Goal: Task Accomplishment & Management: Use online tool/utility

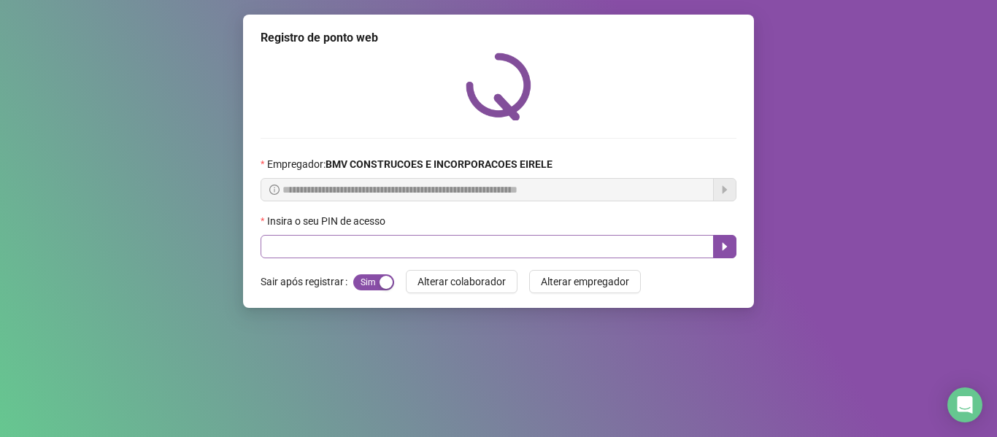
click at [389, 246] on input "text" at bounding box center [487, 246] width 453 height 23
click at [411, 251] on input "text" at bounding box center [487, 246] width 453 height 23
type input "*****"
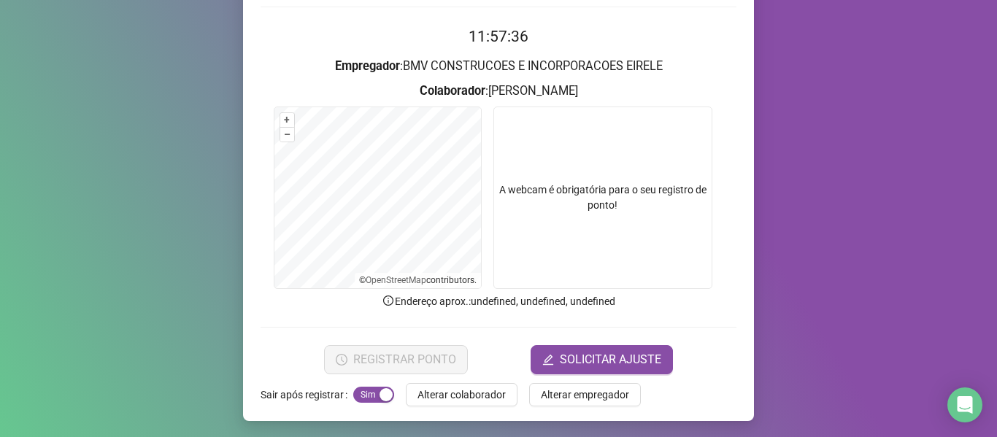
scroll to position [133, 0]
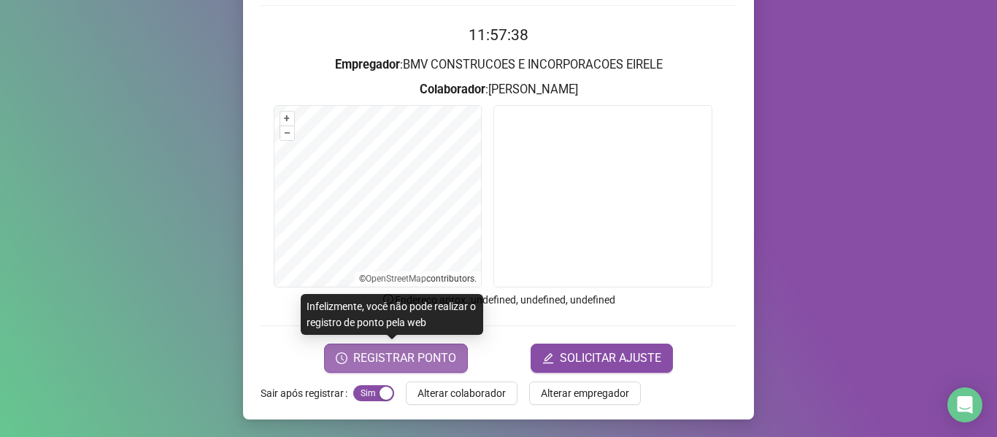
click at [421, 357] on span "REGISTRAR PONTO" at bounding box center [404, 359] width 103 height 18
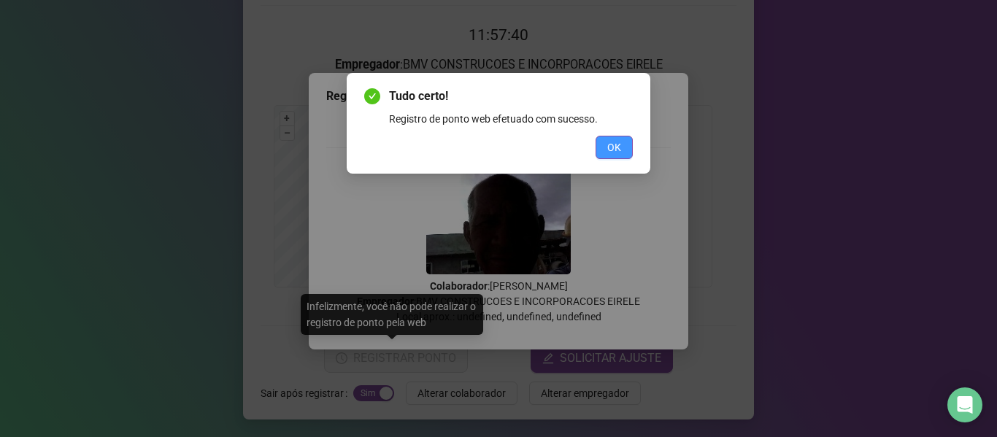
click at [618, 140] on span "OK" at bounding box center [614, 147] width 14 height 16
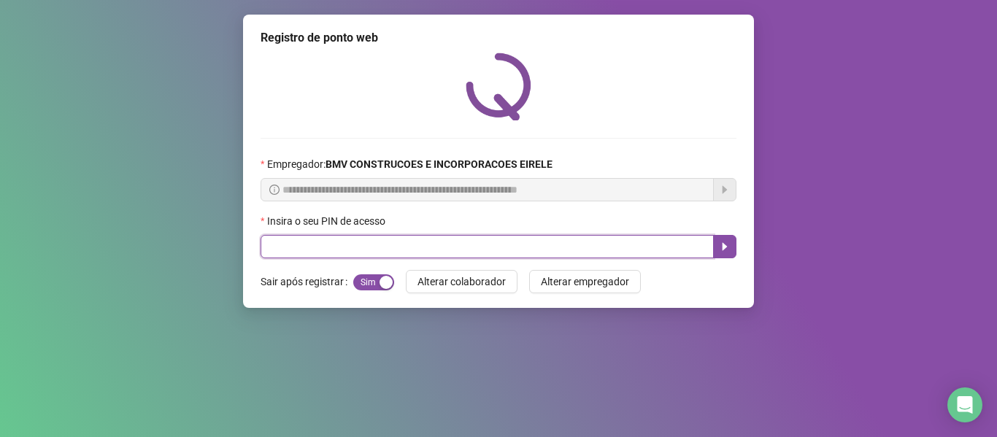
click at [544, 251] on input "text" at bounding box center [487, 246] width 453 height 23
type input "*****"
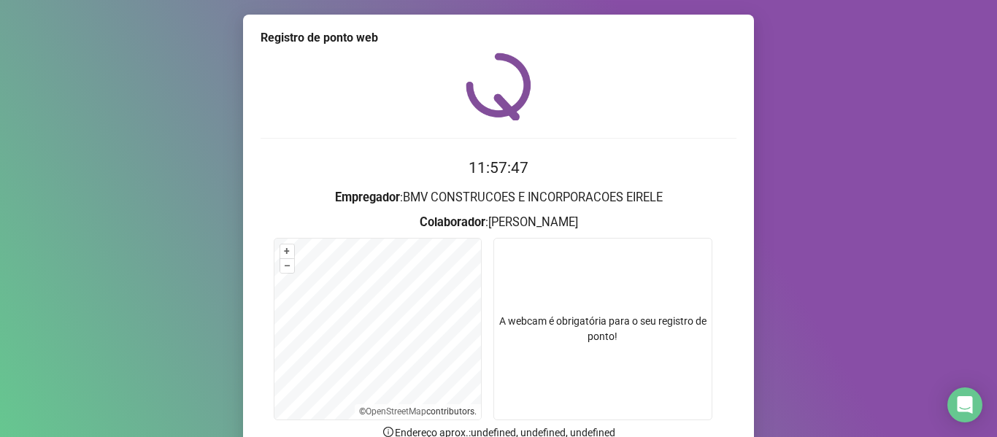
scroll to position [73, 0]
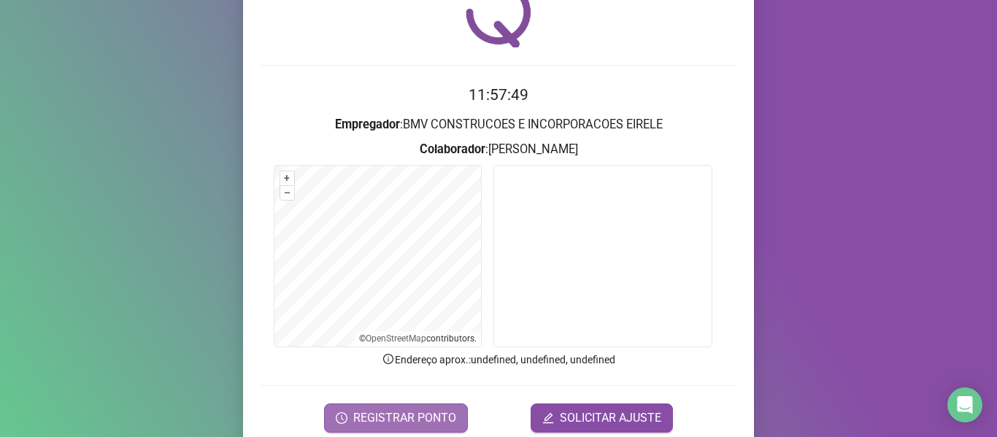
click at [400, 421] on span "REGISTRAR PONTO" at bounding box center [404, 418] width 103 height 18
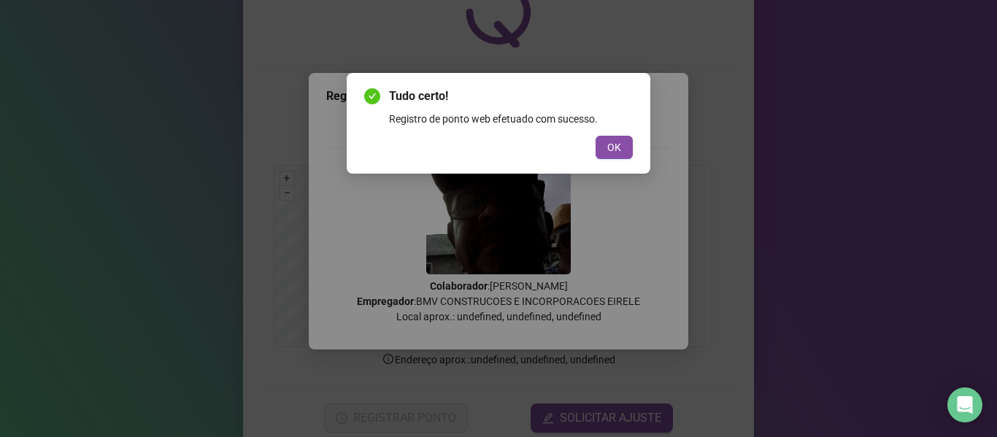
click at [613, 135] on div "Tudo certo! Registro de ponto web efetuado com sucesso. OK" at bounding box center [498, 124] width 269 height 72
click at [604, 152] on button "OK" at bounding box center [614, 147] width 37 height 23
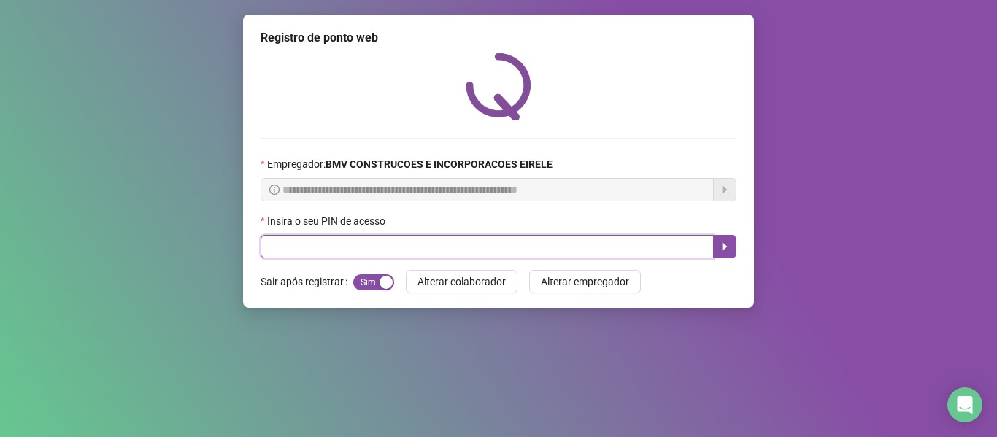
click at [495, 242] on input "text" at bounding box center [487, 246] width 453 height 23
type input "*****"
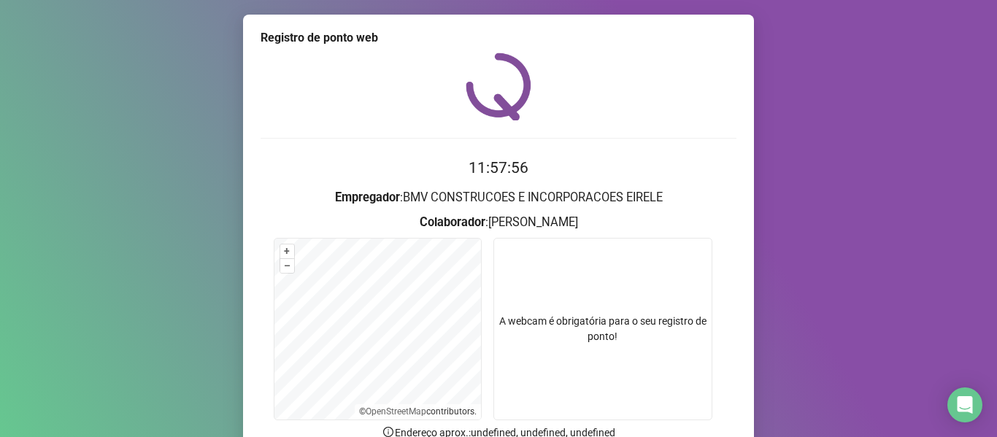
scroll to position [133, 0]
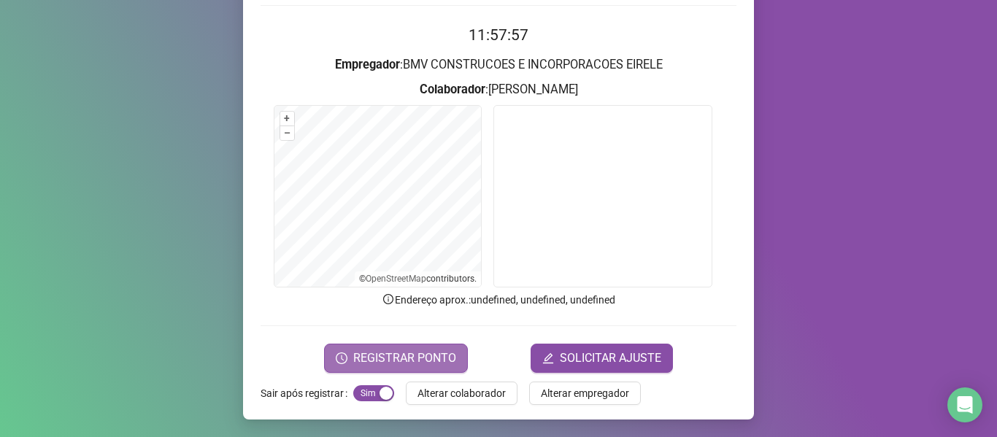
click at [421, 358] on span "REGISTRAR PONTO" at bounding box center [404, 359] width 103 height 18
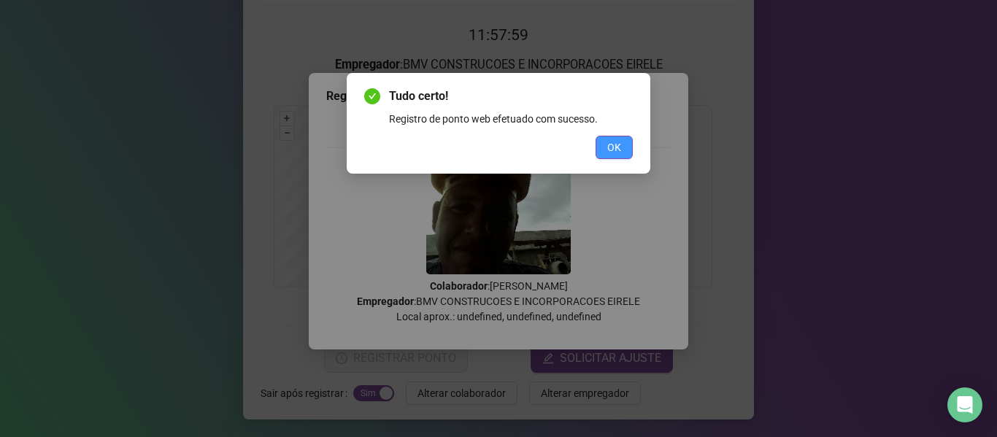
click at [607, 149] on span "OK" at bounding box center [614, 147] width 14 height 16
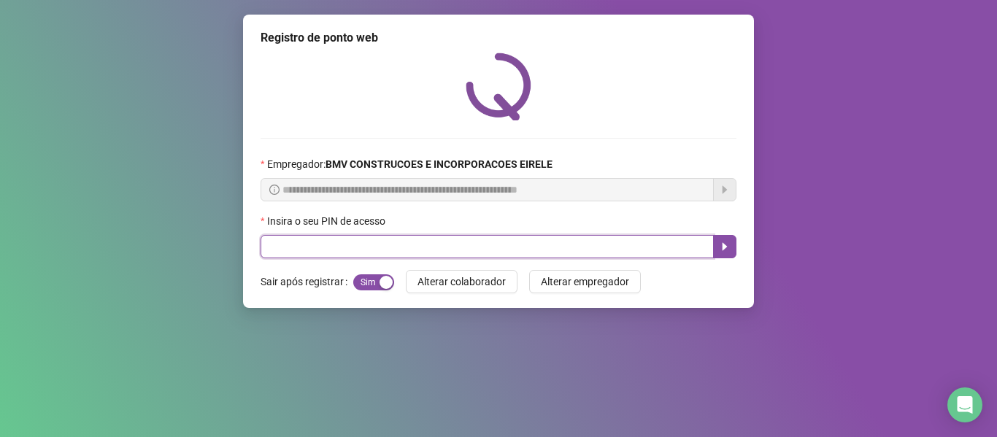
click at [560, 243] on input "text" at bounding box center [487, 246] width 453 height 23
type input "*****"
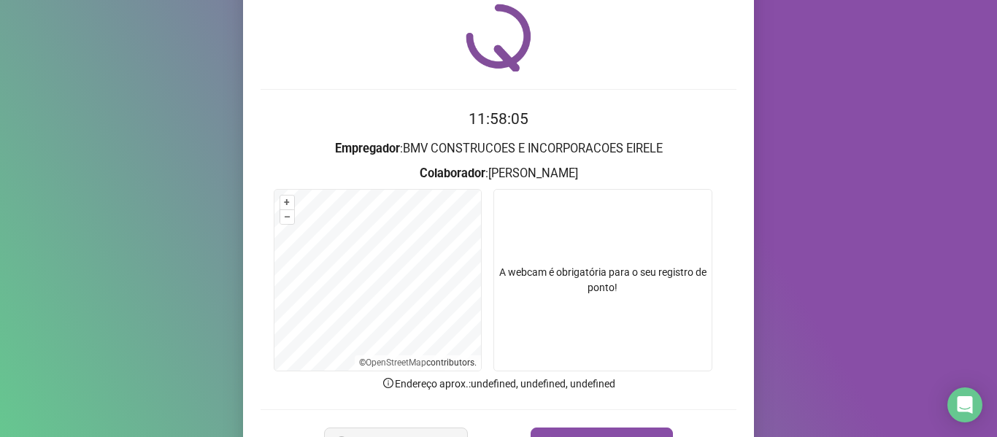
scroll to position [73, 0]
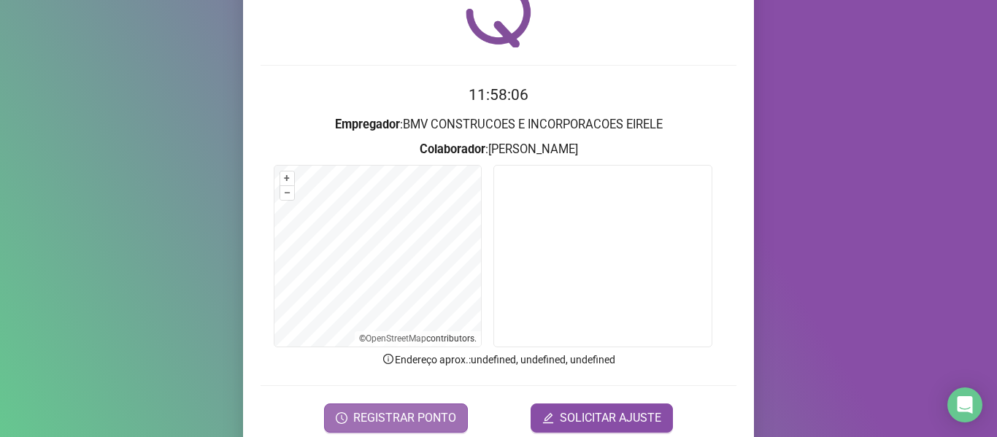
click at [428, 411] on span "REGISTRAR PONTO" at bounding box center [404, 418] width 103 height 18
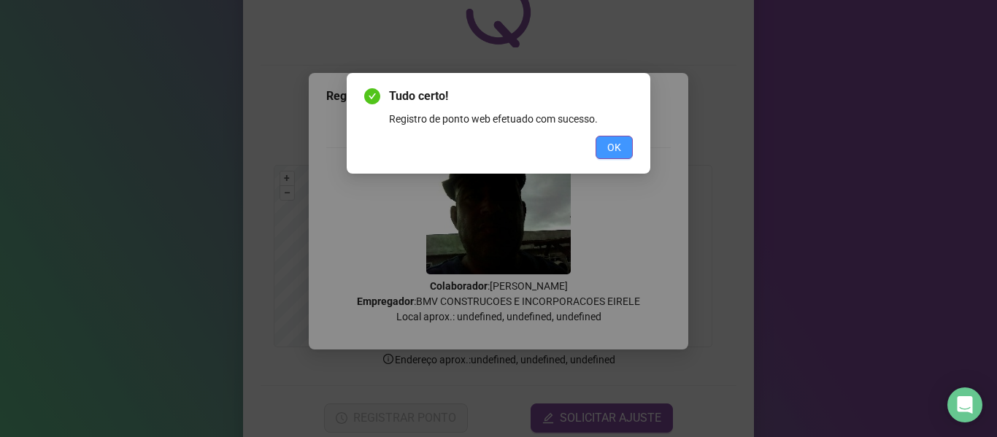
click at [612, 139] on span "OK" at bounding box center [614, 147] width 14 height 16
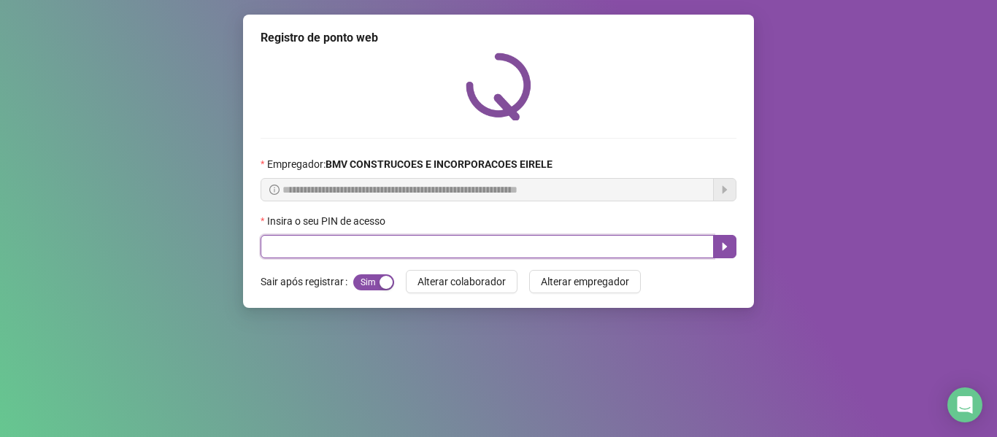
click at [530, 239] on input "text" at bounding box center [487, 246] width 453 height 23
type input "*****"
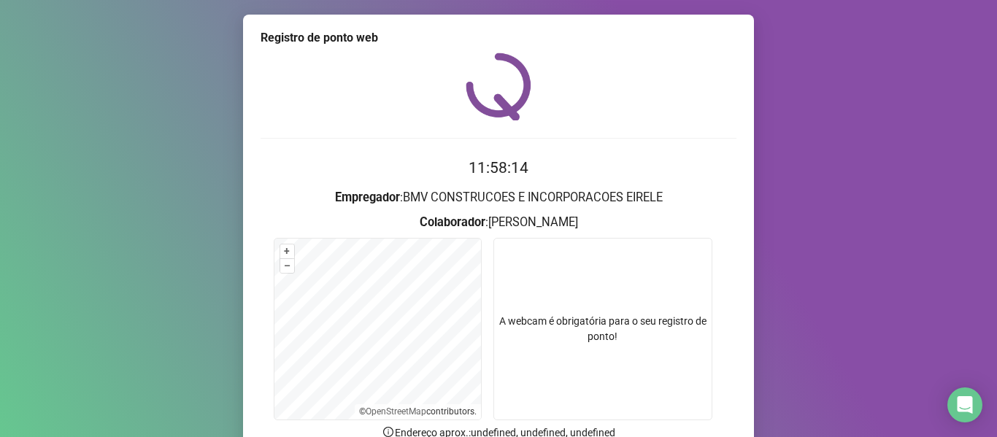
scroll to position [133, 0]
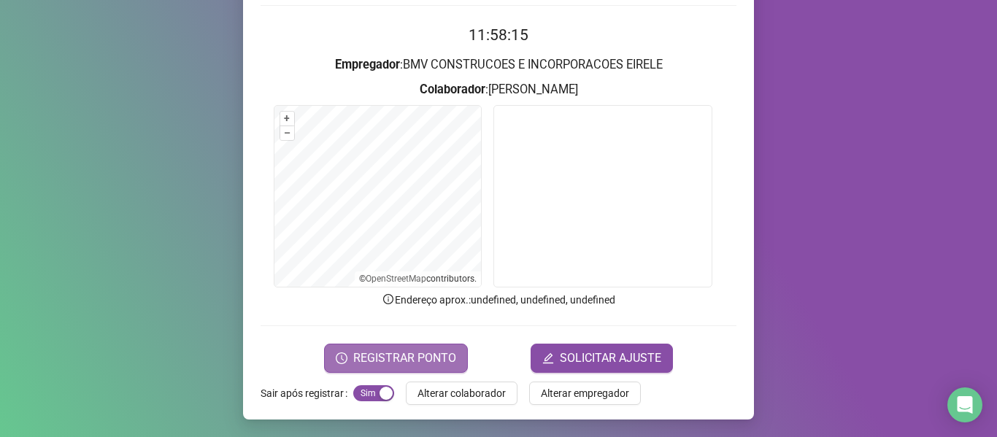
click at [401, 350] on span "REGISTRAR PONTO" at bounding box center [404, 359] width 103 height 18
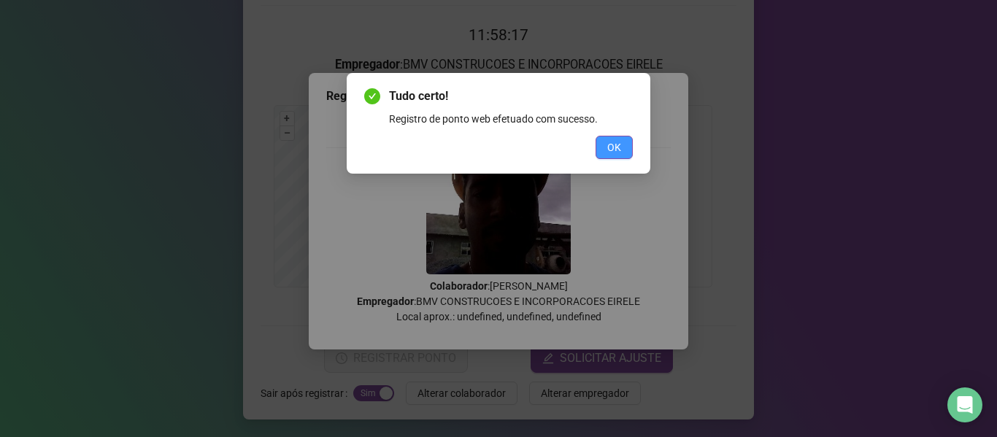
click at [607, 144] on span "OK" at bounding box center [614, 147] width 14 height 16
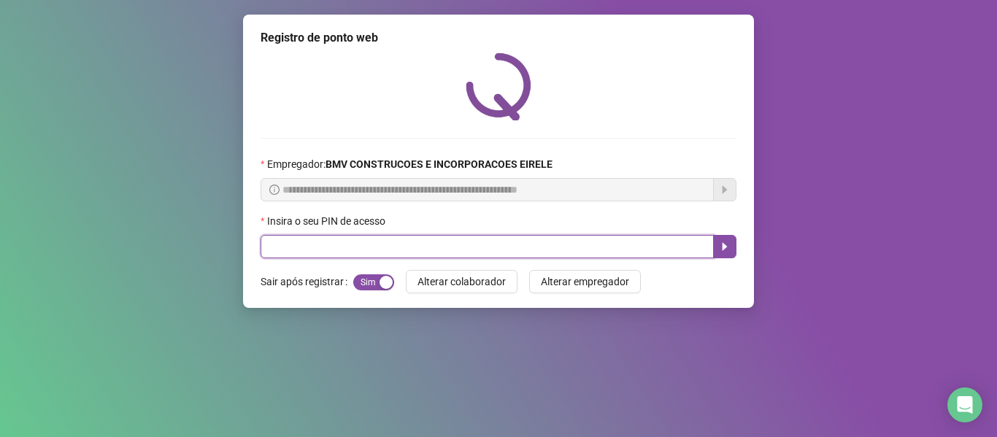
click at [506, 242] on input "text" at bounding box center [487, 246] width 453 height 23
type input "*****"
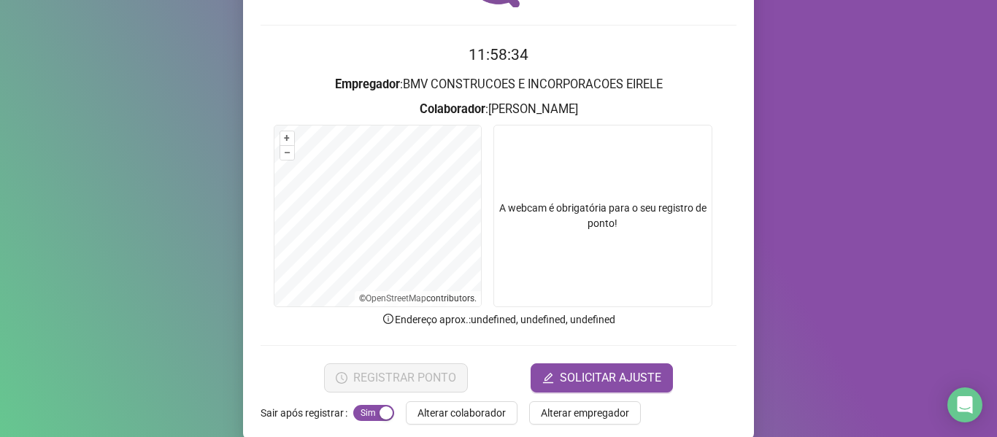
scroll to position [133, 0]
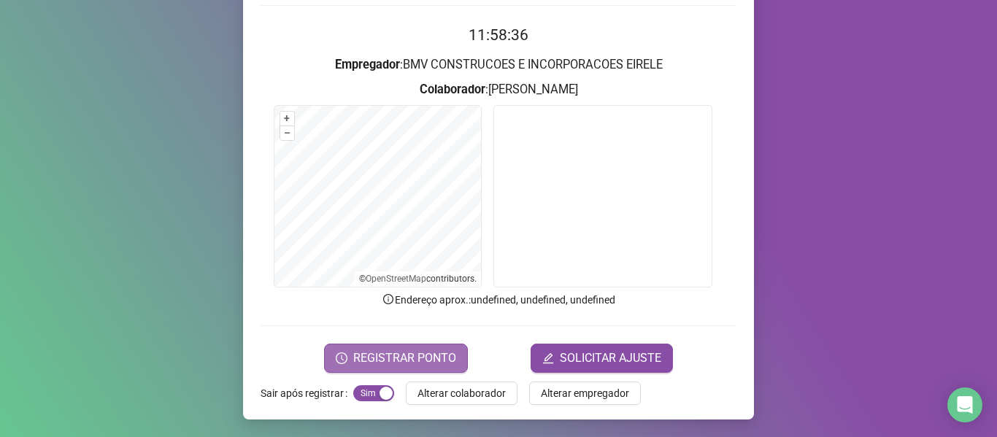
click at [392, 364] on span "REGISTRAR PONTO" at bounding box center [404, 359] width 103 height 18
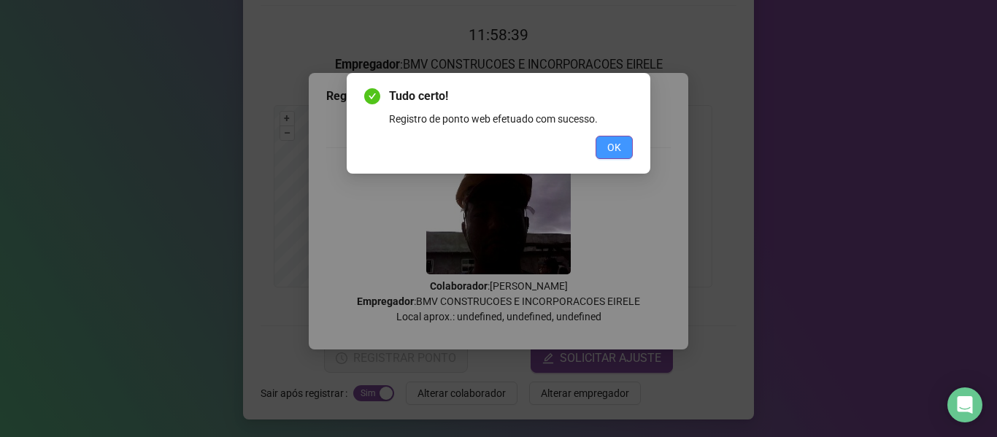
click at [601, 150] on button "OK" at bounding box center [614, 147] width 37 height 23
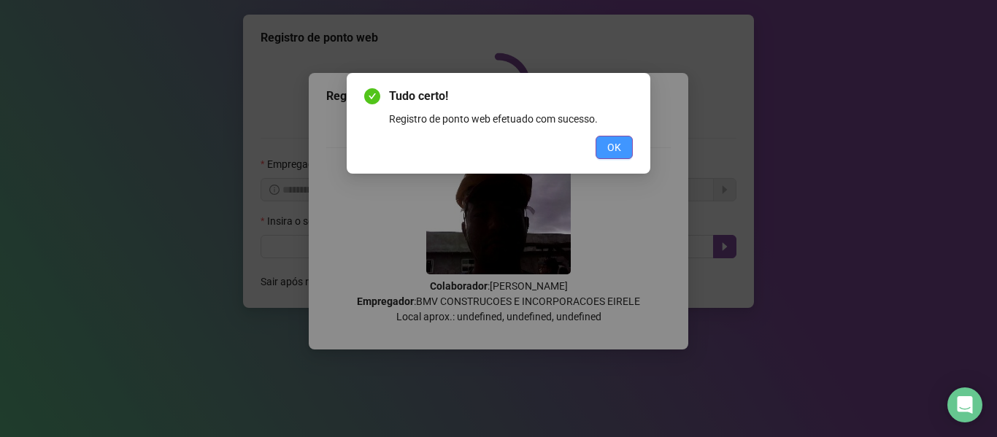
scroll to position [0, 0]
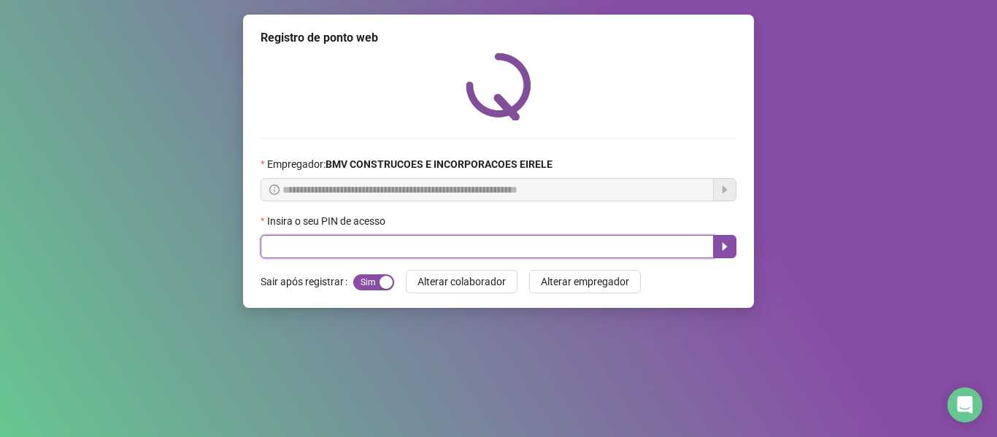
click at [547, 250] on input "text" at bounding box center [487, 246] width 453 height 23
type input "*****"
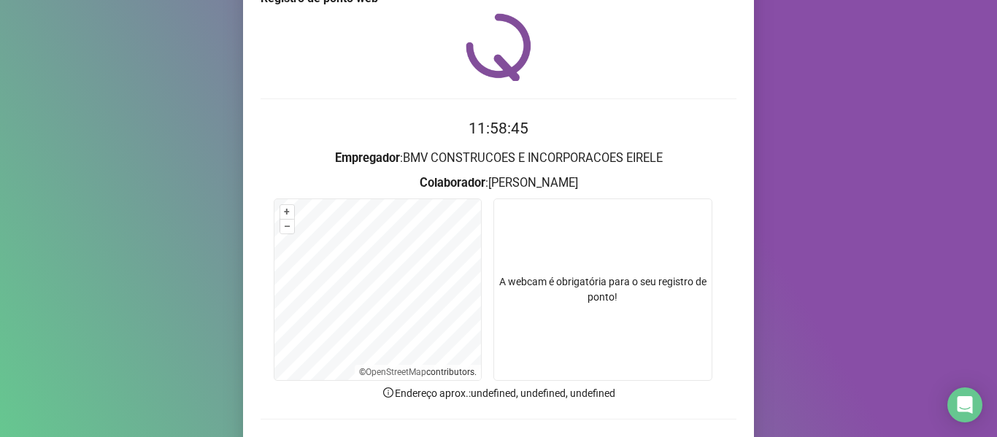
scroll to position [73, 0]
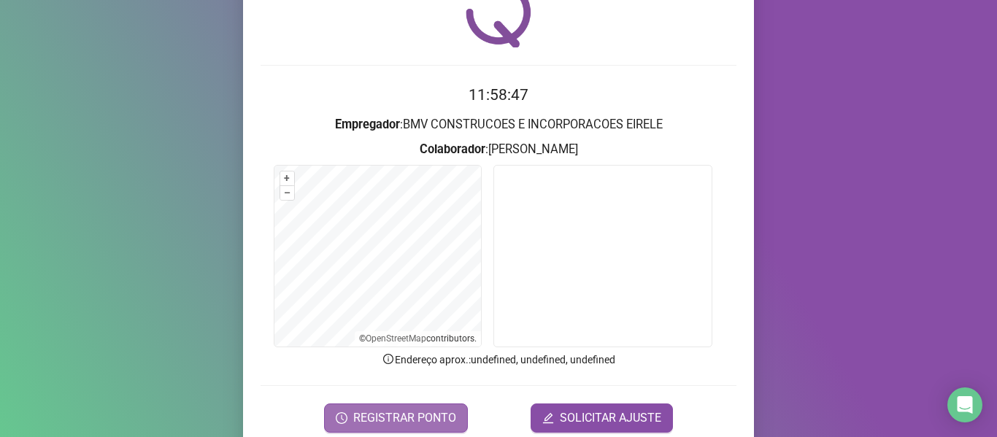
click at [418, 408] on button "REGISTRAR PONTO" at bounding box center [396, 418] width 144 height 29
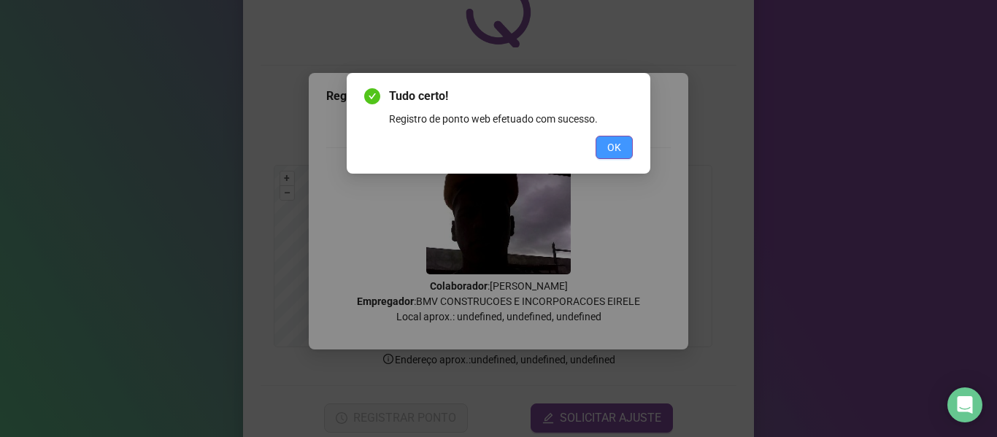
click at [609, 148] on span "OK" at bounding box center [614, 147] width 14 height 16
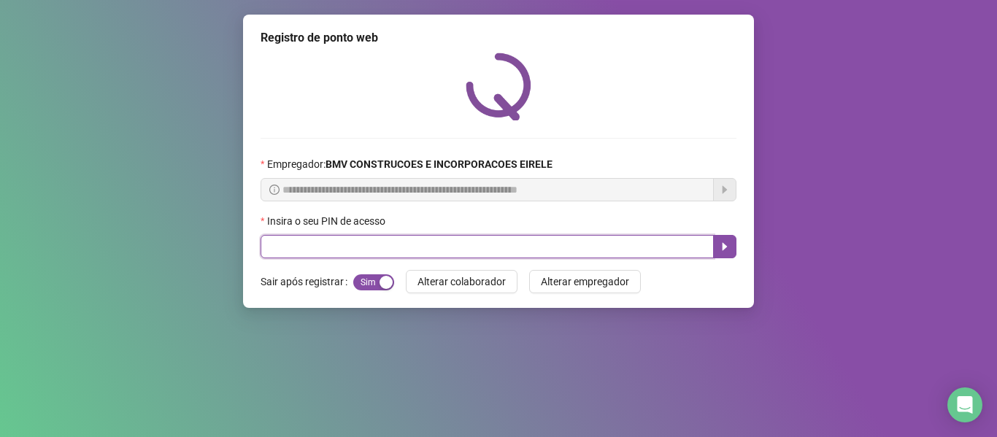
click at [523, 241] on input "text" at bounding box center [487, 246] width 453 height 23
type input "*****"
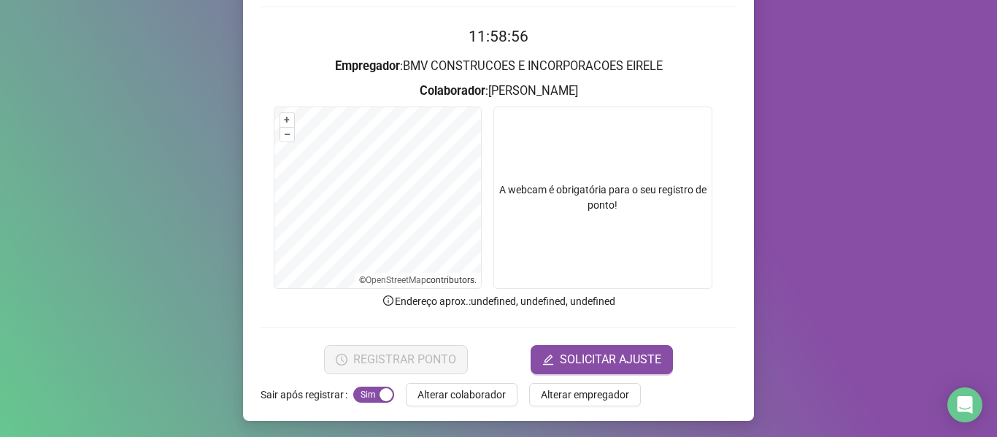
scroll to position [133, 0]
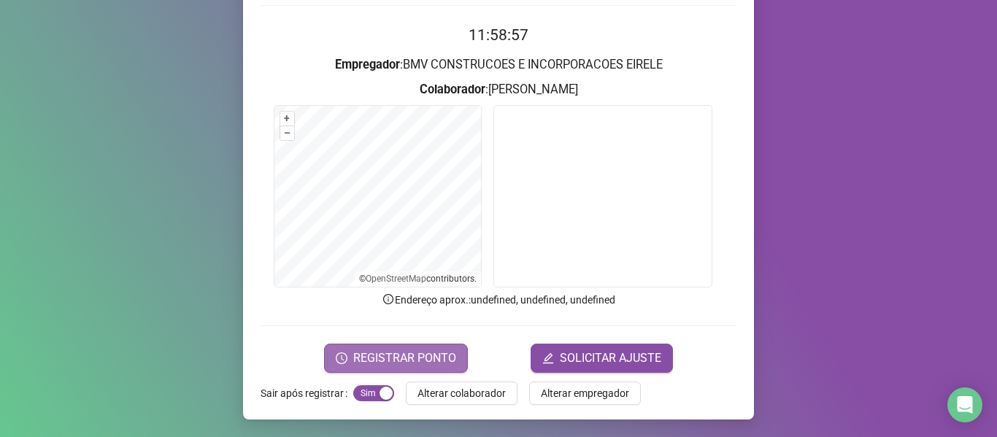
click at [429, 360] on span "REGISTRAR PONTO" at bounding box center [404, 359] width 103 height 18
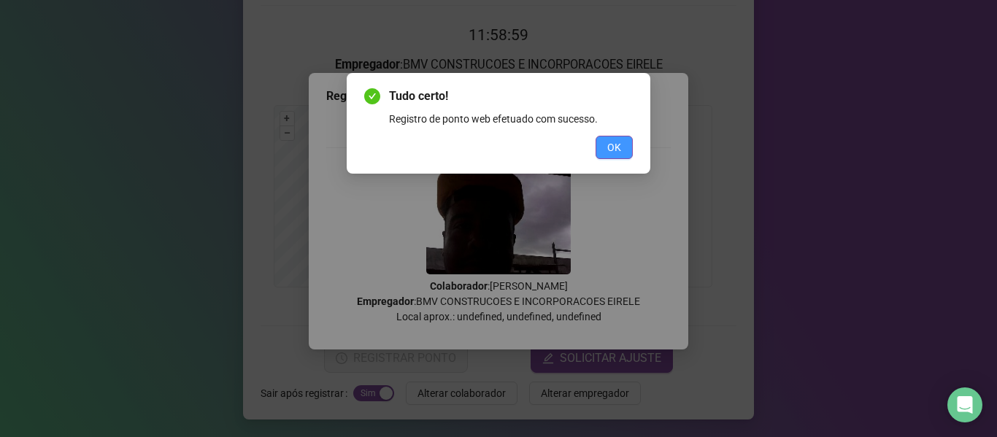
click at [612, 148] on span "OK" at bounding box center [614, 147] width 14 height 16
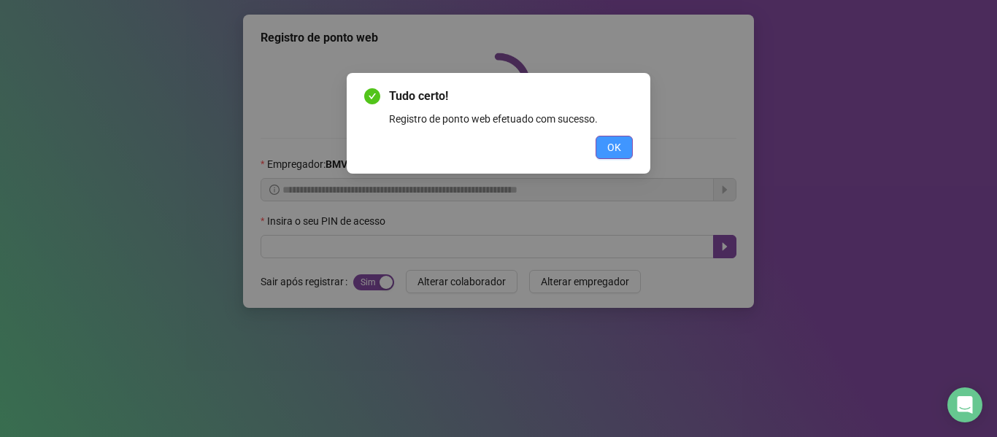
scroll to position [0, 0]
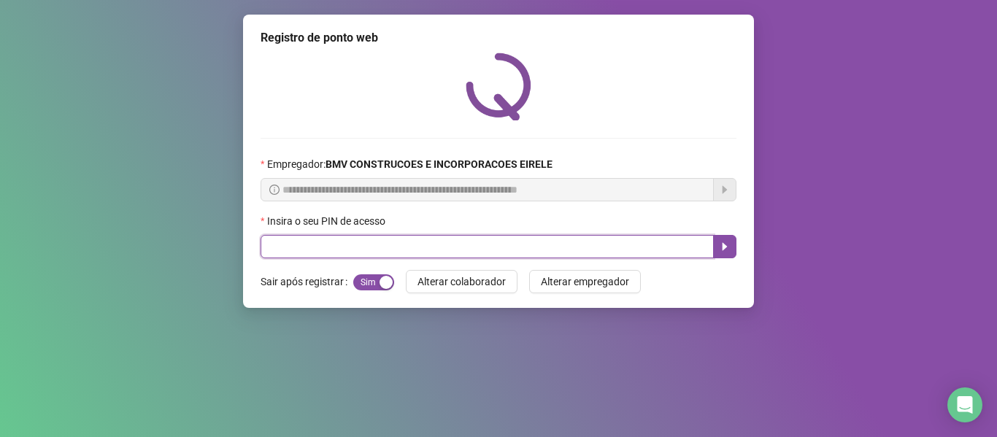
click at [556, 239] on input "text" at bounding box center [487, 246] width 453 height 23
type input "*****"
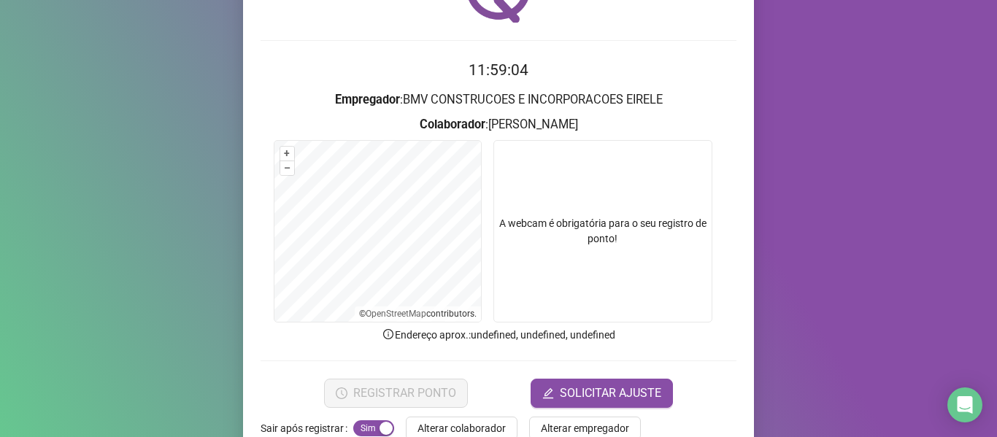
scroll to position [133, 0]
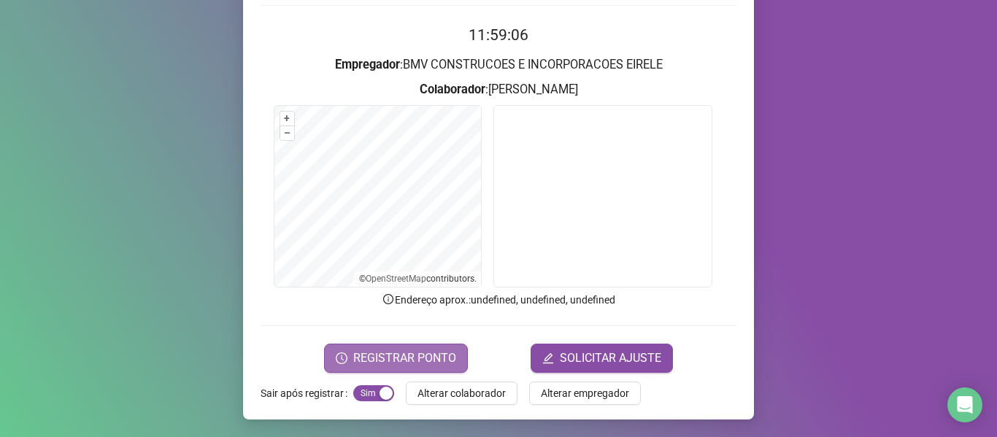
click at [407, 355] on span "REGISTRAR PONTO" at bounding box center [404, 359] width 103 height 18
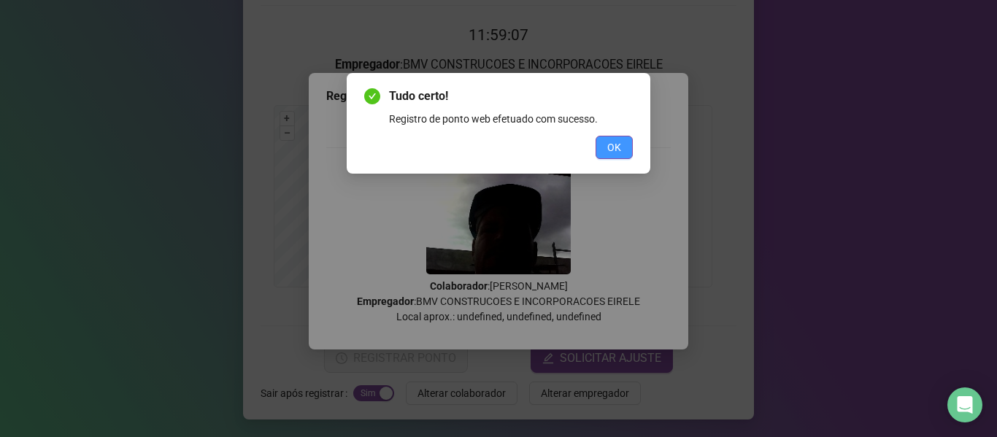
click at [599, 146] on button "OK" at bounding box center [614, 147] width 37 height 23
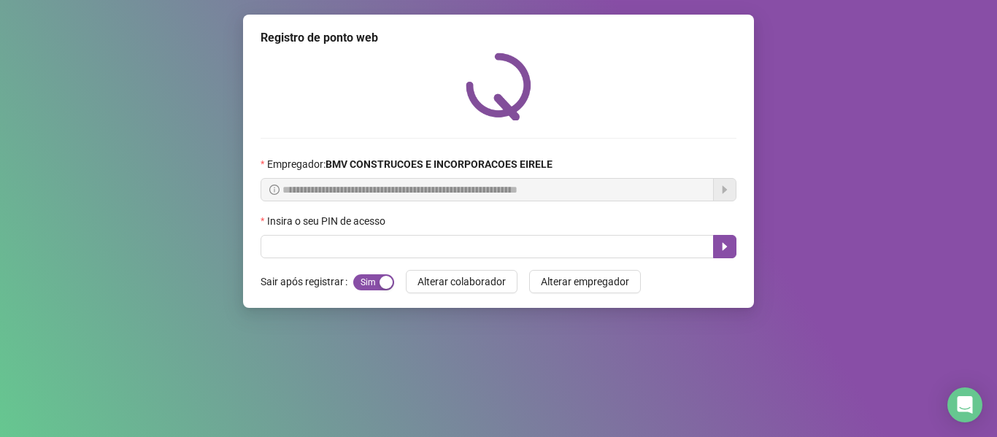
scroll to position [0, 0]
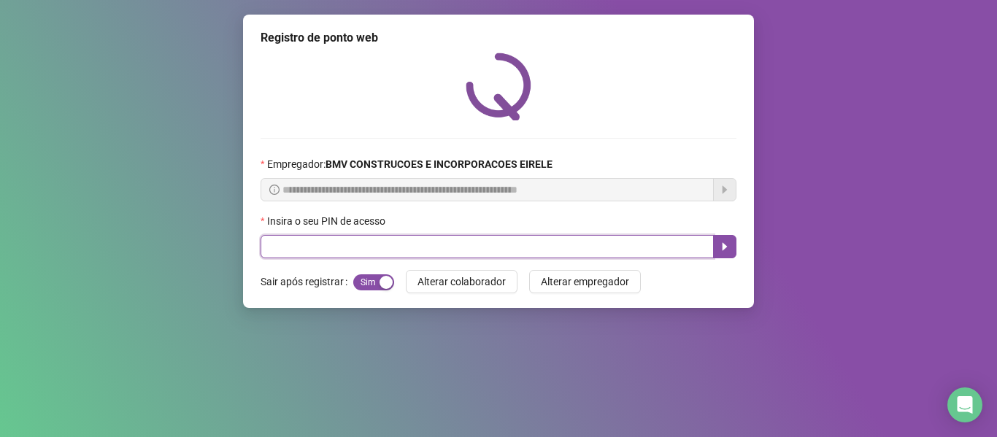
click at [527, 246] on input "text" at bounding box center [487, 246] width 453 height 23
type input "*****"
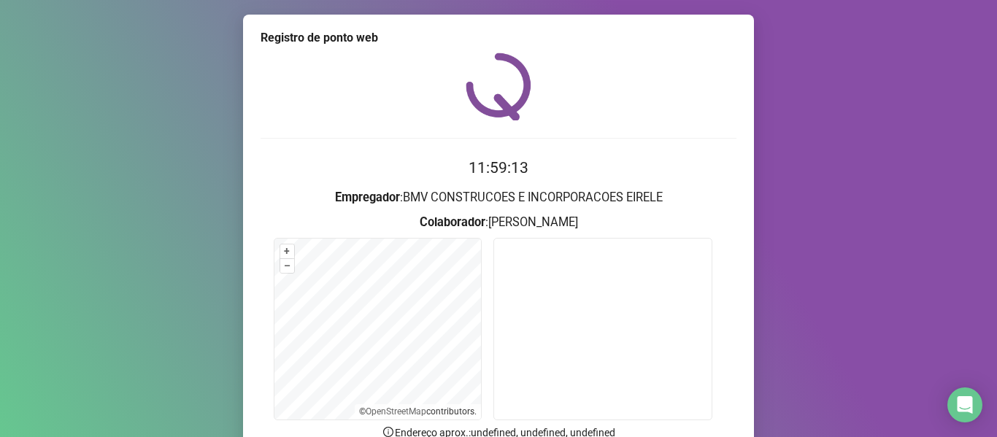
scroll to position [73, 0]
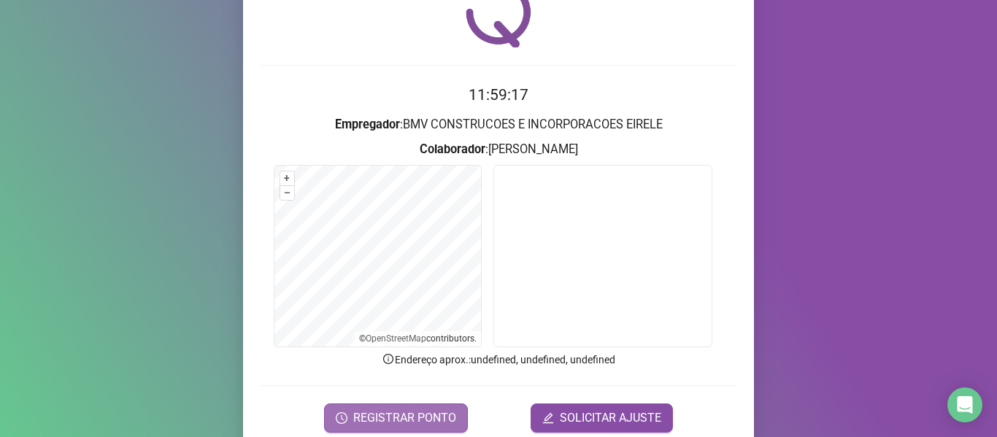
click at [425, 415] on span "REGISTRAR PONTO" at bounding box center [404, 418] width 103 height 18
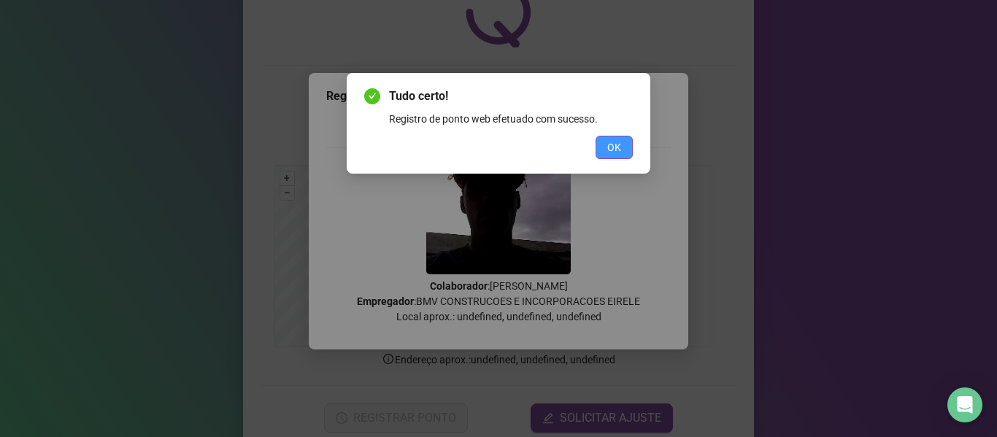
click at [620, 152] on span "OK" at bounding box center [614, 147] width 14 height 16
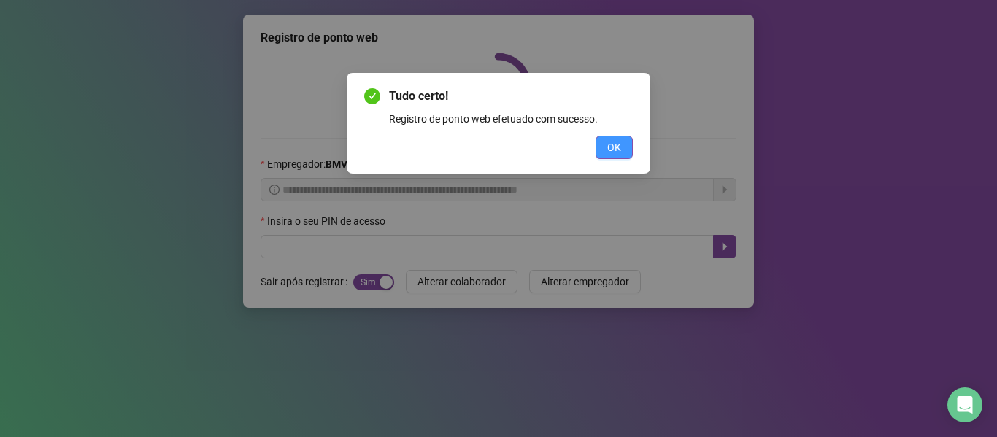
scroll to position [0, 0]
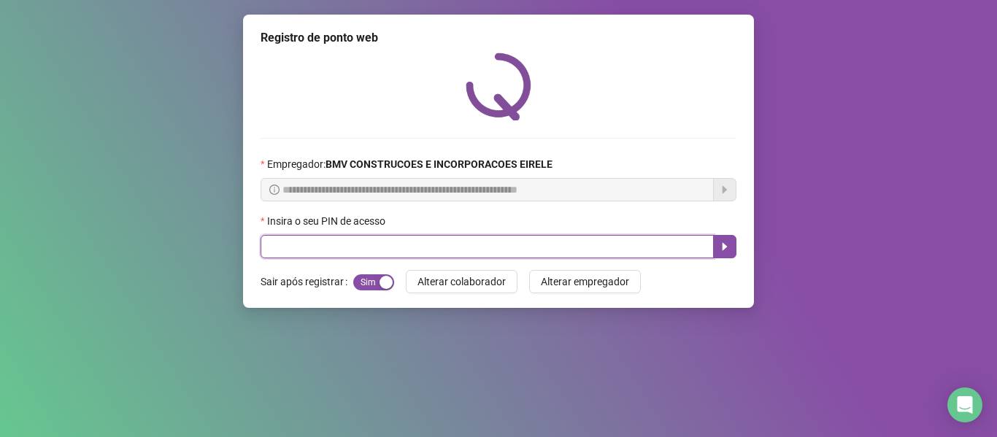
click at [539, 241] on input "text" at bounding box center [487, 246] width 453 height 23
type input "*****"
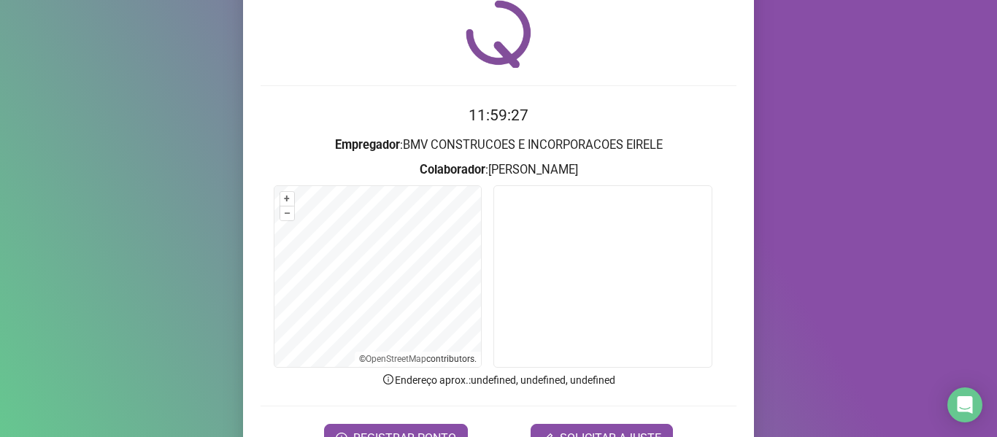
scroll to position [73, 0]
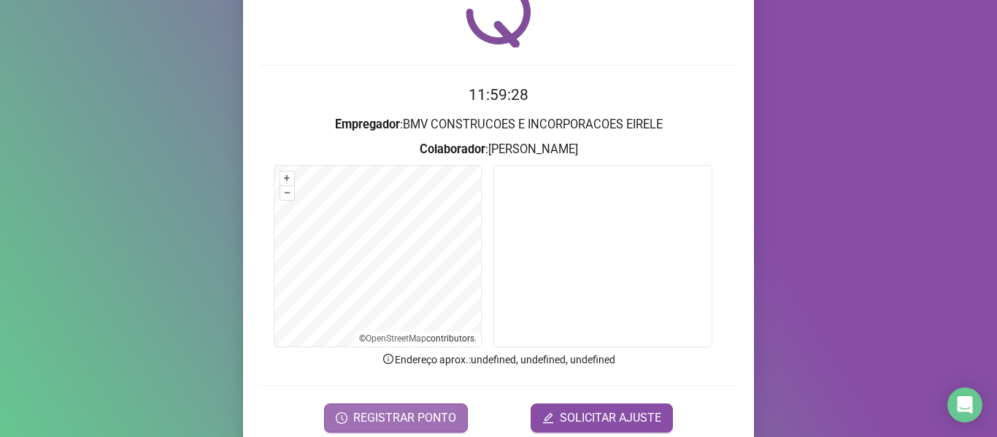
click at [420, 411] on span "REGISTRAR PONTO" at bounding box center [404, 418] width 103 height 18
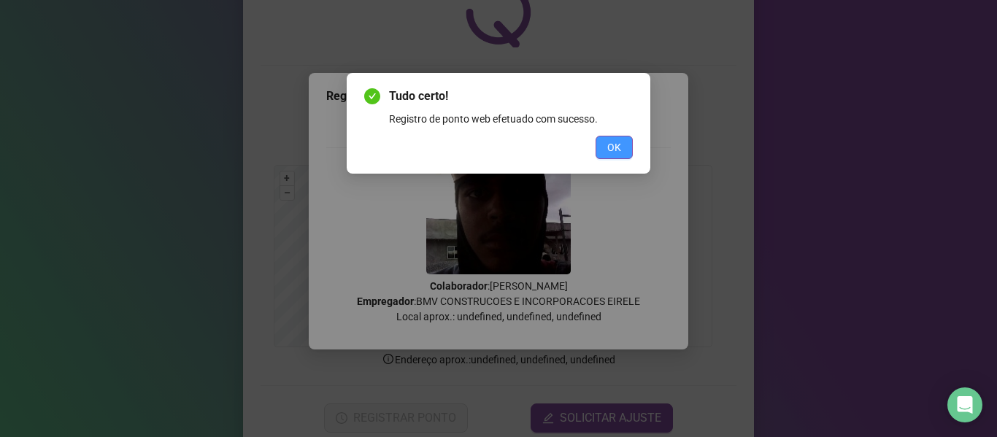
click at [606, 149] on button "OK" at bounding box center [614, 147] width 37 height 23
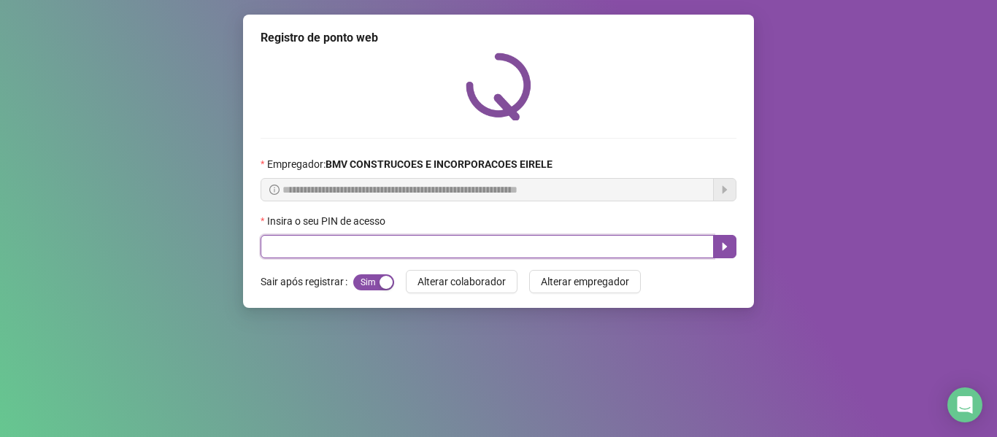
click at [504, 241] on input "text" at bounding box center [487, 246] width 453 height 23
type input "*****"
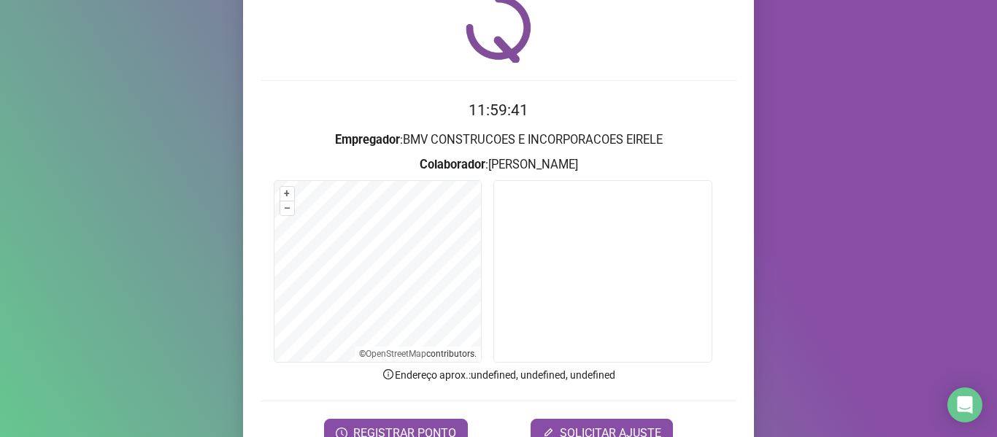
scroll to position [133, 0]
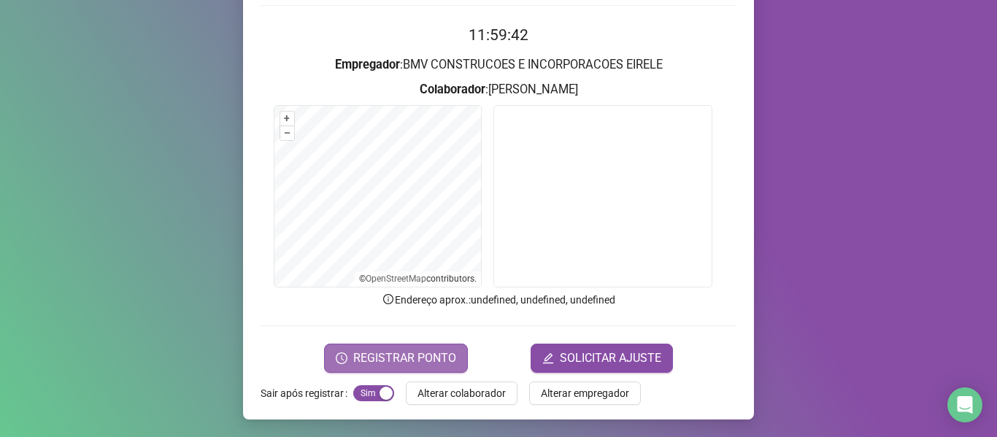
click at [432, 358] on span "REGISTRAR PONTO" at bounding box center [404, 359] width 103 height 18
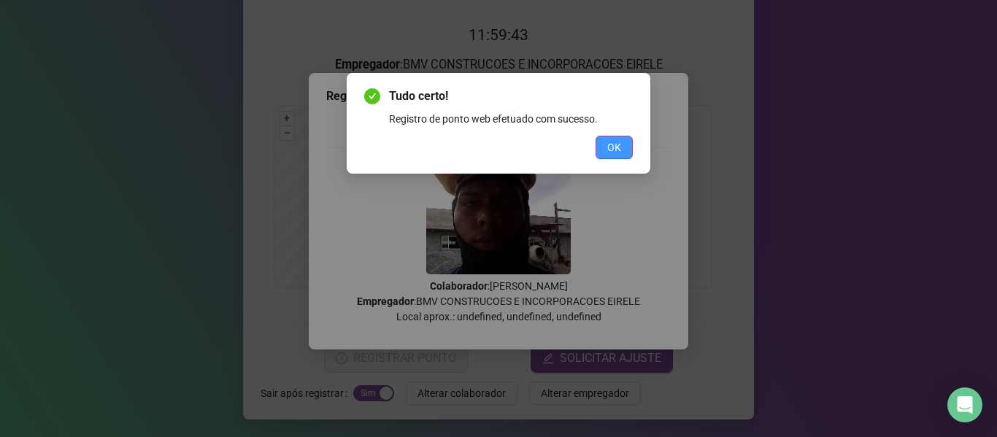
click at [615, 147] on span "OK" at bounding box center [614, 147] width 14 height 16
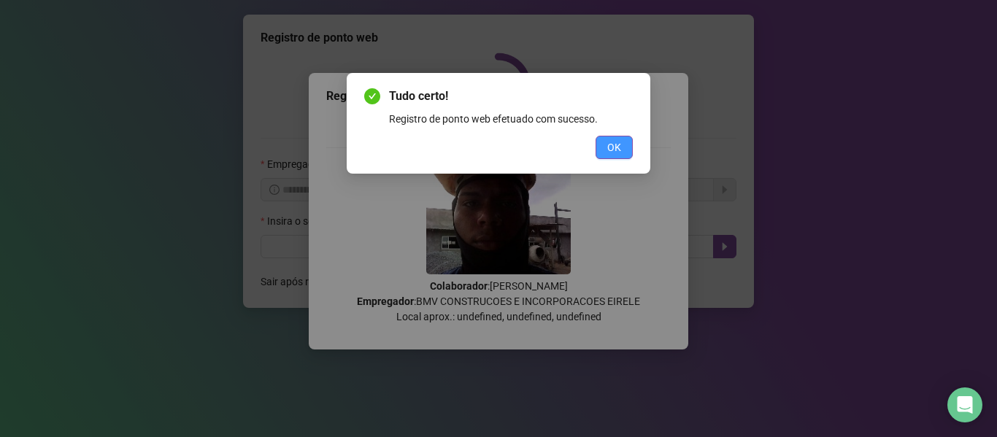
scroll to position [0, 0]
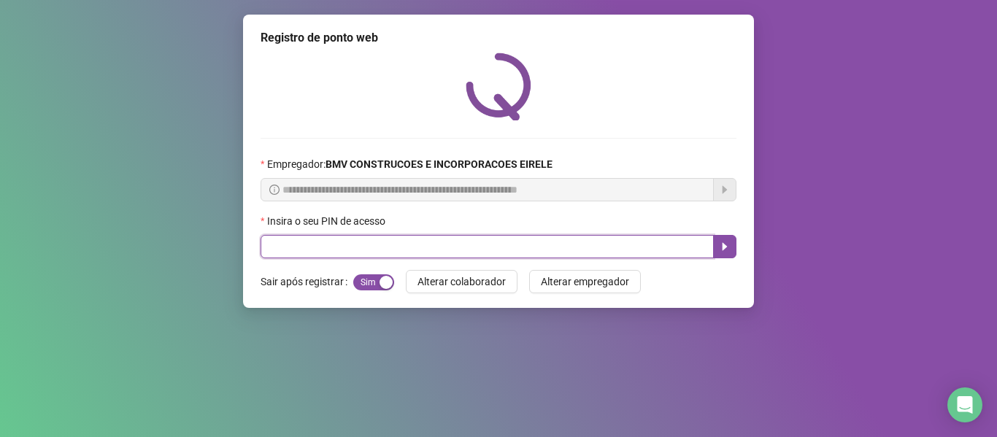
click at [437, 254] on input "text" at bounding box center [487, 246] width 453 height 23
type input "*****"
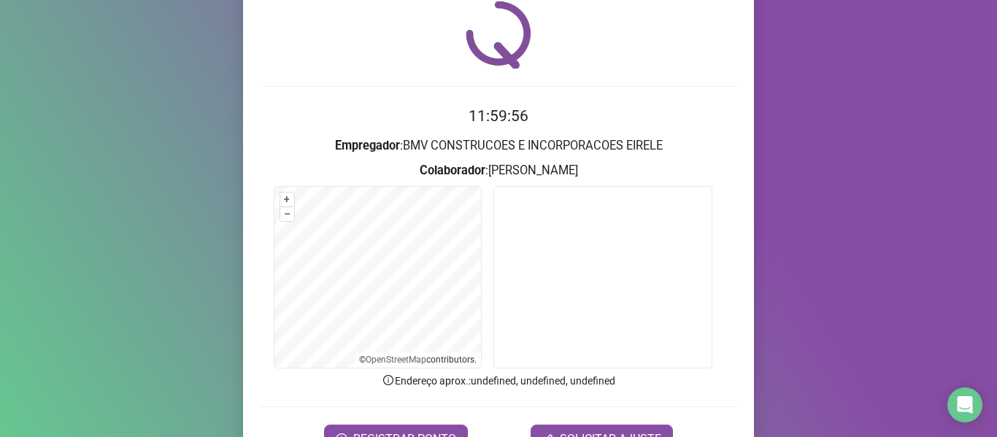
scroll to position [133, 0]
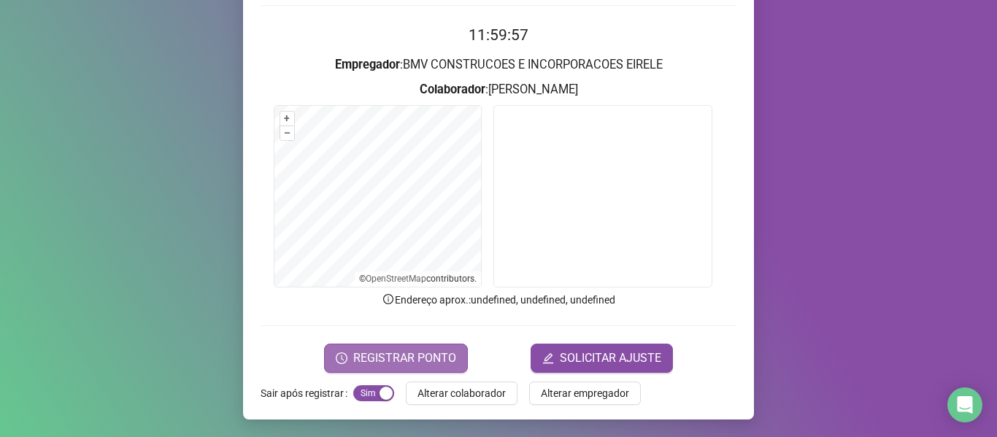
click at [433, 355] on span "REGISTRAR PONTO" at bounding box center [404, 359] width 103 height 18
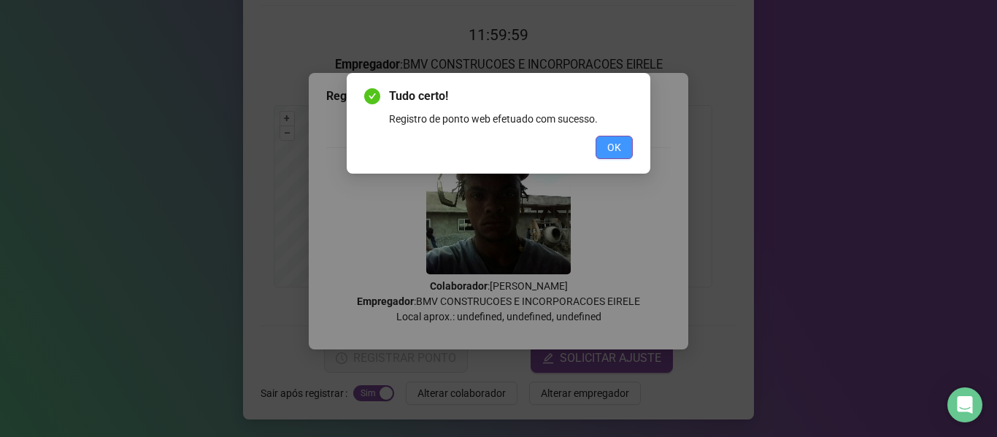
click at [609, 140] on span "OK" at bounding box center [614, 147] width 14 height 16
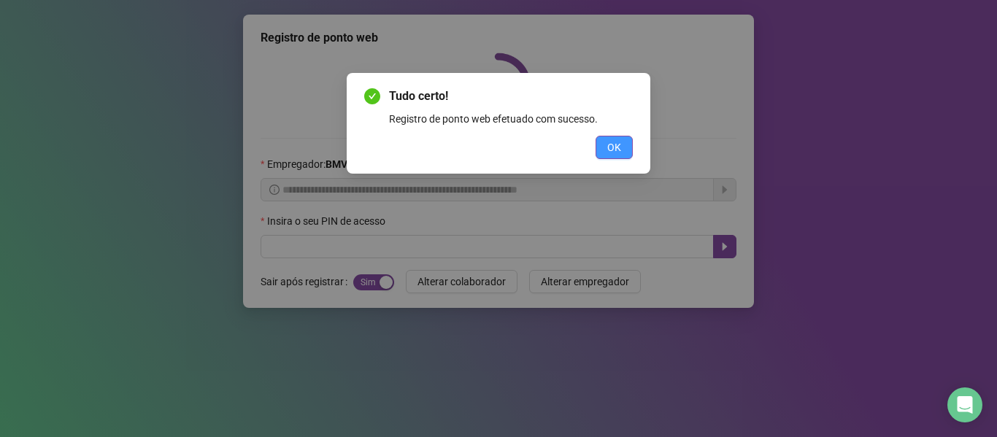
scroll to position [0, 0]
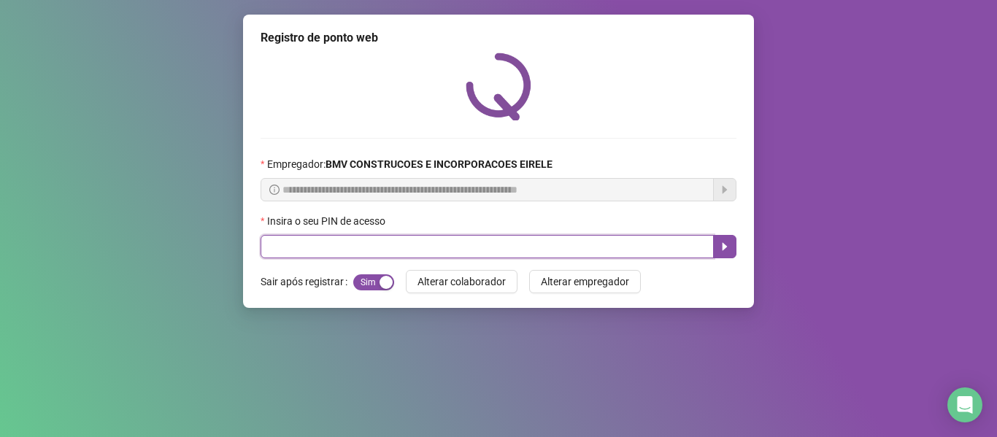
click at [528, 253] on input "text" at bounding box center [487, 246] width 453 height 23
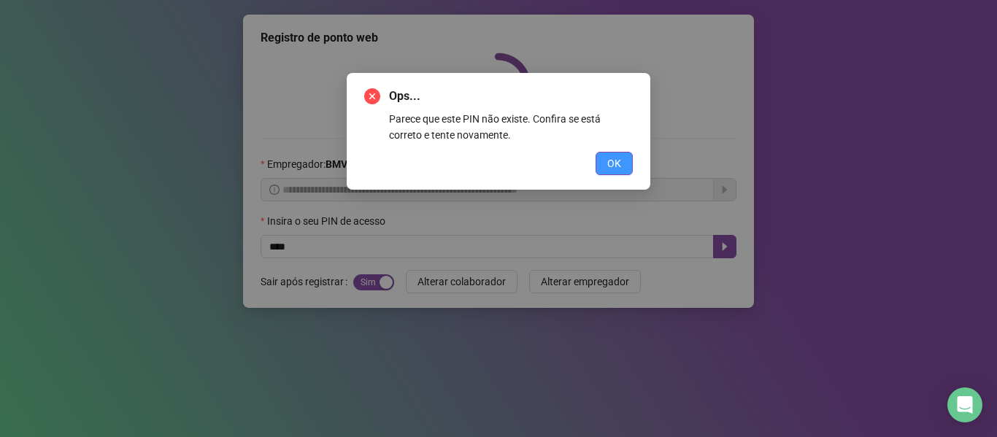
click at [611, 163] on span "OK" at bounding box center [614, 163] width 14 height 16
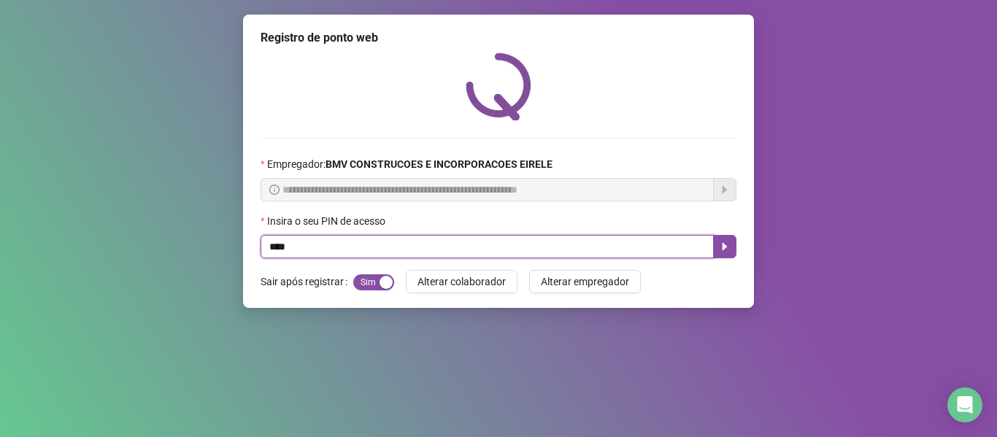
click at [540, 238] on input "****" at bounding box center [487, 246] width 453 height 23
type input "*"
type input "*****"
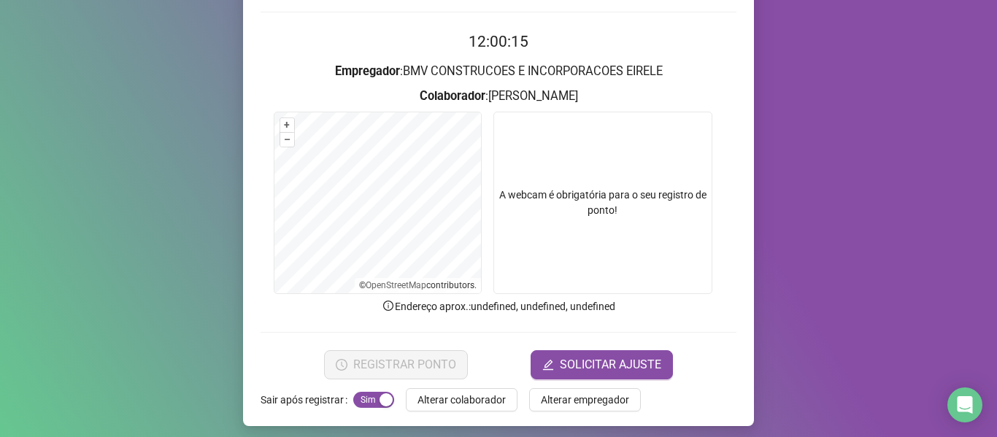
scroll to position [133, 0]
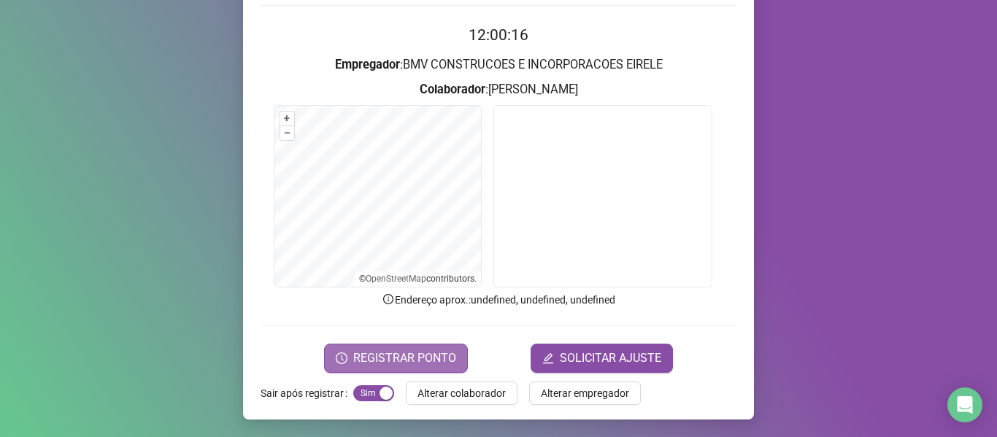
click at [394, 361] on span "REGISTRAR PONTO" at bounding box center [404, 359] width 103 height 18
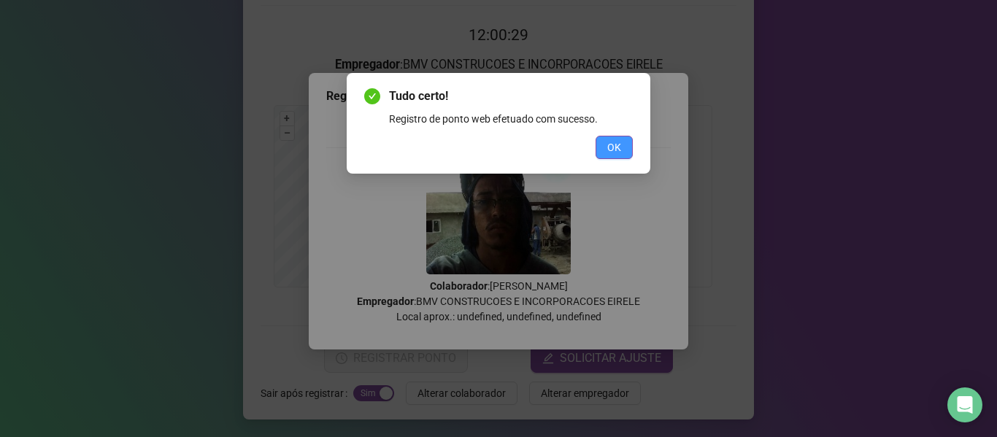
click at [620, 150] on span "OK" at bounding box center [614, 147] width 14 height 16
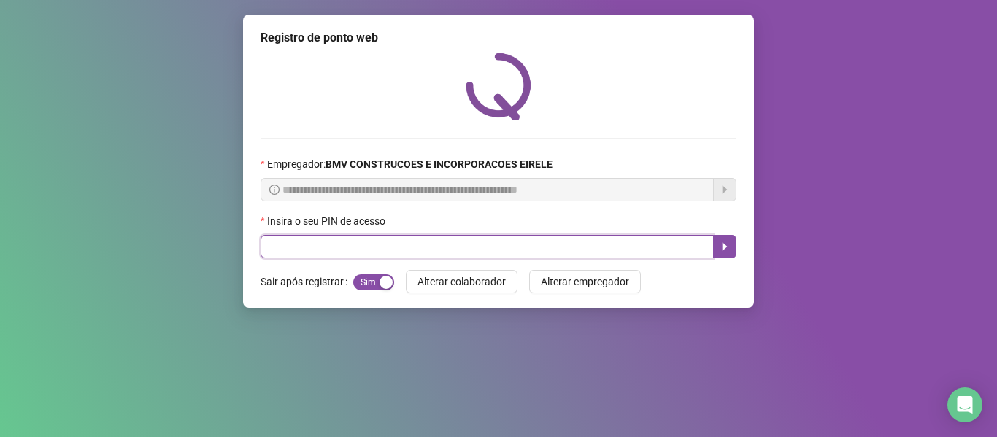
click at [548, 245] on input "text" at bounding box center [487, 246] width 453 height 23
type input "*****"
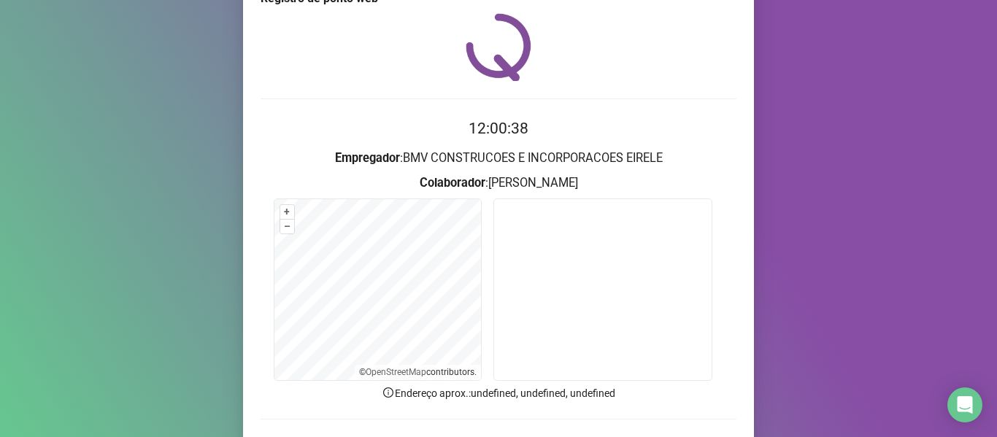
scroll to position [73, 0]
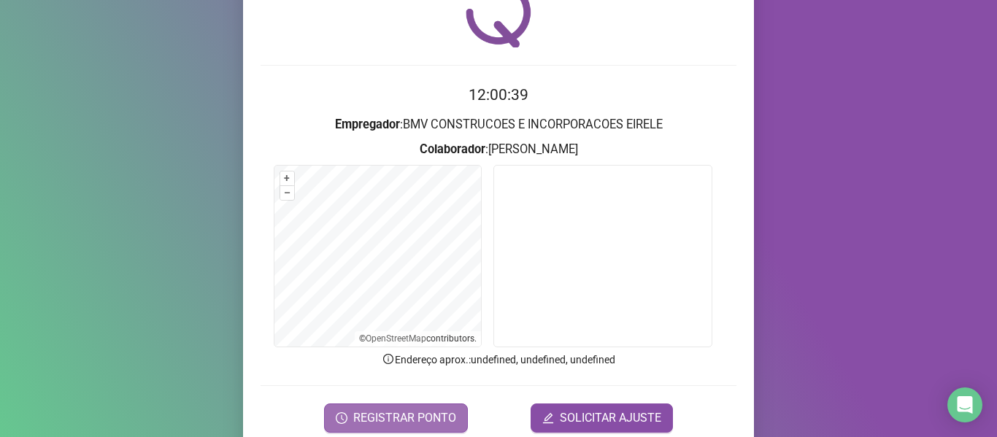
click at [425, 418] on span "REGISTRAR PONTO" at bounding box center [404, 418] width 103 height 18
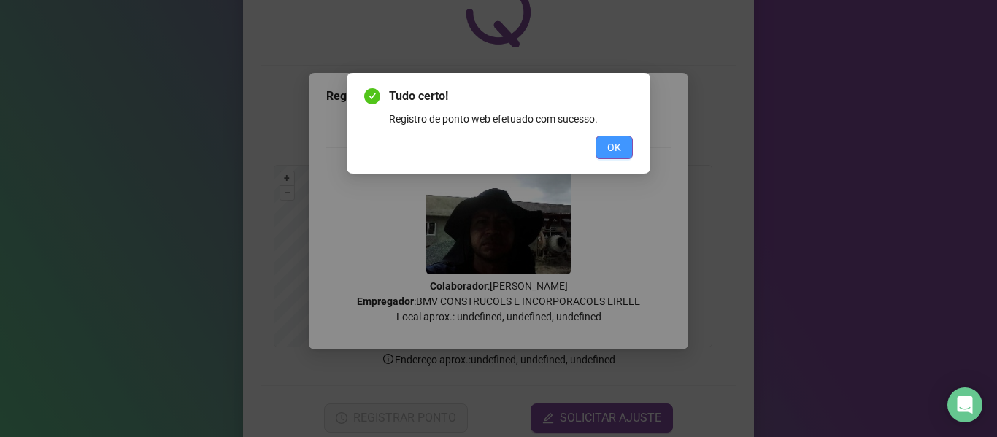
click at [607, 147] on span "OK" at bounding box center [614, 147] width 14 height 16
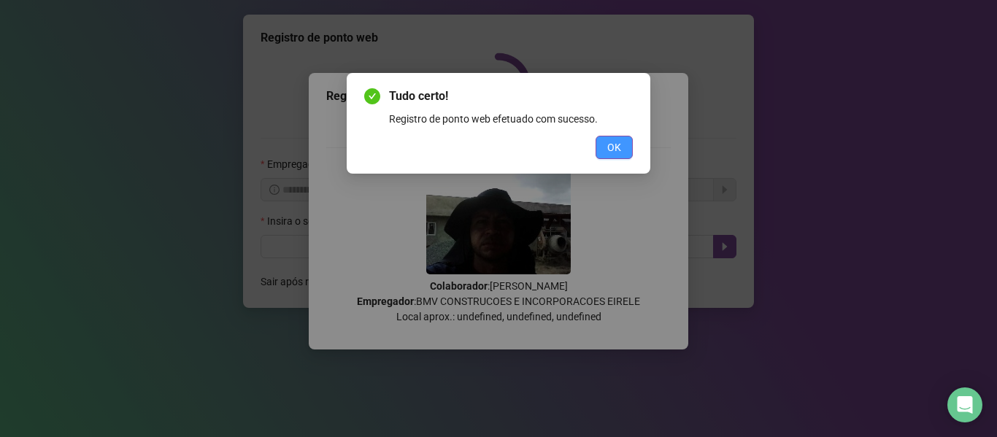
scroll to position [0, 0]
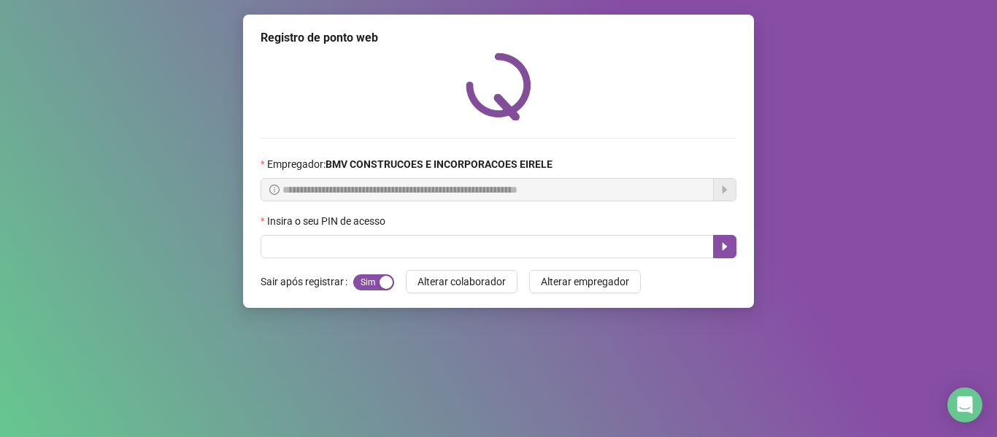
click at [479, 234] on div "Insira o seu PIN de acesso" at bounding box center [499, 224] width 476 height 22
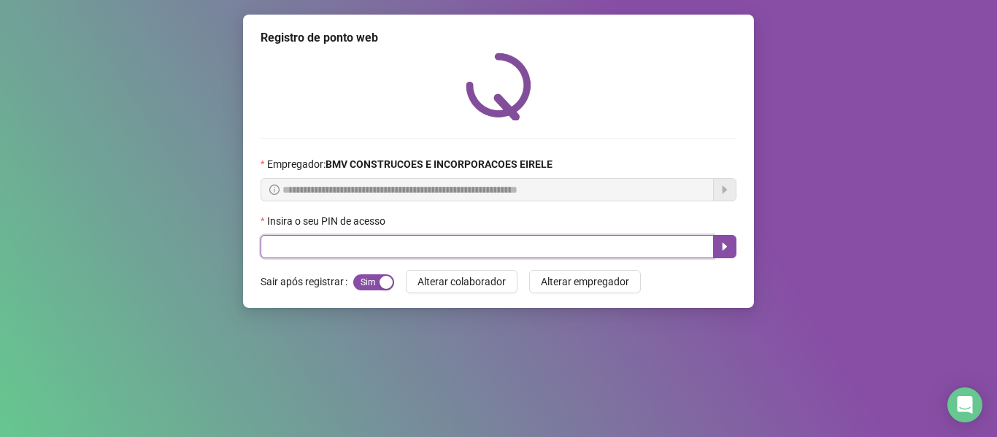
click at [479, 242] on input "text" at bounding box center [487, 246] width 453 height 23
type input "*****"
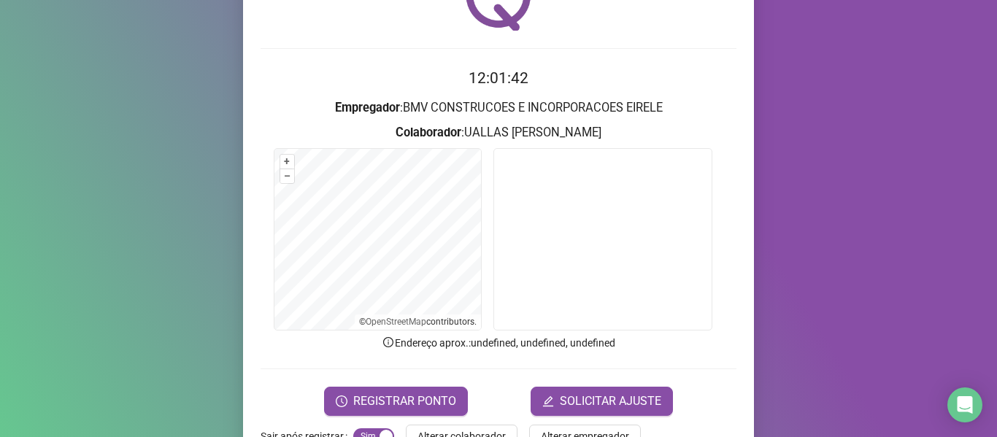
scroll to position [133, 0]
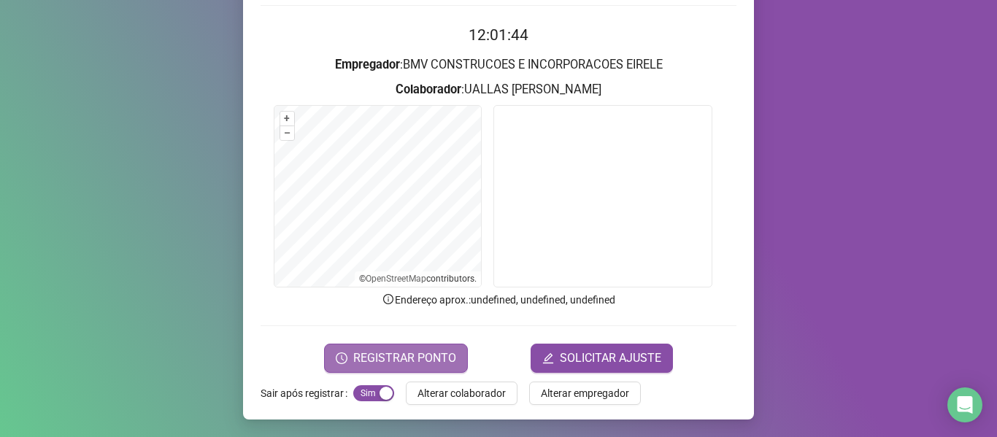
click at [379, 350] on span "REGISTRAR PONTO" at bounding box center [404, 359] width 103 height 18
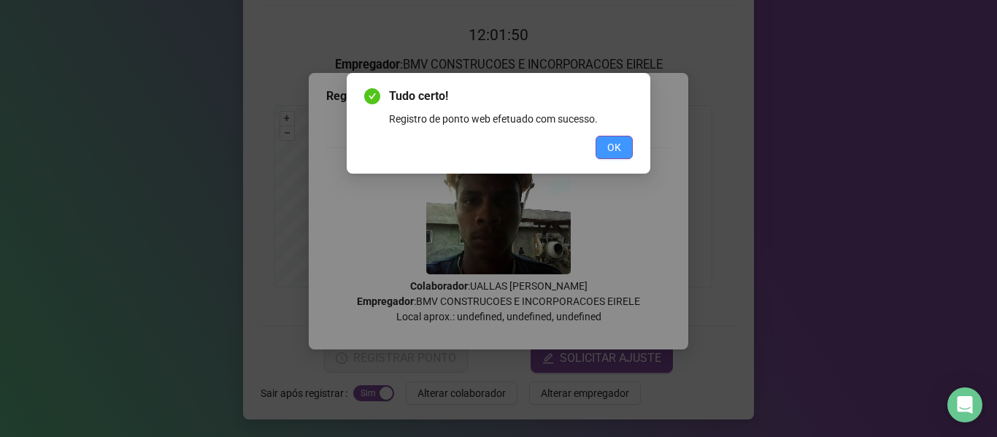
click at [618, 154] on span "OK" at bounding box center [614, 147] width 14 height 16
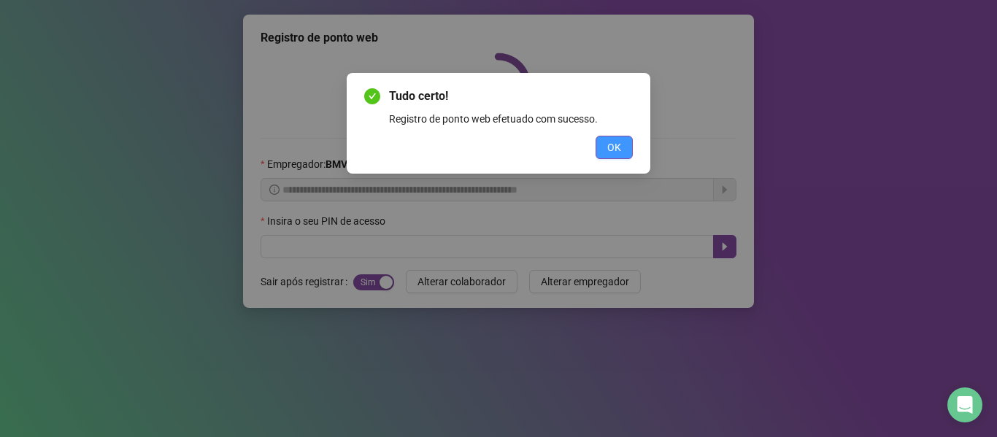
scroll to position [0, 0]
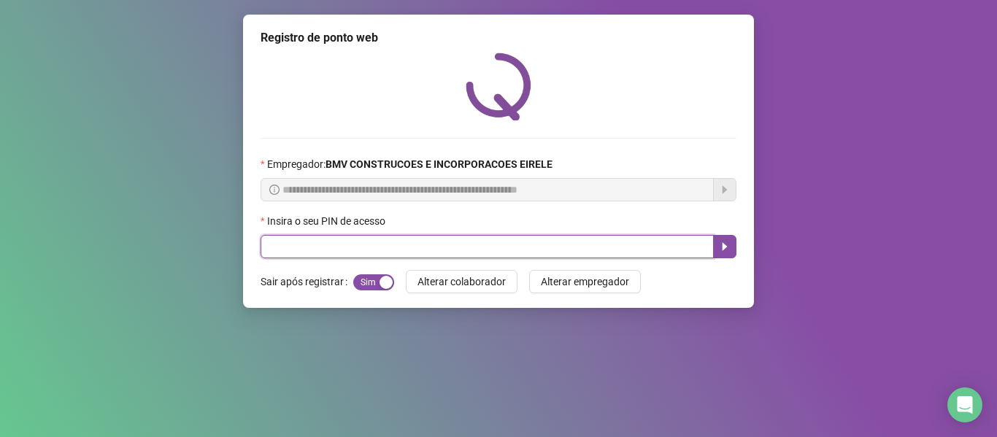
click at [576, 237] on input "text" at bounding box center [487, 246] width 453 height 23
type input "*****"
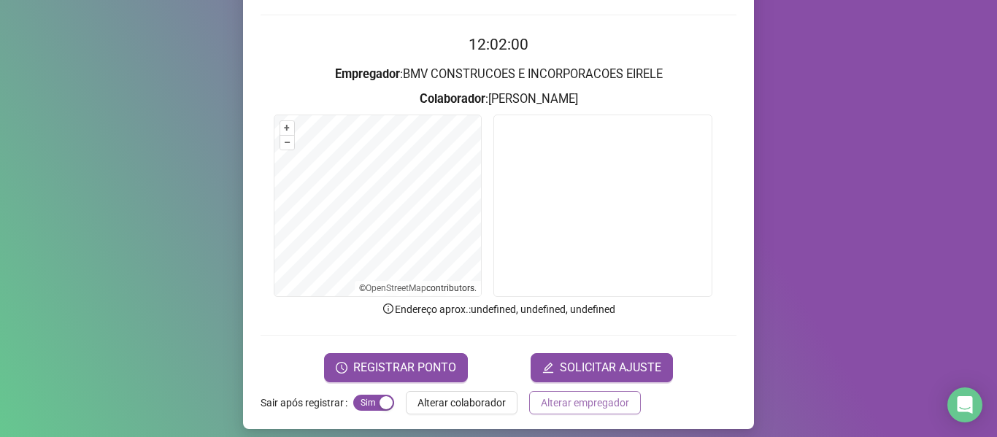
scroll to position [133, 0]
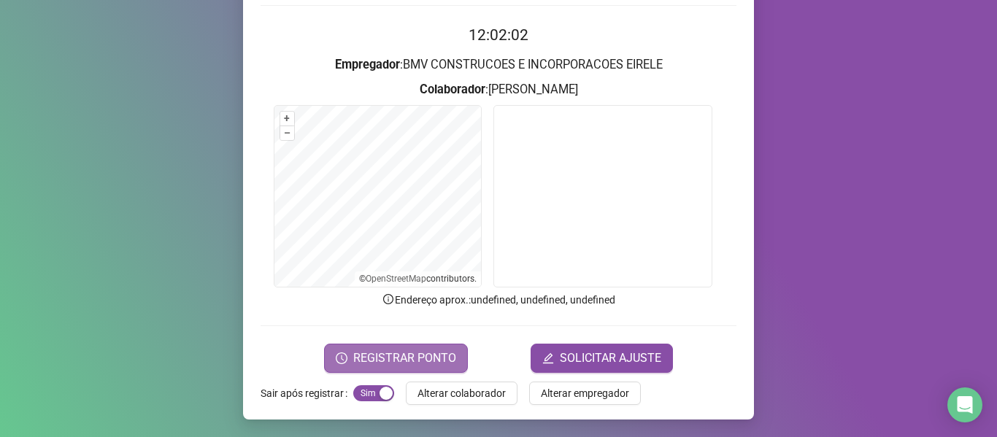
click at [392, 357] on span "REGISTRAR PONTO" at bounding box center [404, 359] width 103 height 18
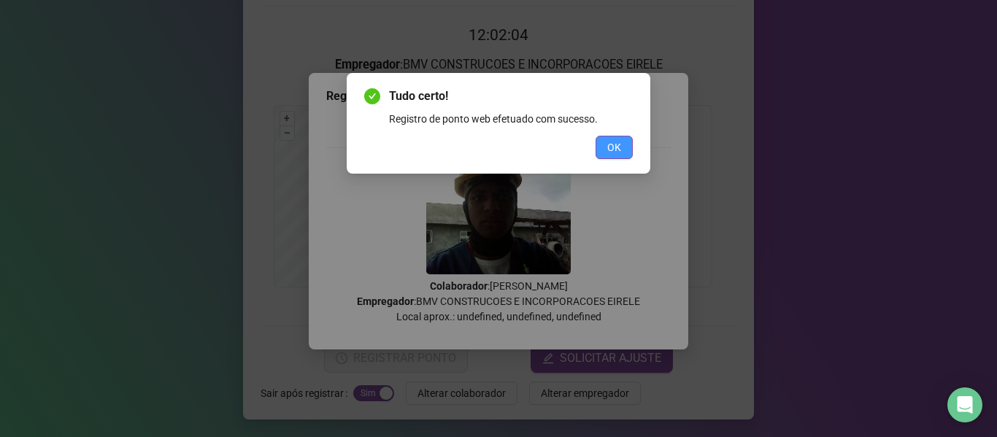
click at [613, 147] on span "OK" at bounding box center [614, 147] width 14 height 16
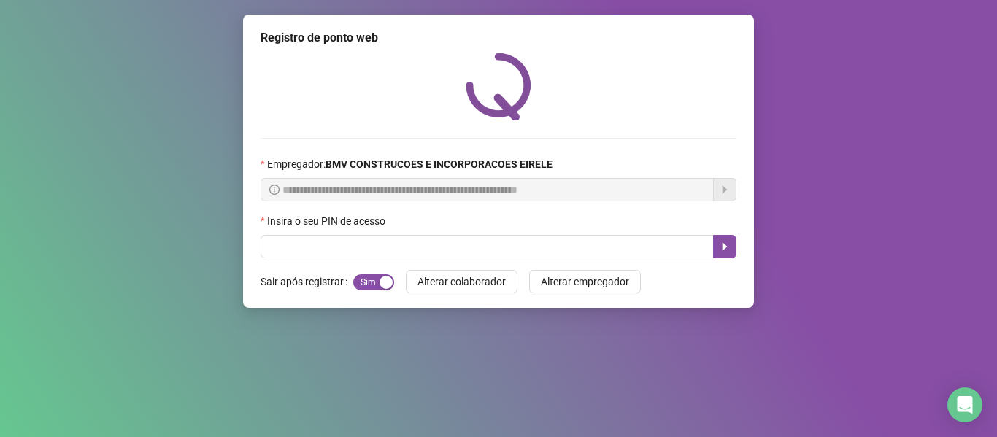
scroll to position [0, 0]
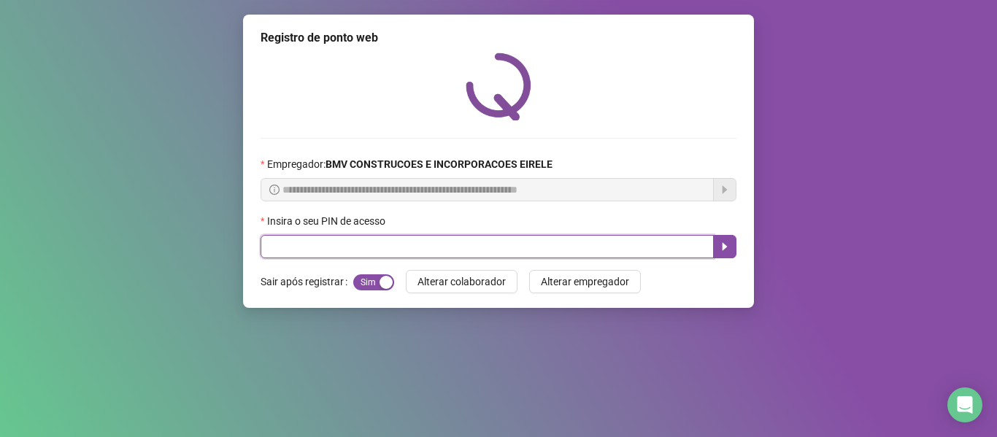
click at [538, 244] on input "text" at bounding box center [487, 246] width 453 height 23
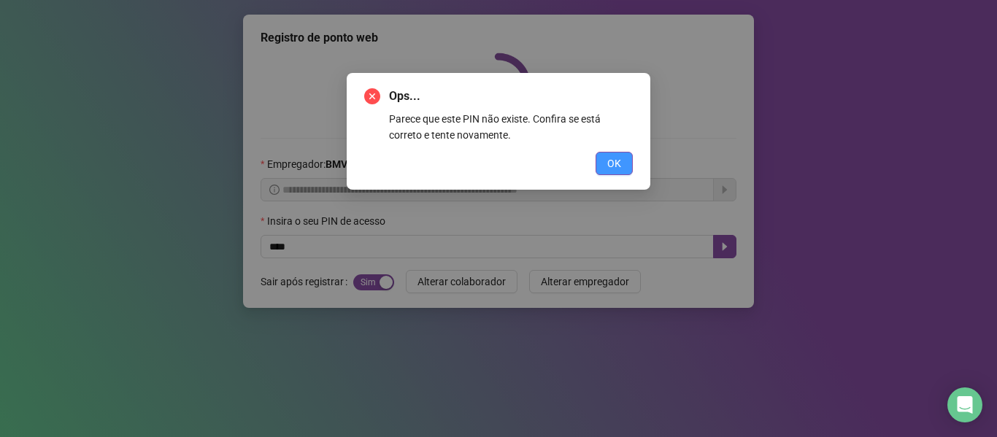
click at [612, 166] on span "OK" at bounding box center [614, 163] width 14 height 16
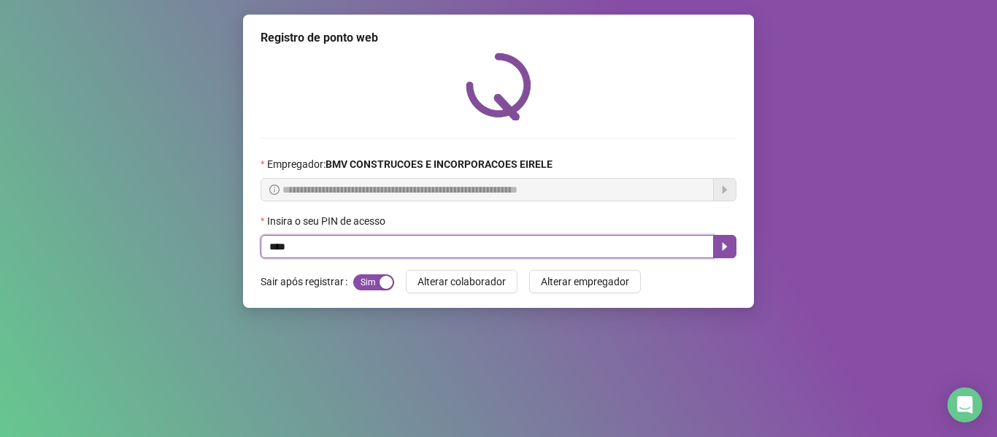
click at [523, 248] on input "****" at bounding box center [487, 246] width 453 height 23
type input "*"
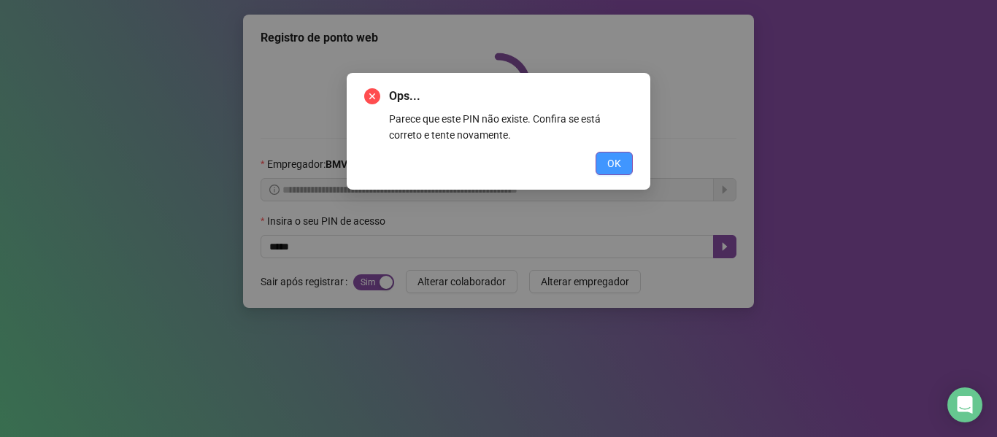
click at [625, 166] on button "OK" at bounding box center [614, 163] width 37 height 23
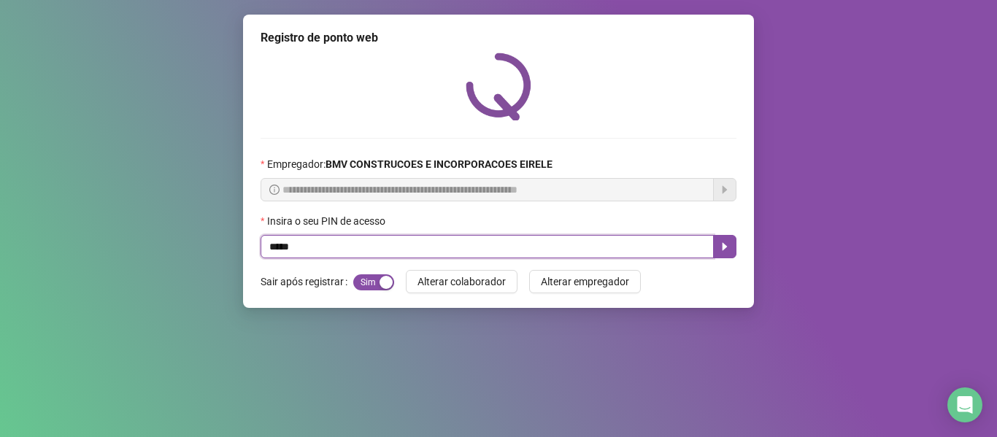
click at [521, 238] on input "*****" at bounding box center [487, 246] width 453 height 23
type input "*"
type input "*****"
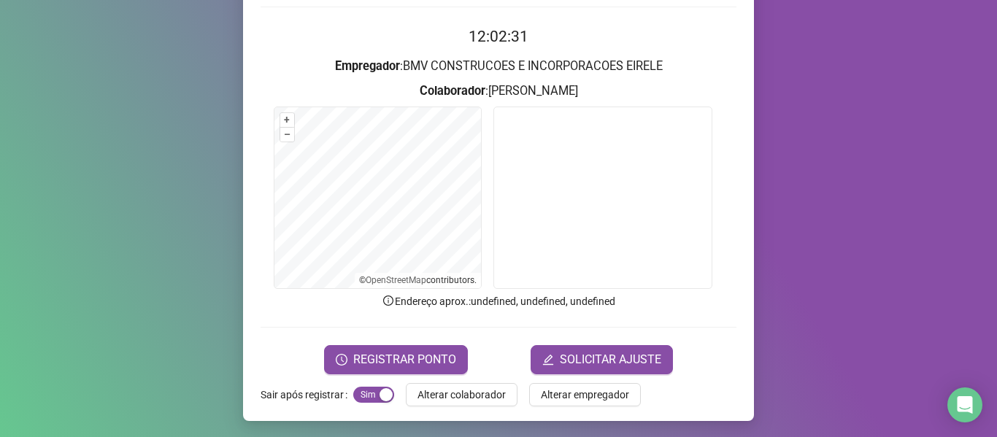
scroll to position [133, 0]
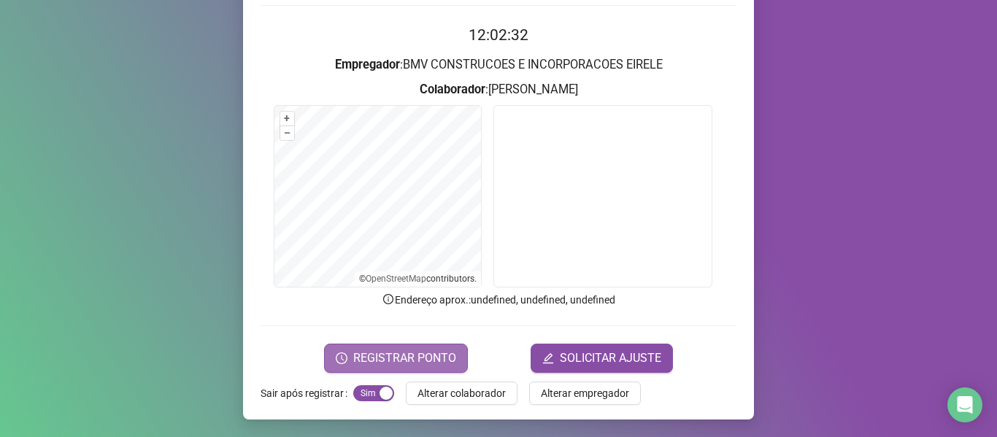
click at [412, 362] on span "REGISTRAR PONTO" at bounding box center [404, 359] width 103 height 18
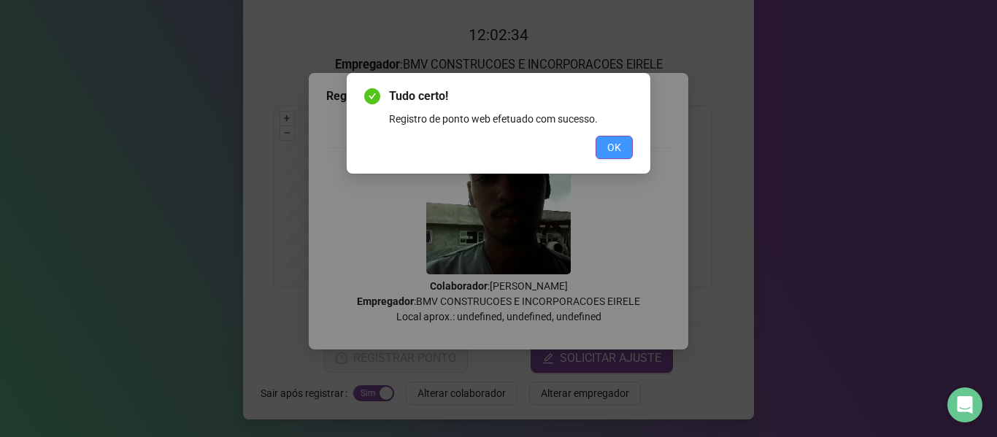
click at [628, 146] on button "OK" at bounding box center [614, 147] width 37 height 23
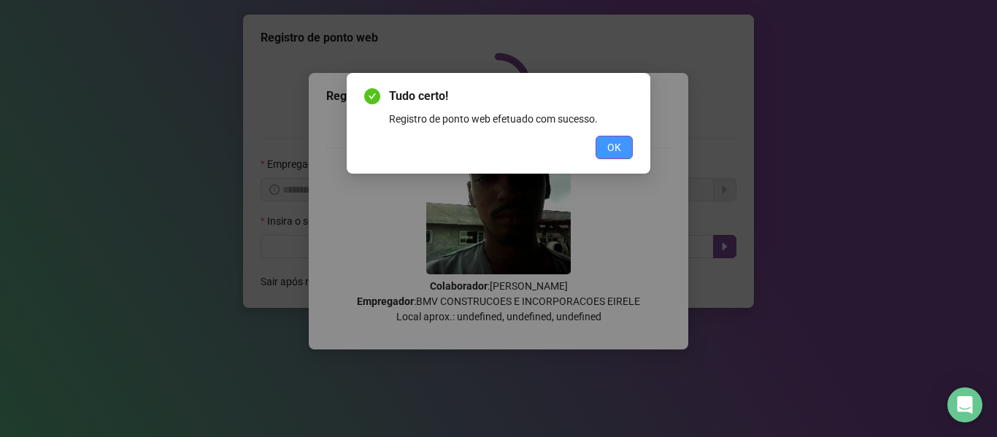
scroll to position [0, 0]
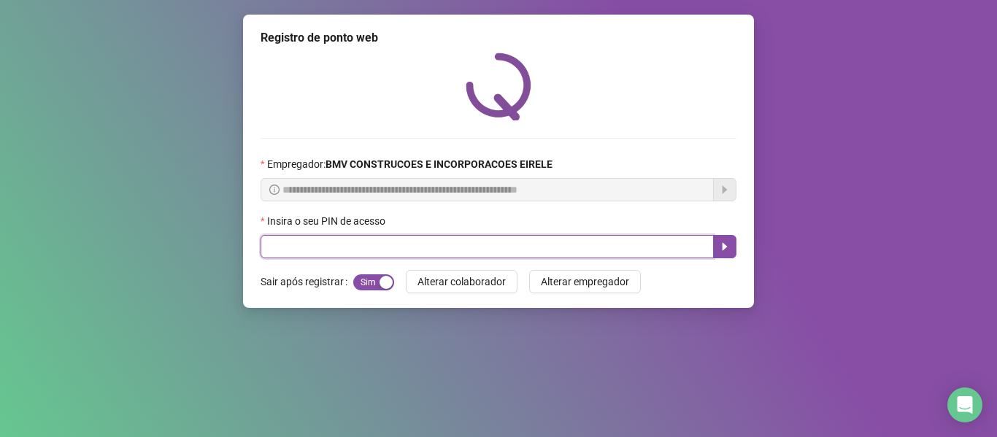
click at [587, 247] on input "text" at bounding box center [487, 246] width 453 height 23
type input "*****"
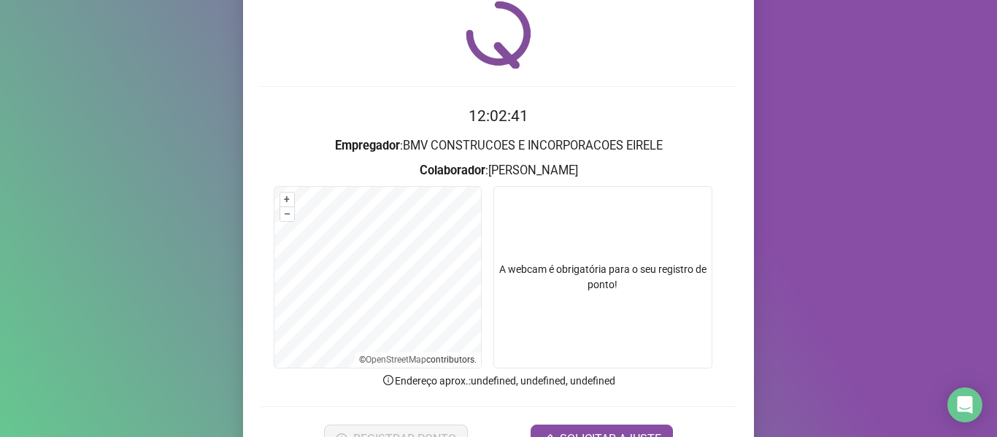
scroll to position [133, 0]
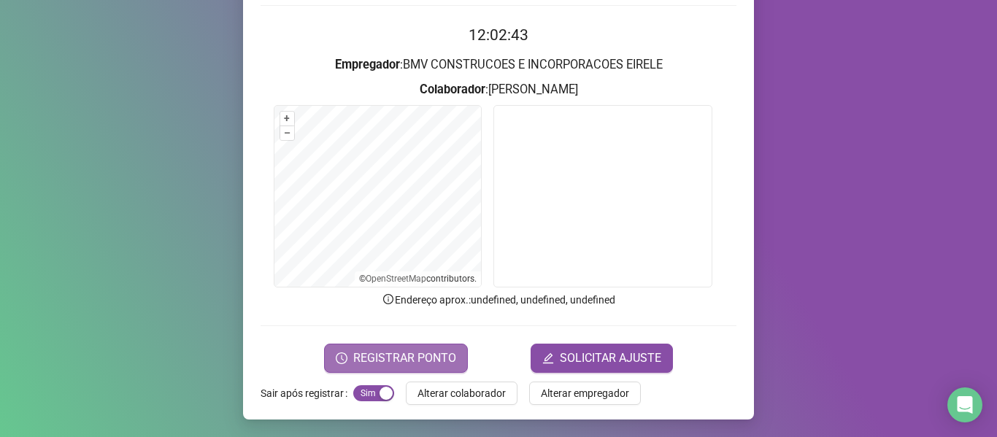
click at [427, 358] on span "REGISTRAR PONTO" at bounding box center [404, 359] width 103 height 18
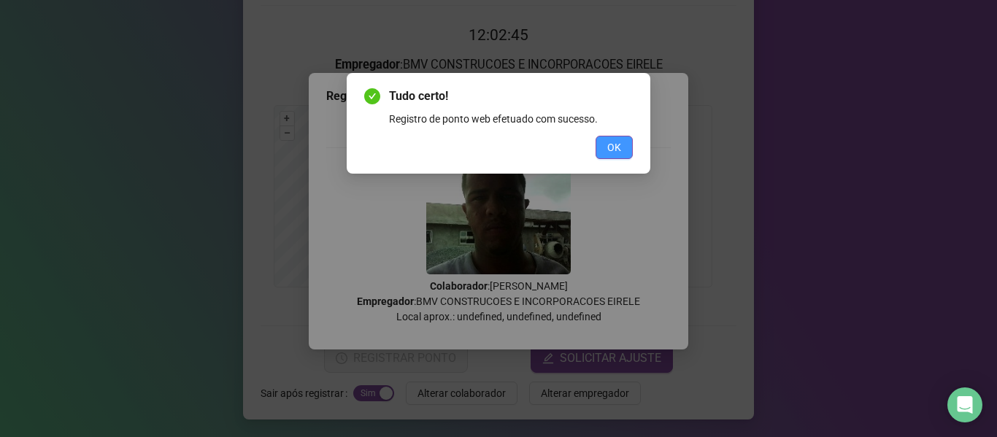
click at [612, 146] on span "OK" at bounding box center [614, 147] width 14 height 16
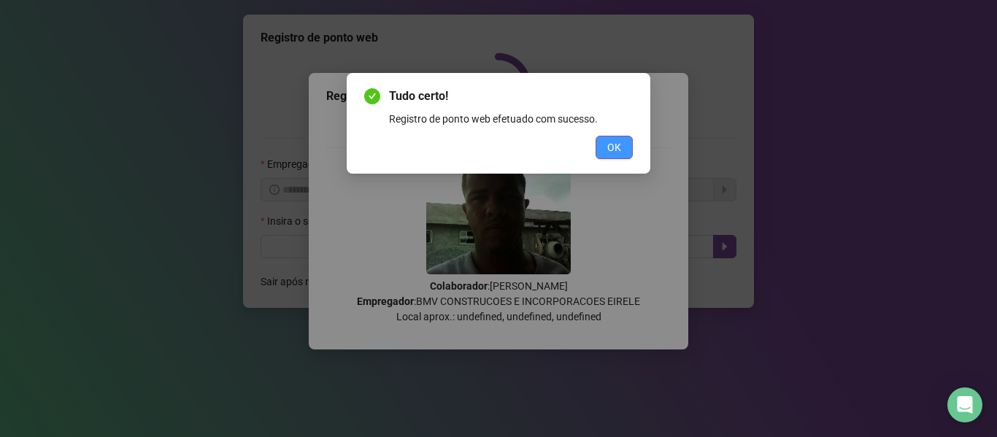
scroll to position [0, 0]
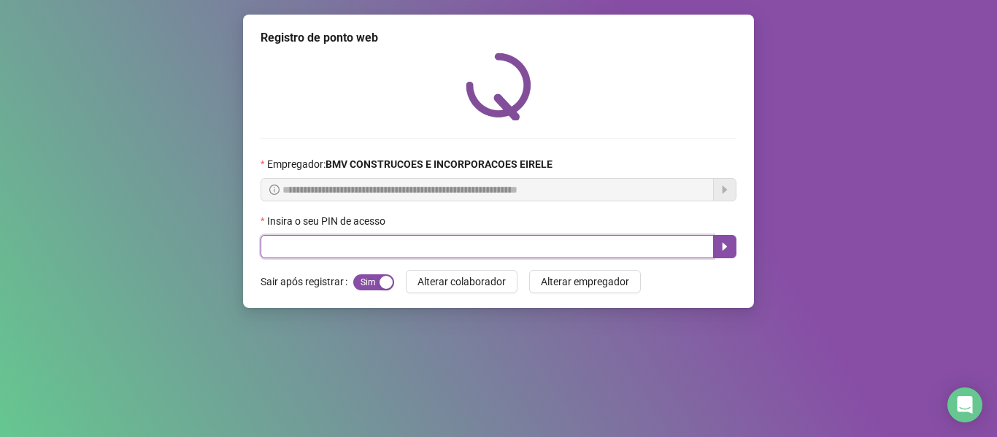
click at [513, 242] on input "text" at bounding box center [487, 246] width 453 height 23
type input "*****"
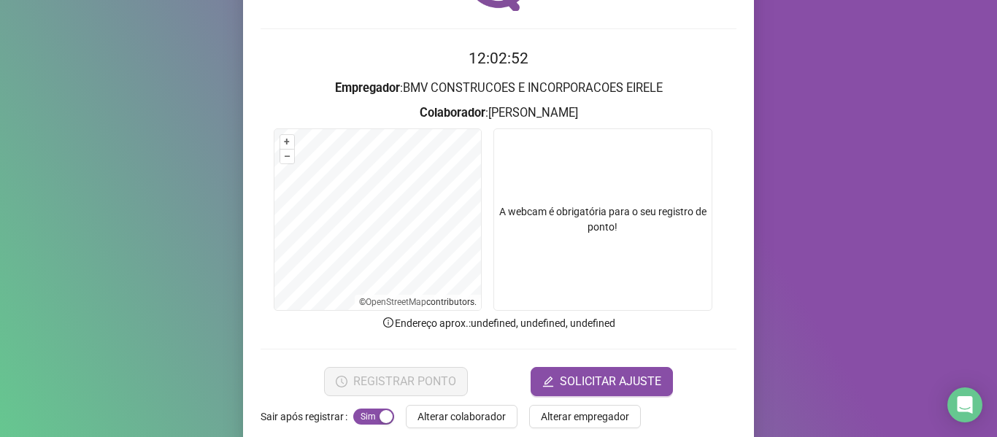
scroll to position [133, 0]
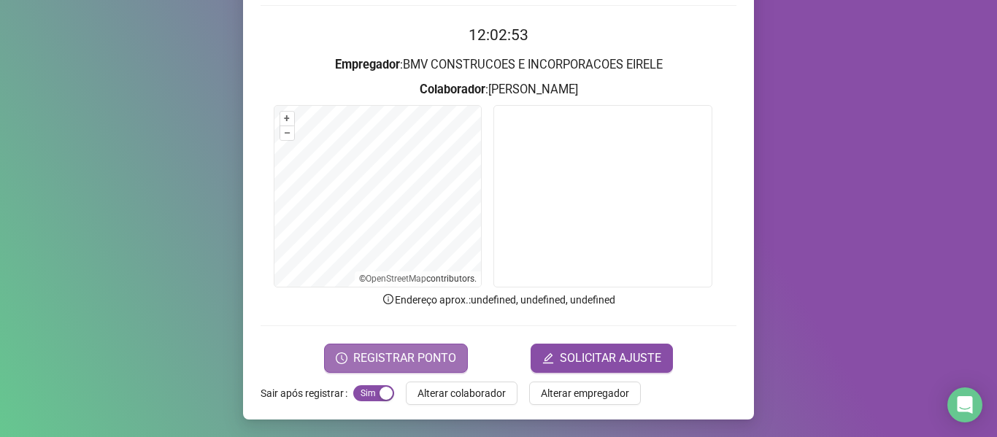
click at [423, 357] on span "REGISTRAR PONTO" at bounding box center [404, 359] width 103 height 18
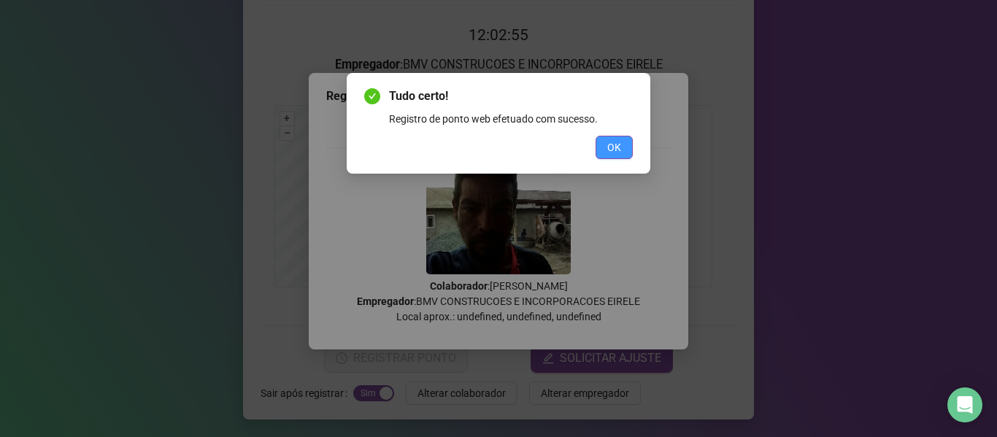
click at [617, 144] on span "OK" at bounding box center [614, 147] width 14 height 16
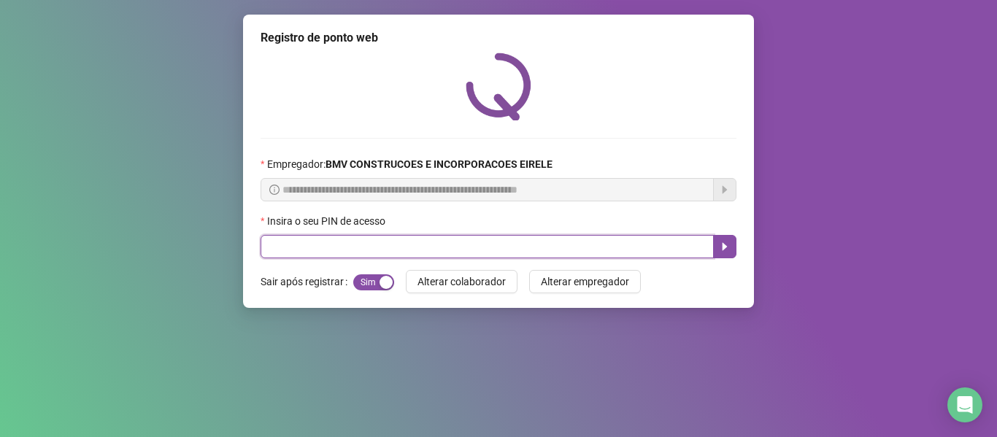
click at [566, 244] on input "text" at bounding box center [487, 246] width 453 height 23
type input "*****"
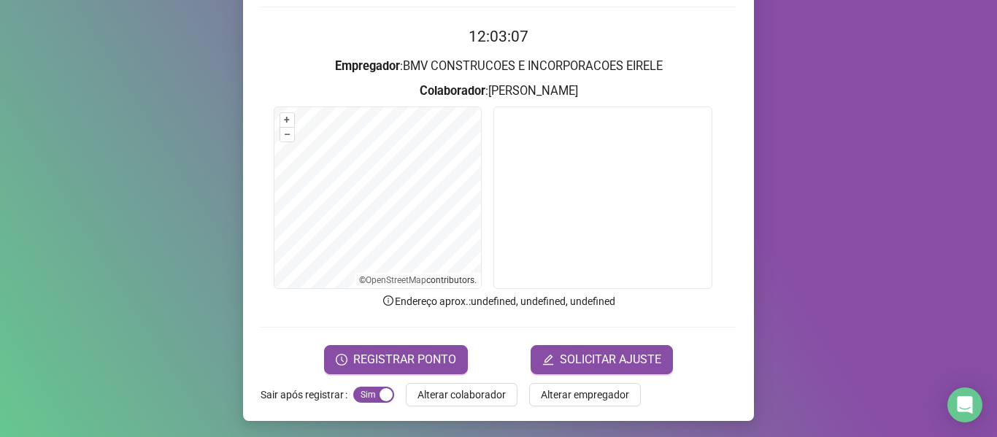
scroll to position [133, 0]
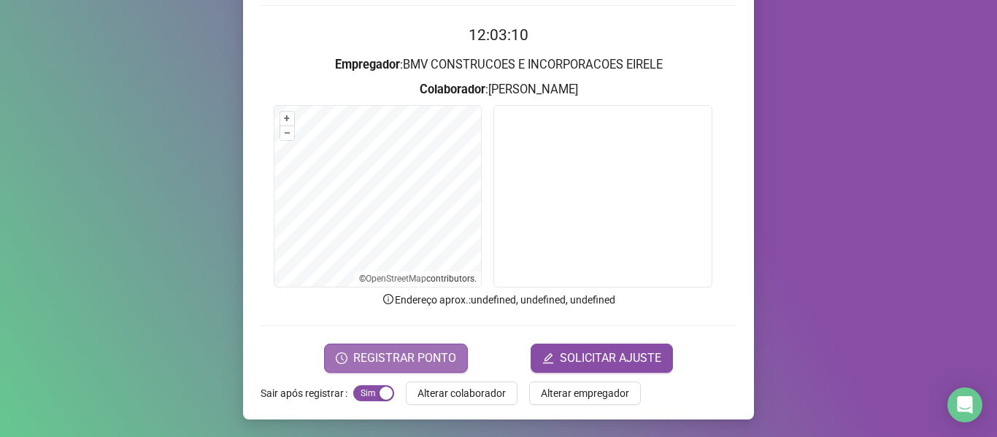
click at [424, 354] on span "REGISTRAR PONTO" at bounding box center [404, 359] width 103 height 18
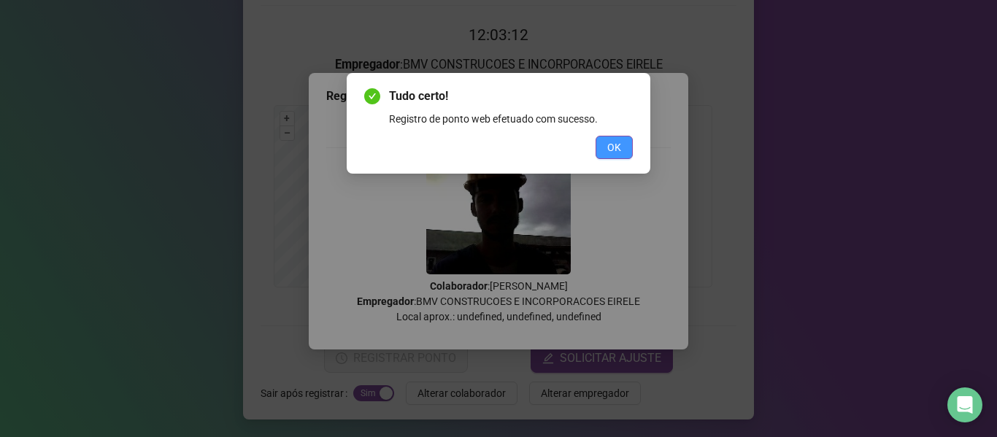
click at [615, 155] on span "OK" at bounding box center [614, 147] width 14 height 16
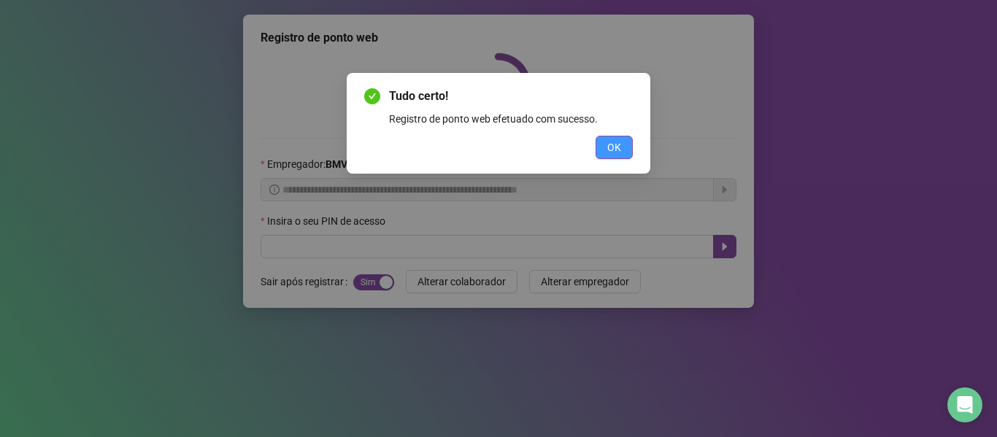
scroll to position [0, 0]
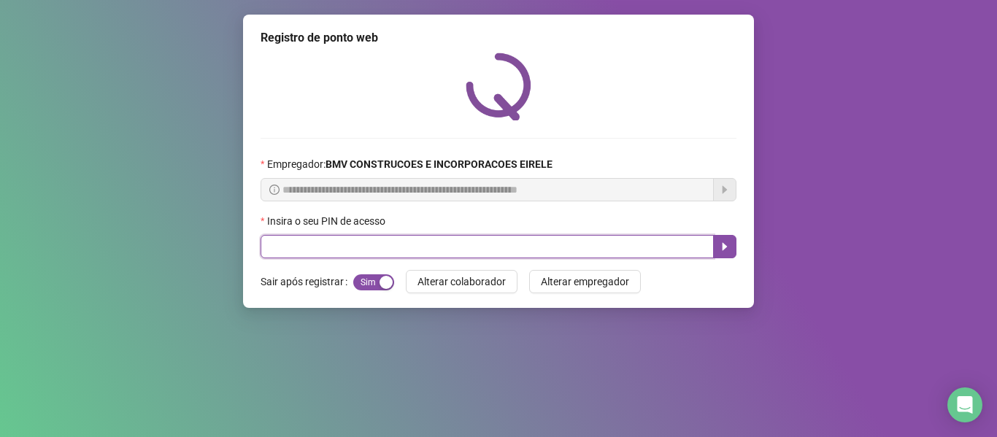
click at [530, 245] on input "text" at bounding box center [487, 246] width 453 height 23
type input "*****"
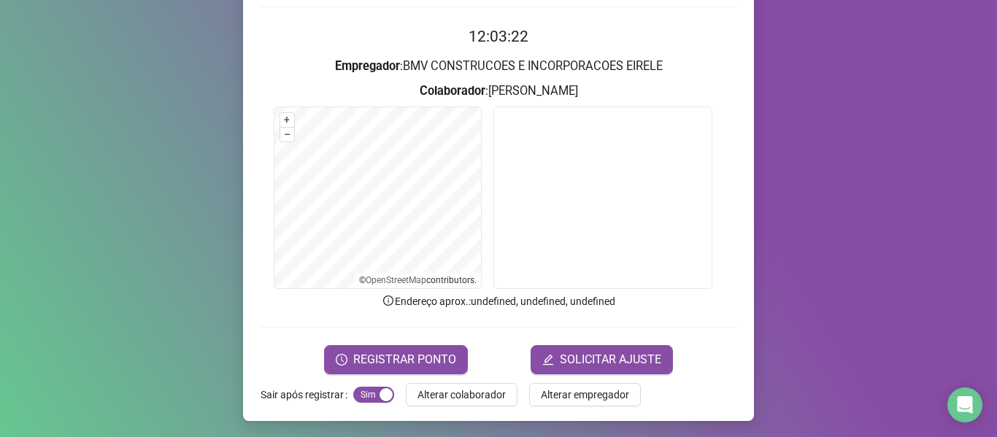
scroll to position [133, 0]
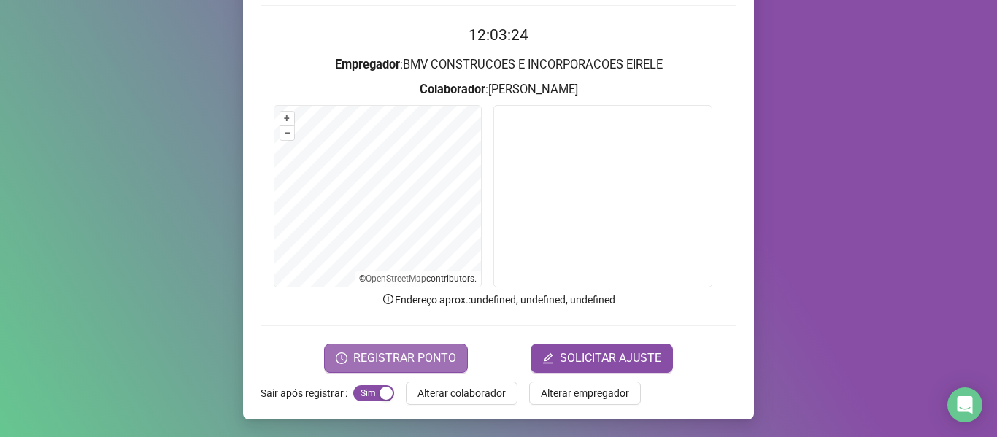
click at [438, 353] on span "REGISTRAR PONTO" at bounding box center [404, 359] width 103 height 18
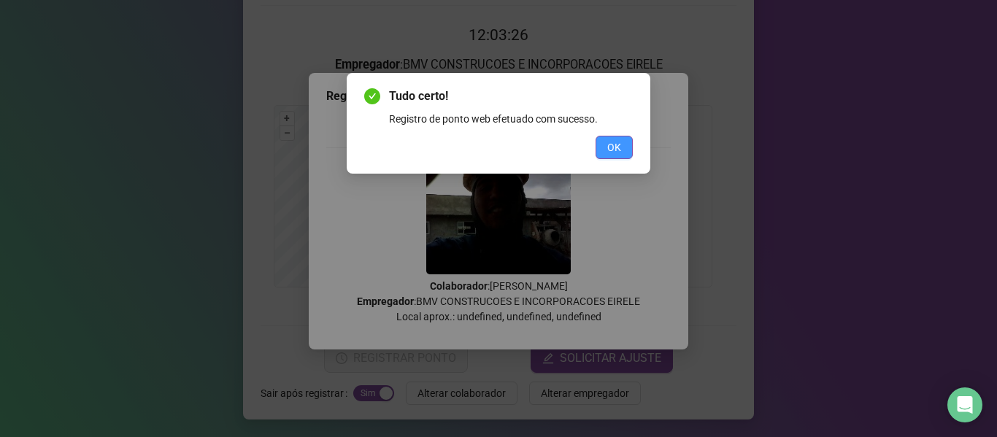
click at [601, 142] on button "OK" at bounding box center [614, 147] width 37 height 23
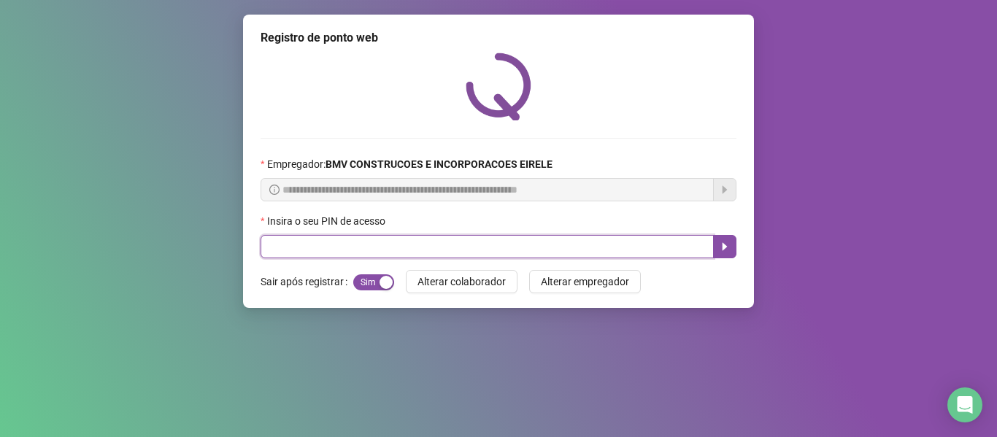
click at [527, 244] on input "text" at bounding box center [487, 246] width 453 height 23
type input "*****"
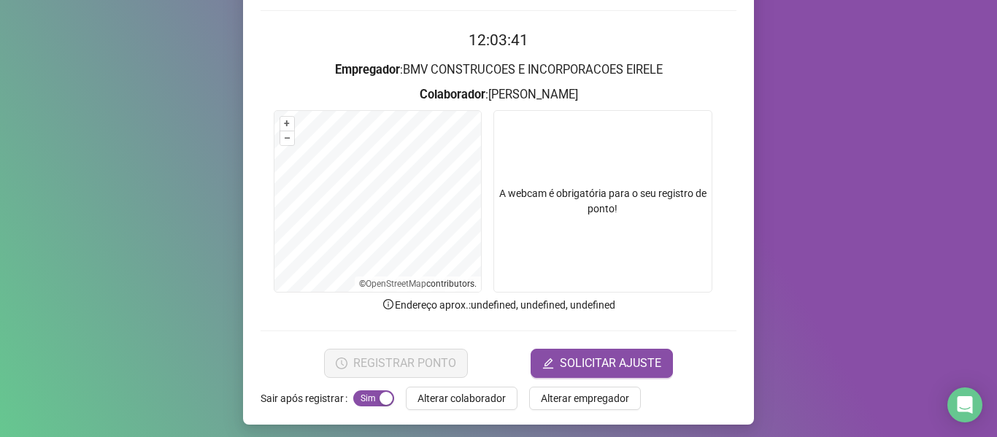
scroll to position [133, 0]
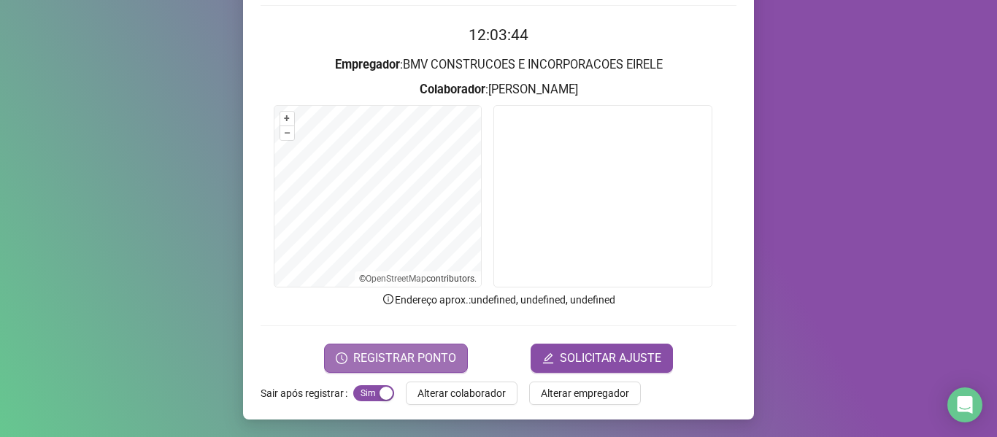
click at [385, 353] on span "REGISTRAR PONTO" at bounding box center [404, 359] width 103 height 18
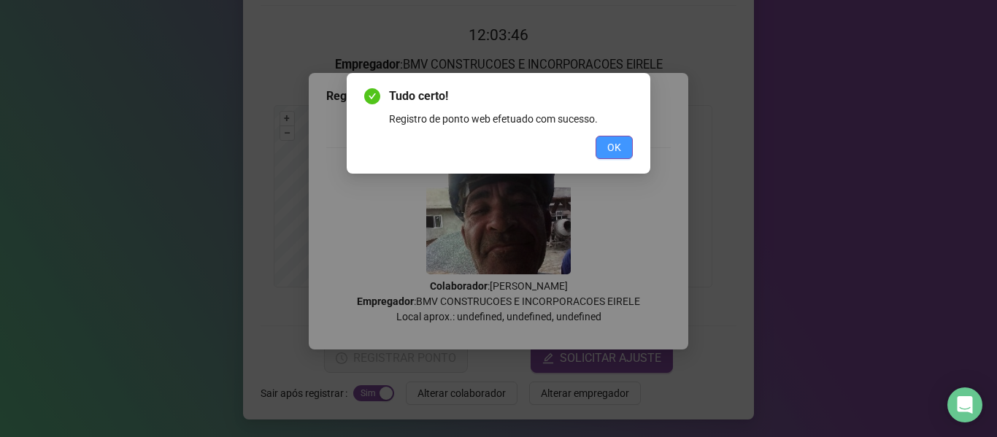
click at [608, 150] on span "OK" at bounding box center [614, 147] width 14 height 16
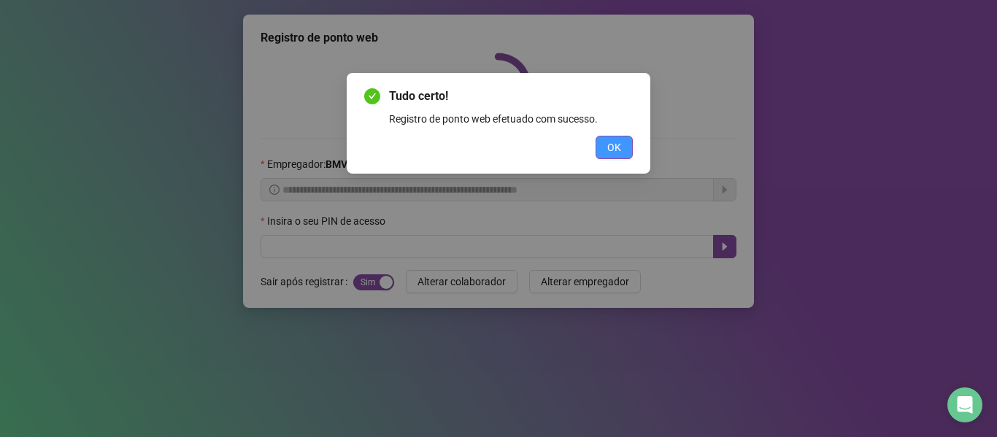
scroll to position [0, 0]
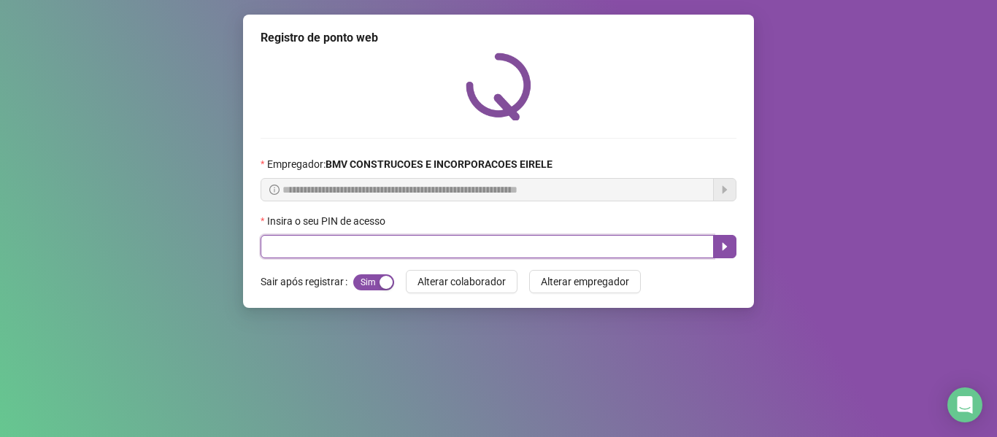
click at [542, 244] on input "text" at bounding box center [487, 246] width 453 height 23
type input "*****"
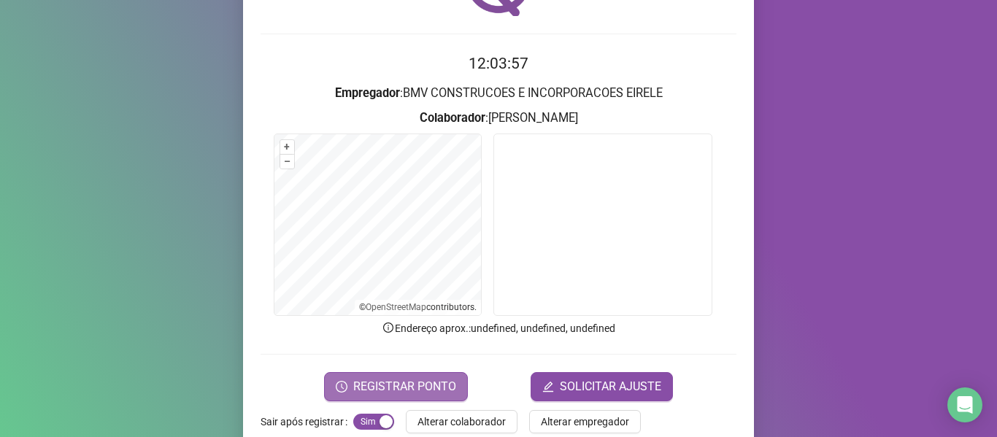
scroll to position [133, 0]
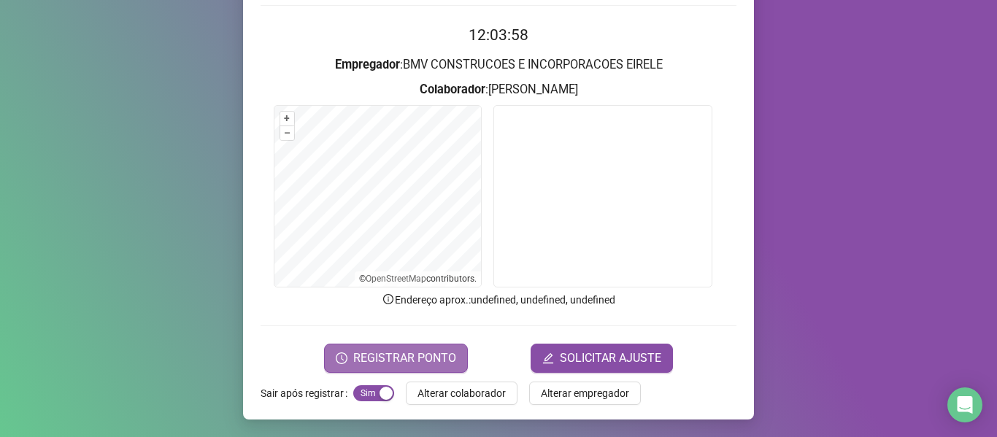
click at [429, 351] on span "REGISTRAR PONTO" at bounding box center [404, 359] width 103 height 18
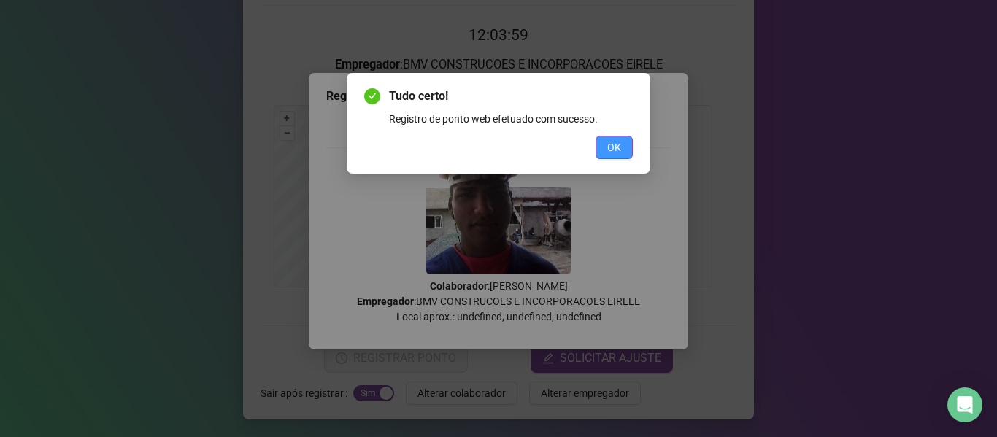
click at [609, 152] on span "OK" at bounding box center [614, 147] width 14 height 16
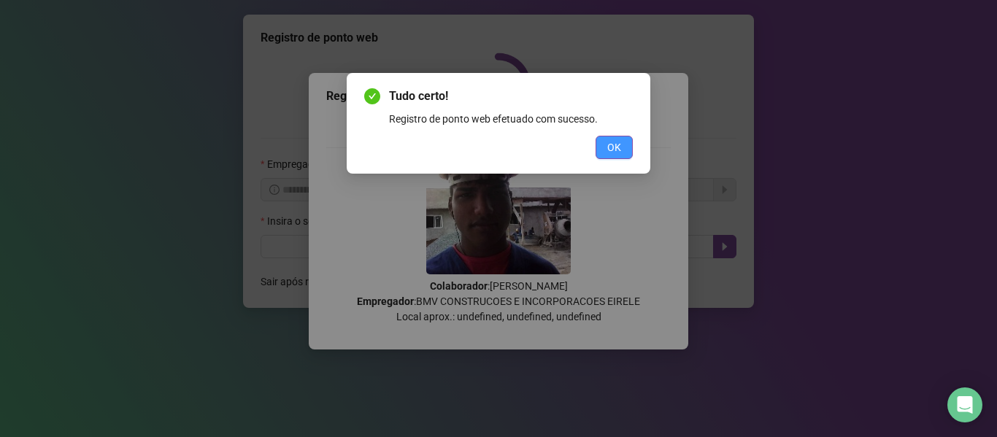
scroll to position [0, 0]
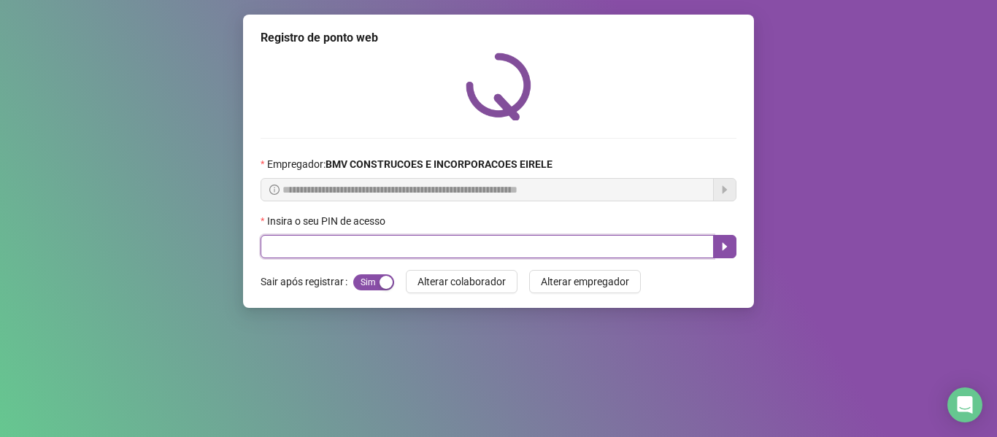
click at [557, 245] on input "text" at bounding box center [487, 246] width 453 height 23
type input "*****"
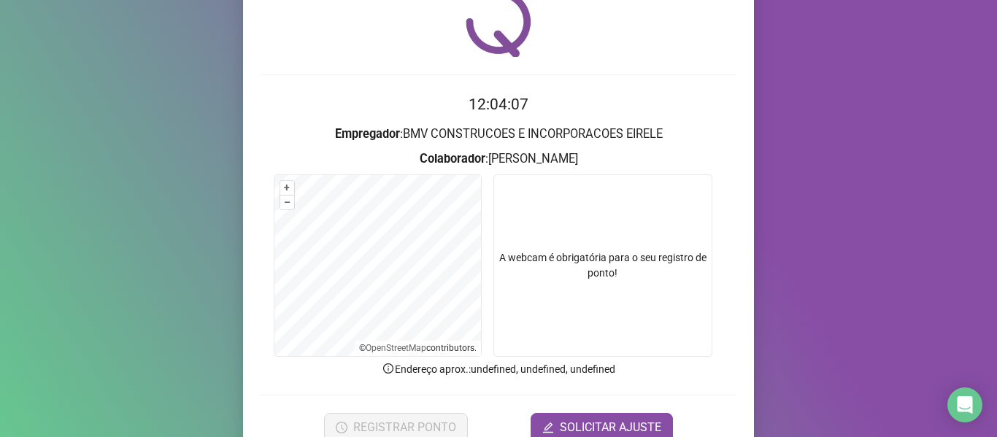
scroll to position [73, 0]
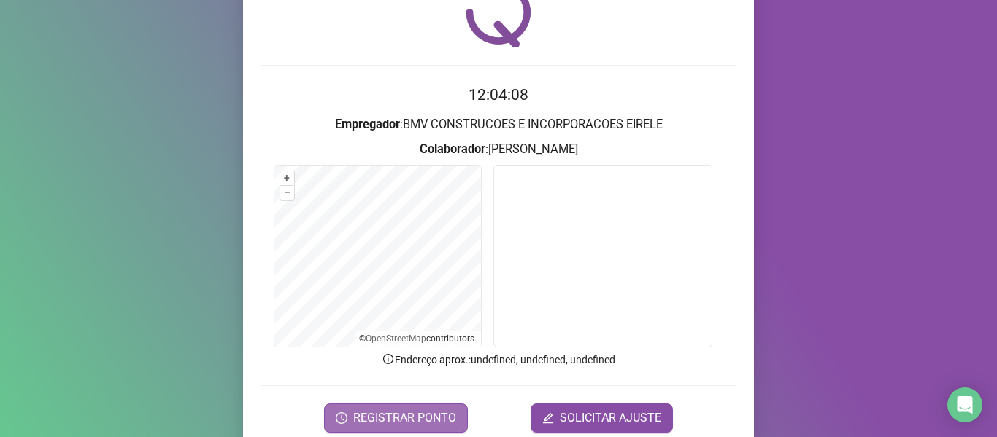
click at [427, 412] on span "REGISTRAR PONTO" at bounding box center [404, 418] width 103 height 18
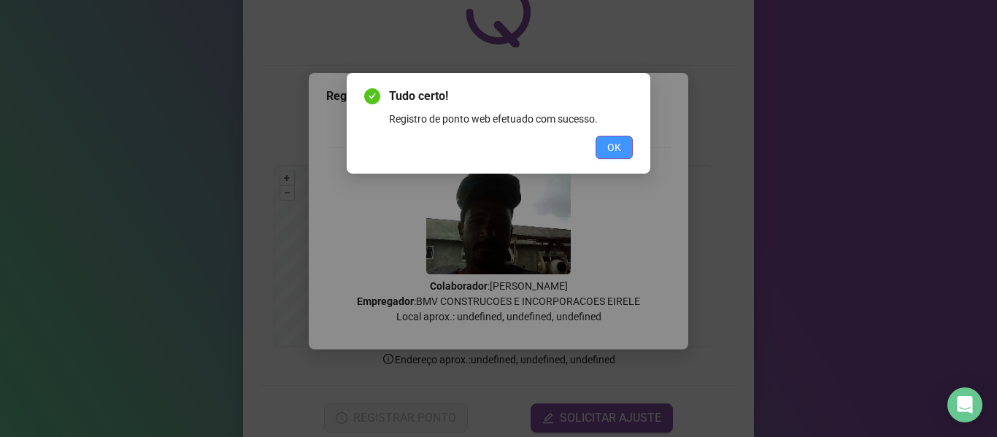
click at [610, 147] on span "OK" at bounding box center [614, 147] width 14 height 16
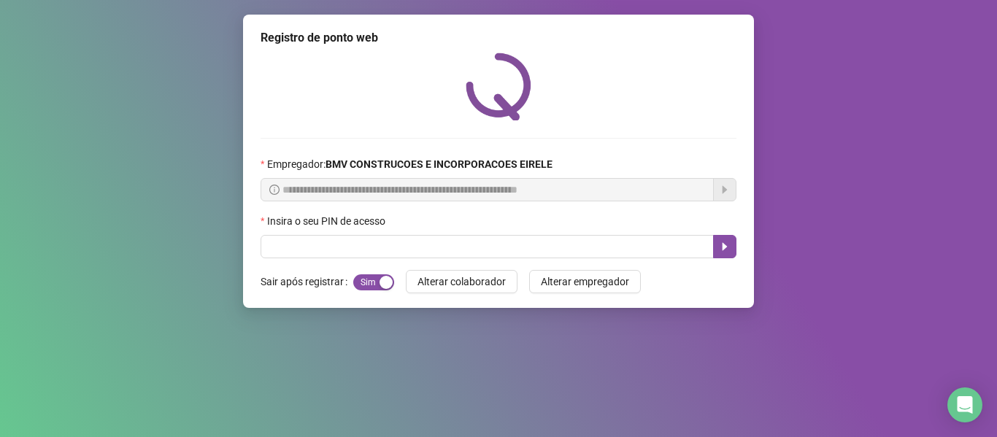
scroll to position [0, 0]
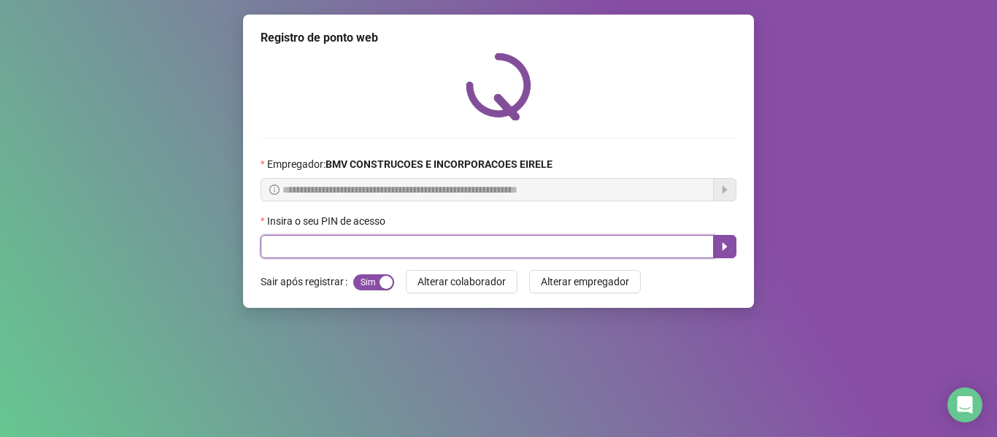
click at [539, 246] on input "text" at bounding box center [487, 246] width 453 height 23
type input "*****"
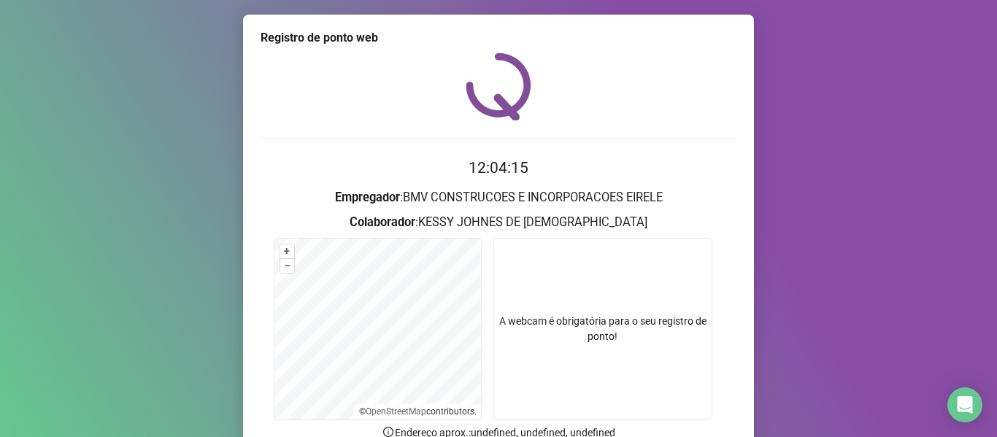
scroll to position [73, 0]
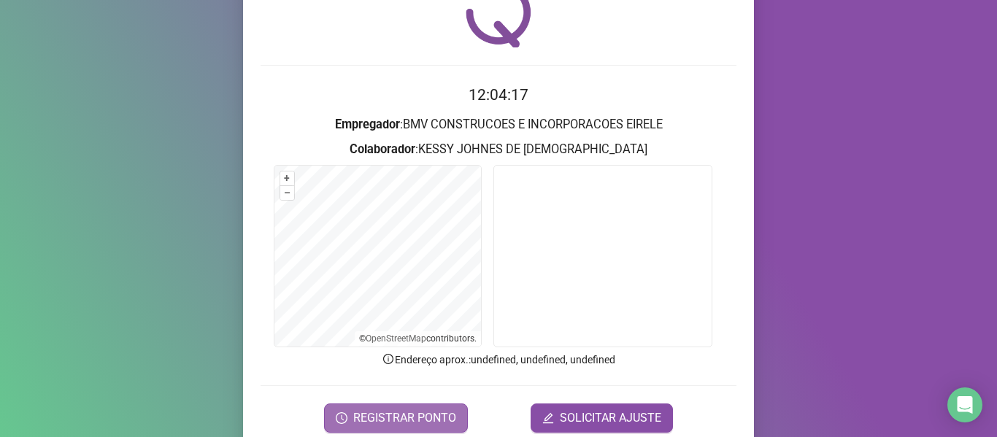
click at [421, 411] on span "REGISTRAR PONTO" at bounding box center [404, 418] width 103 height 18
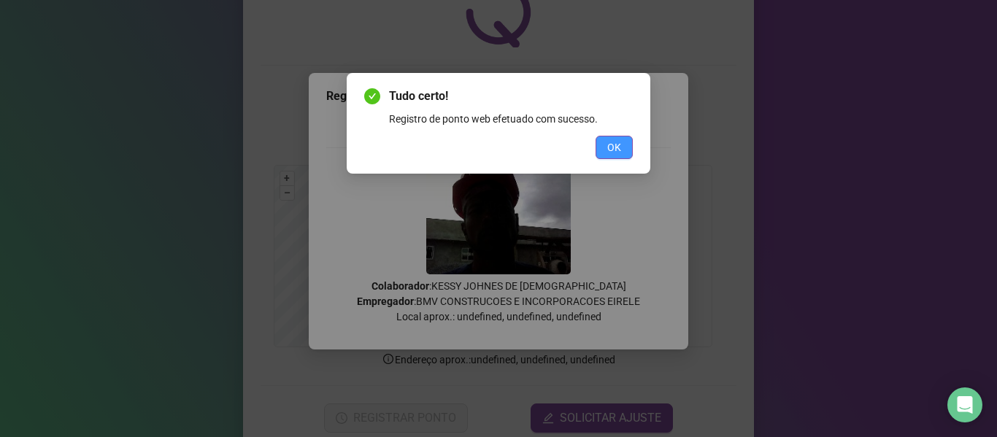
click at [622, 149] on button "OK" at bounding box center [614, 147] width 37 height 23
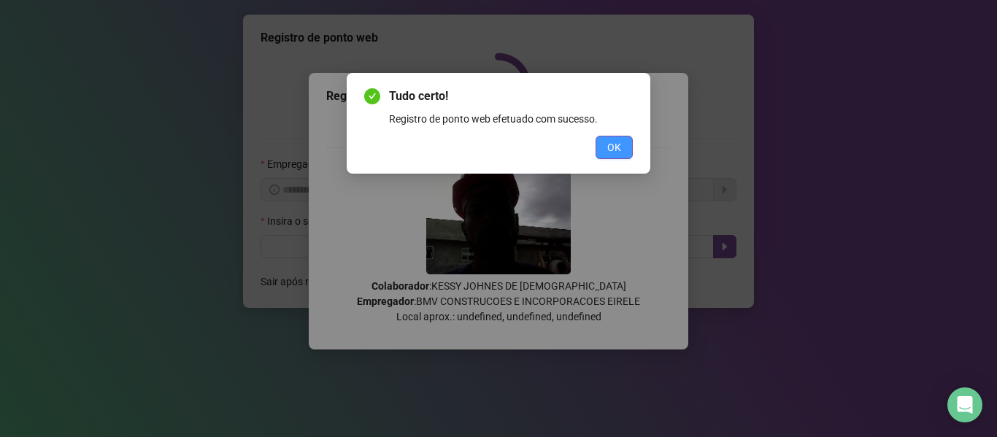
scroll to position [0, 0]
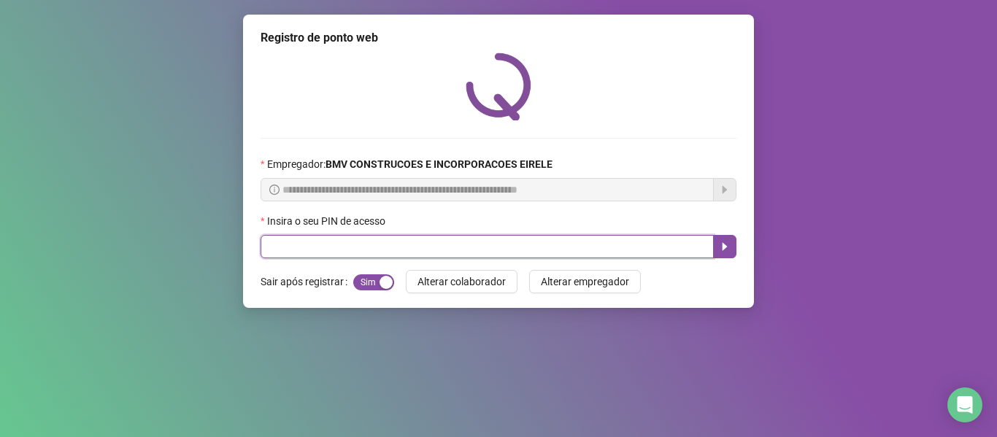
click at [579, 250] on input "text" at bounding box center [487, 246] width 453 height 23
type input "*****"
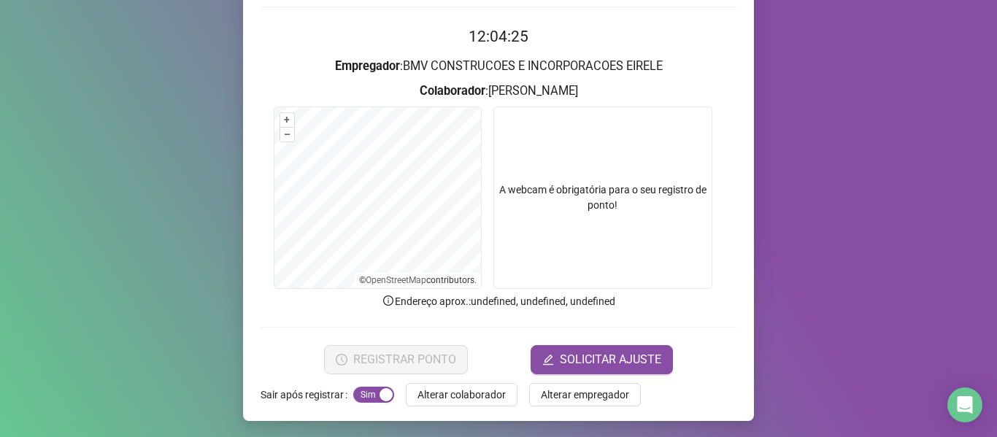
scroll to position [133, 0]
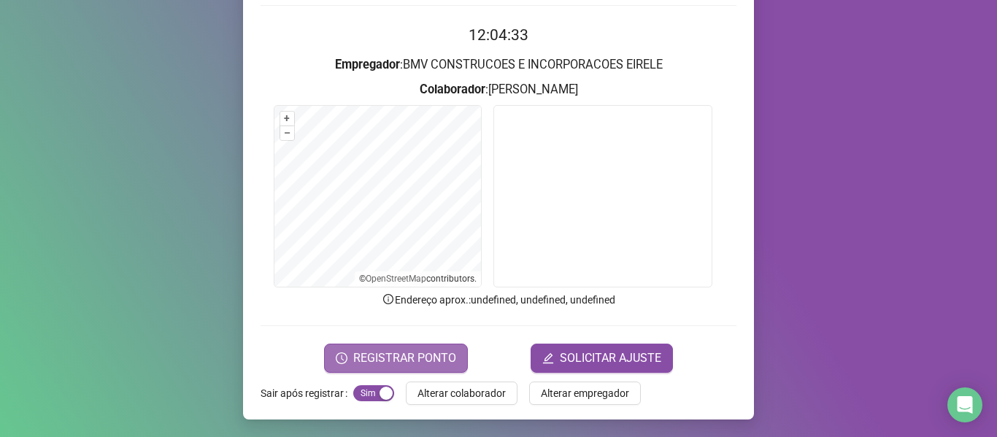
click at [406, 352] on span "REGISTRAR PONTO" at bounding box center [404, 359] width 103 height 18
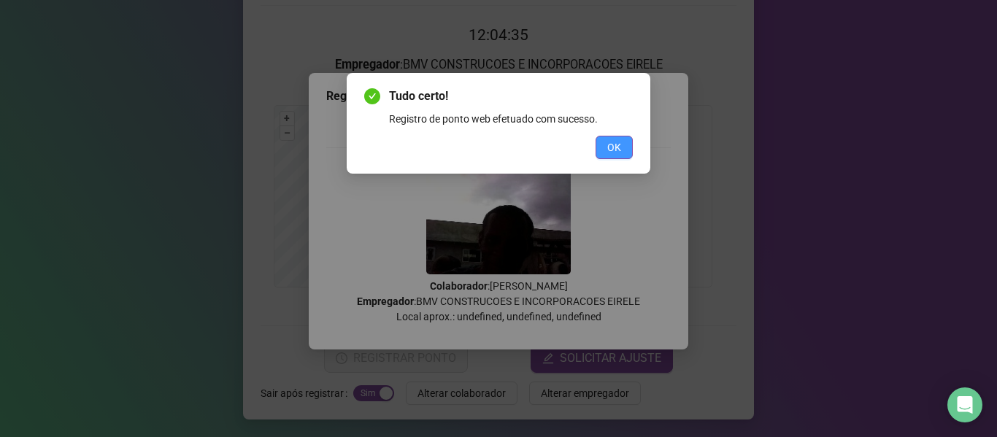
click at [612, 148] on span "OK" at bounding box center [614, 147] width 14 height 16
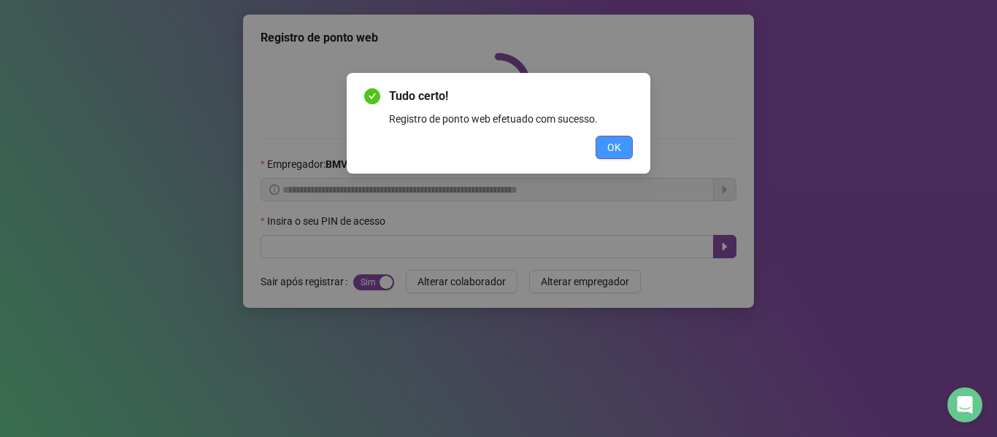
scroll to position [0, 0]
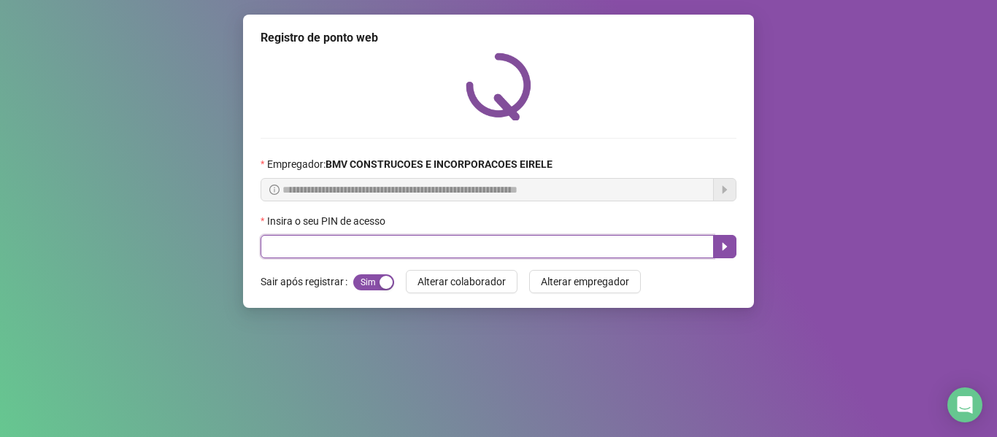
click at [547, 239] on input "text" at bounding box center [487, 246] width 453 height 23
type input "*****"
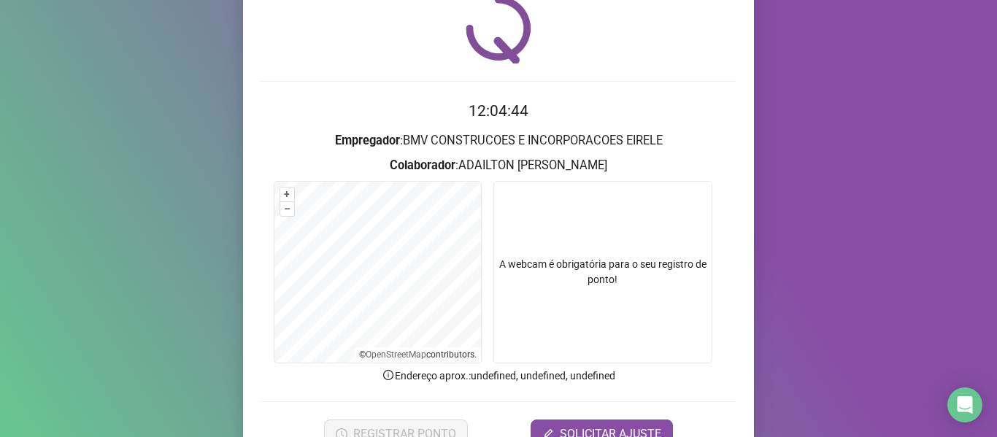
scroll to position [133, 0]
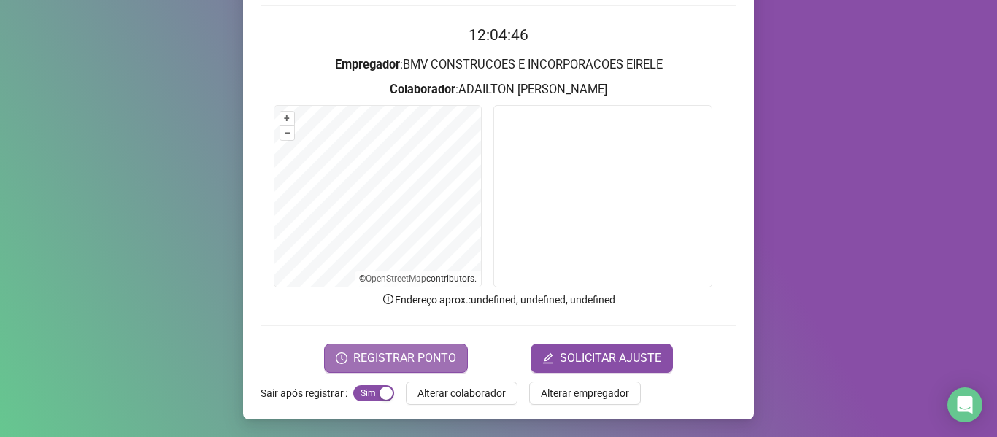
click at [415, 352] on span "REGISTRAR PONTO" at bounding box center [404, 359] width 103 height 18
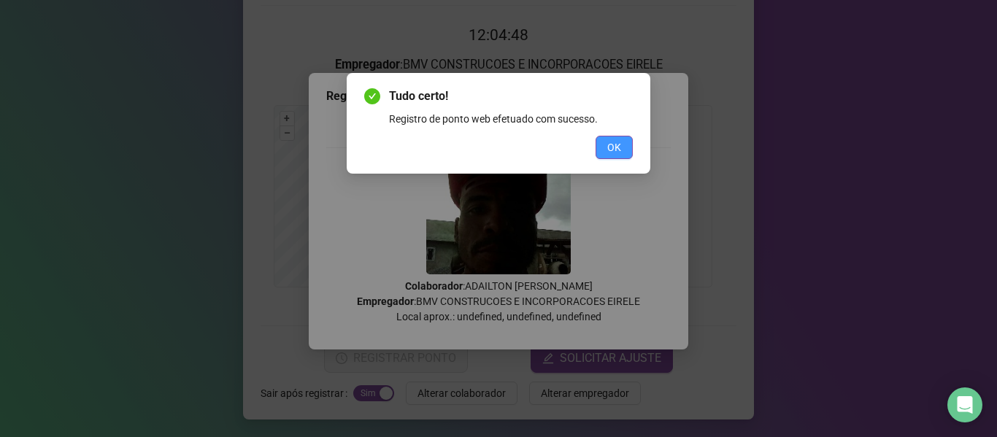
click at [617, 150] on span "OK" at bounding box center [614, 147] width 14 height 16
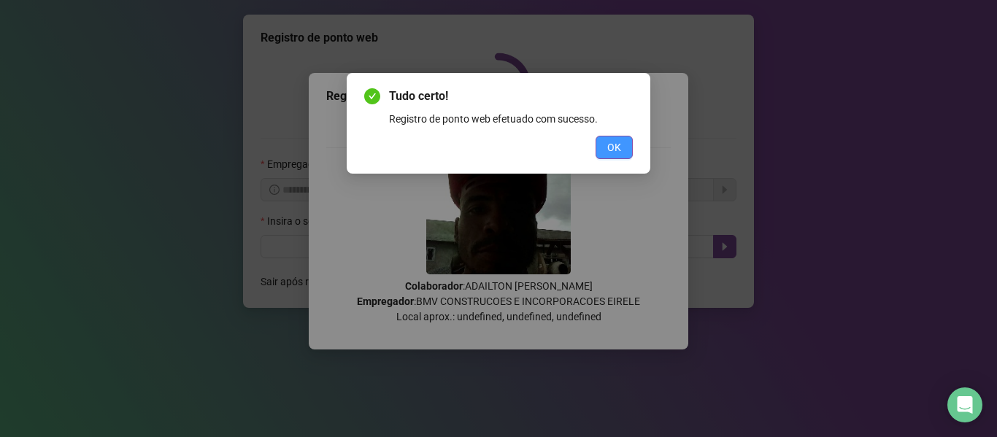
scroll to position [0, 0]
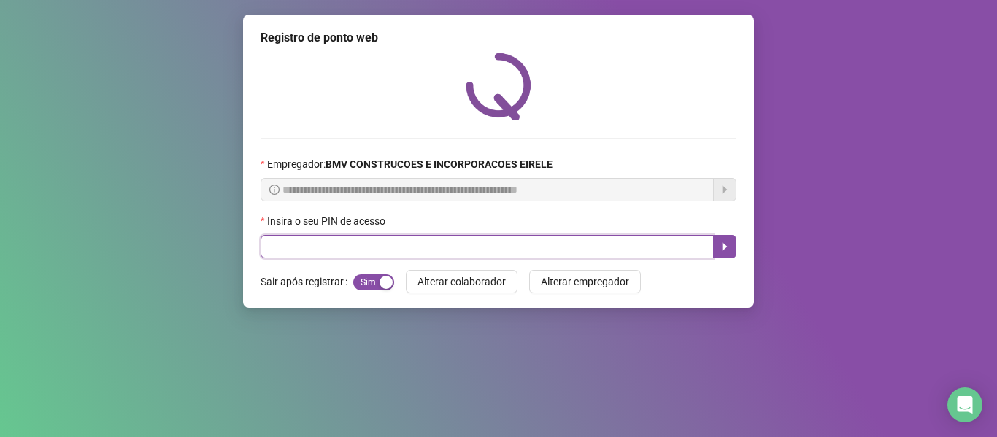
click at [497, 254] on input "text" at bounding box center [487, 246] width 453 height 23
type input "*****"
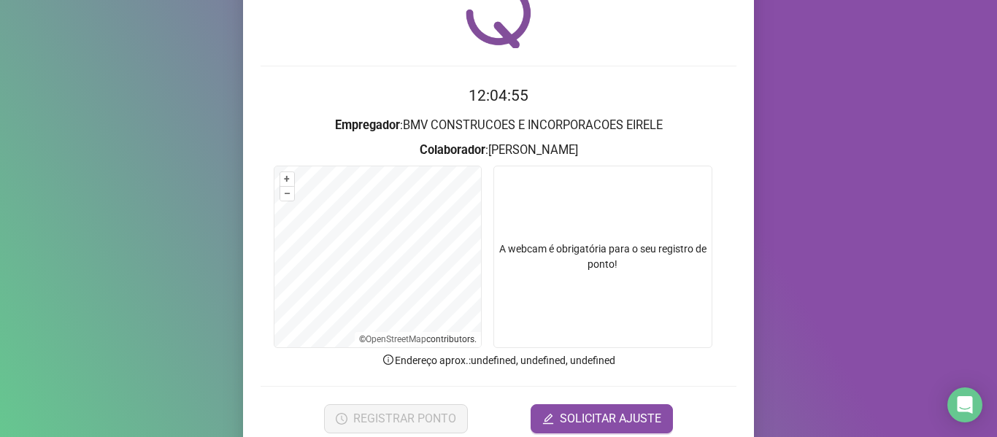
scroll to position [73, 0]
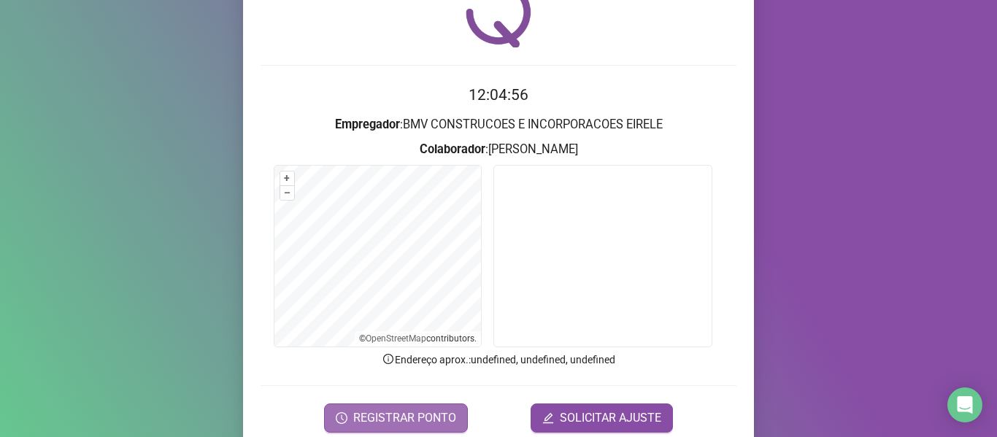
click at [414, 411] on span "REGISTRAR PONTO" at bounding box center [404, 418] width 103 height 18
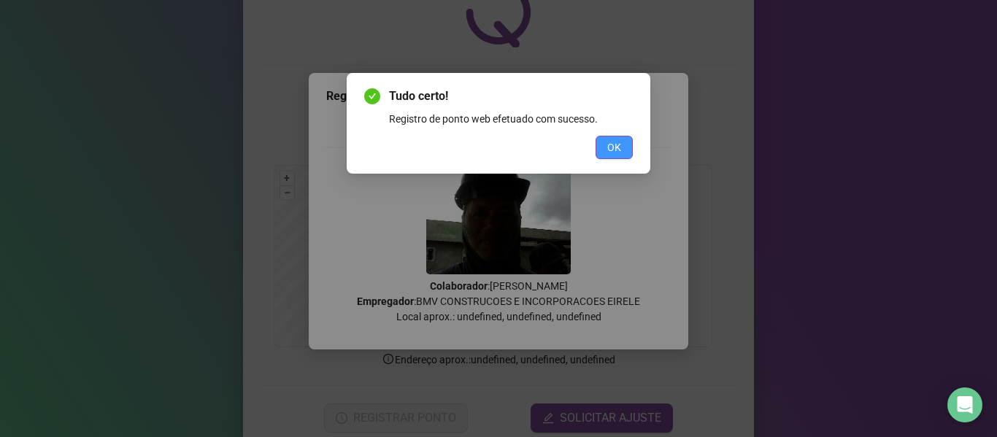
click at [611, 155] on button "OK" at bounding box center [614, 147] width 37 height 23
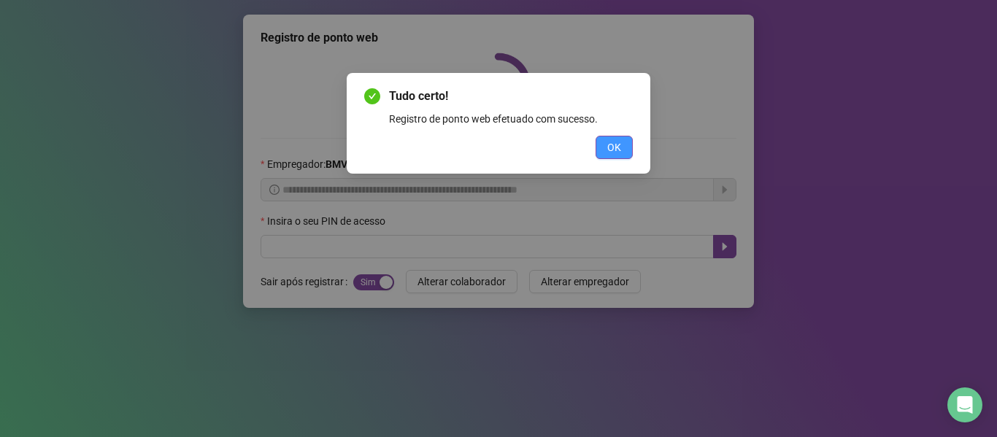
scroll to position [0, 0]
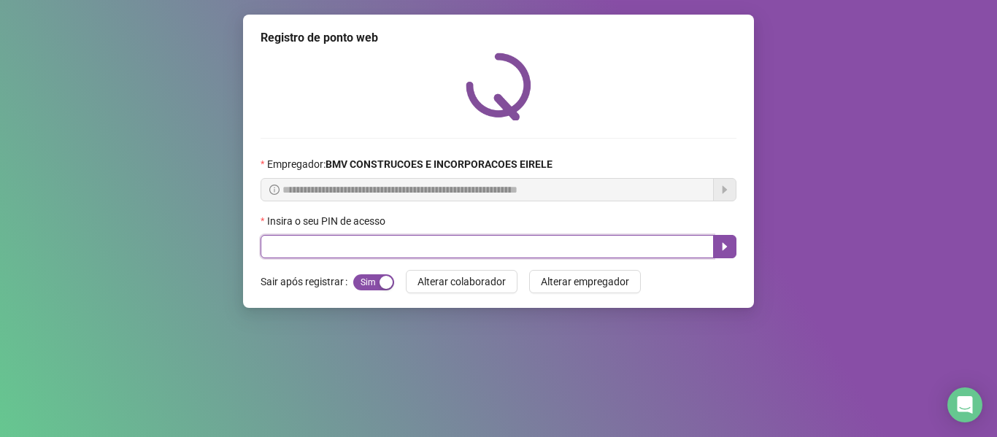
click at [526, 247] on input "text" at bounding box center [487, 246] width 453 height 23
type input "*****"
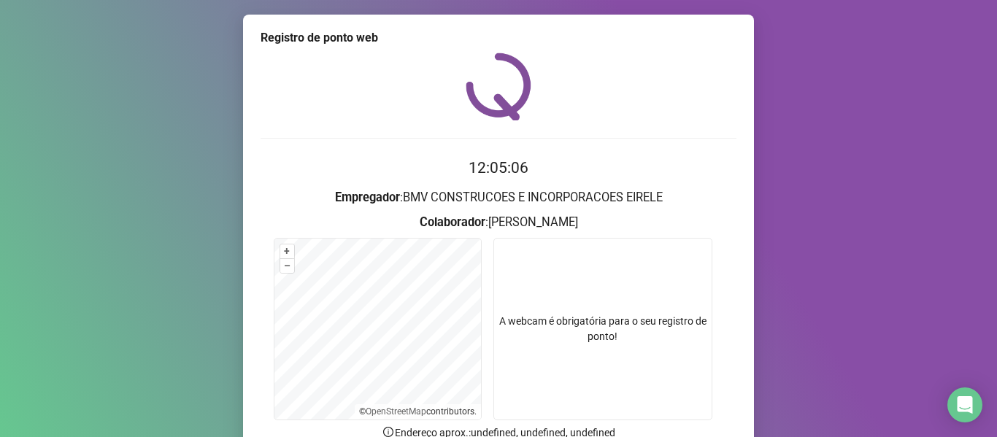
scroll to position [133, 0]
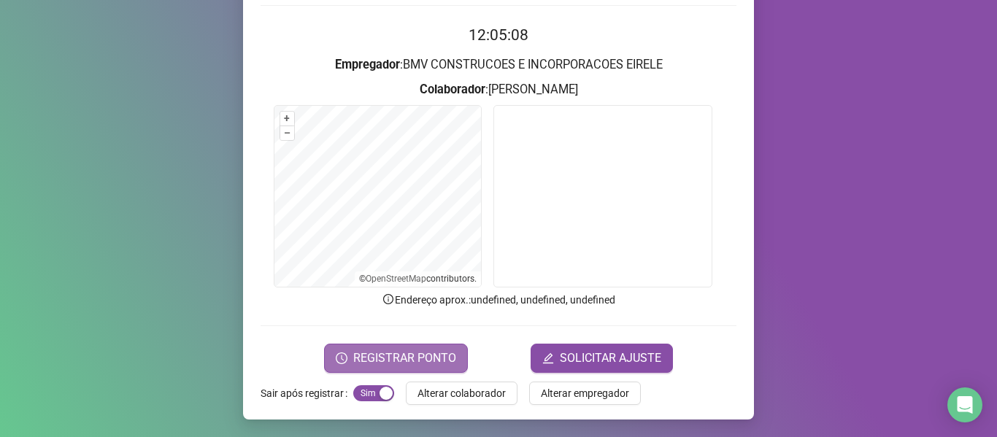
click at [400, 356] on span "REGISTRAR PONTO" at bounding box center [404, 359] width 103 height 18
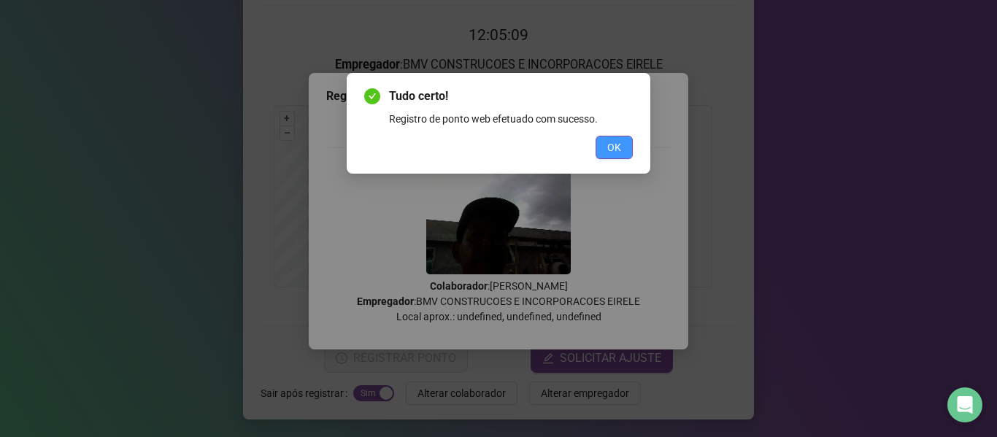
click at [618, 141] on span "OK" at bounding box center [614, 147] width 14 height 16
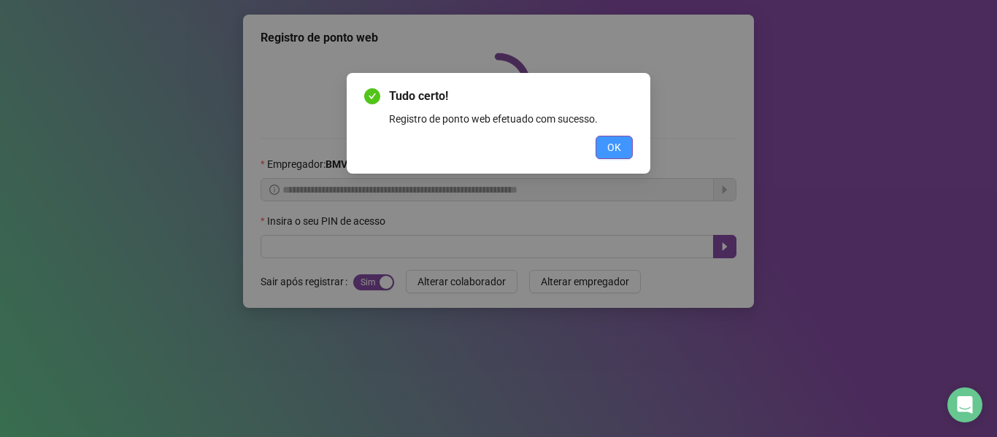
scroll to position [0, 0]
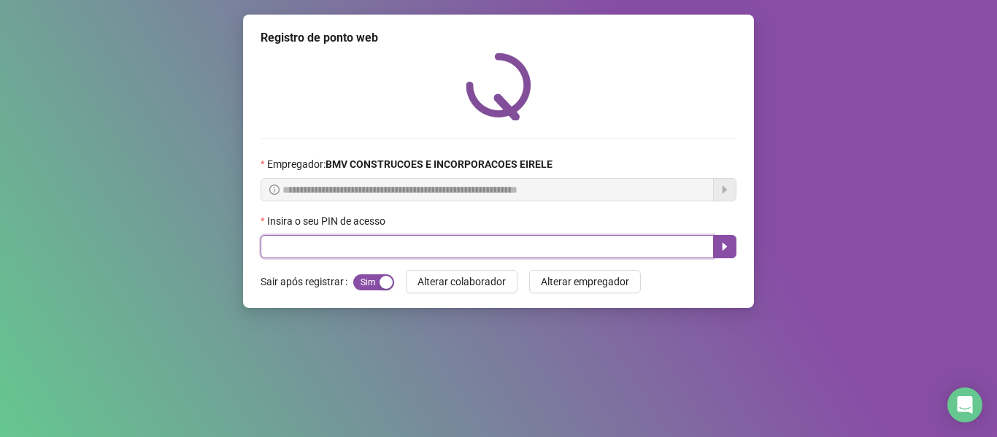
click at [547, 251] on input "text" at bounding box center [487, 246] width 453 height 23
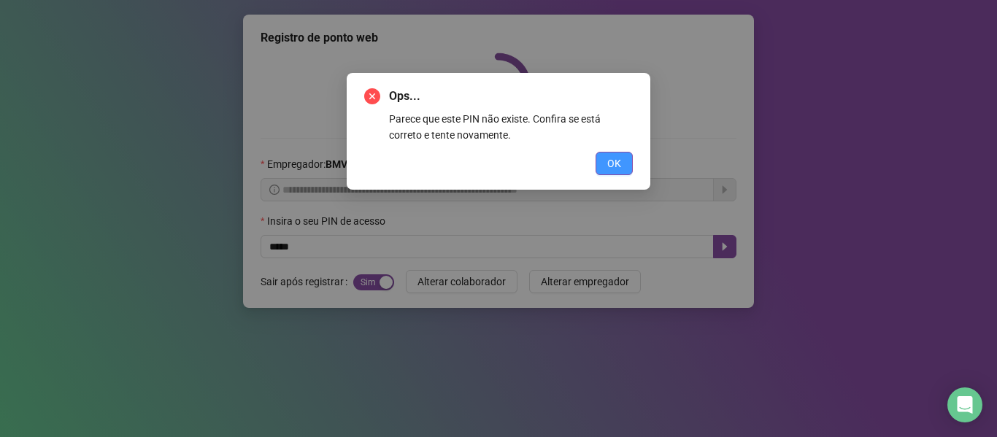
click at [620, 163] on span "OK" at bounding box center [614, 163] width 14 height 16
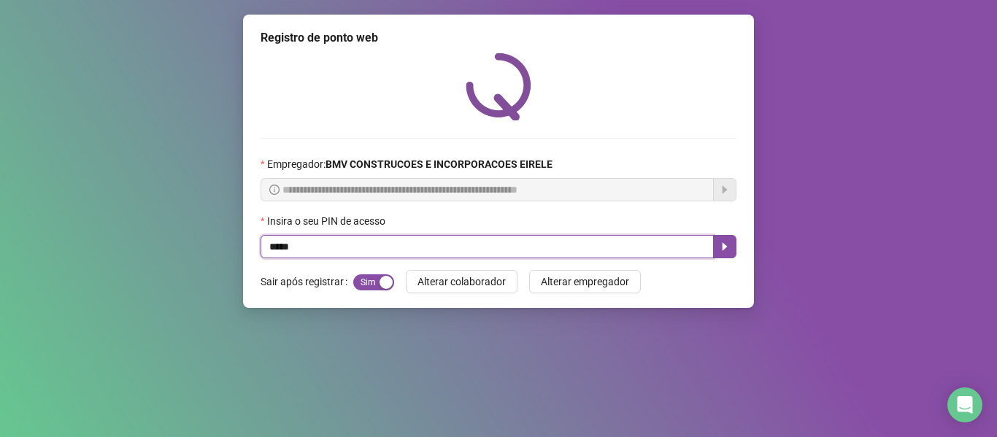
click at [609, 244] on input "*****" at bounding box center [487, 246] width 453 height 23
type input "*"
type input "*****"
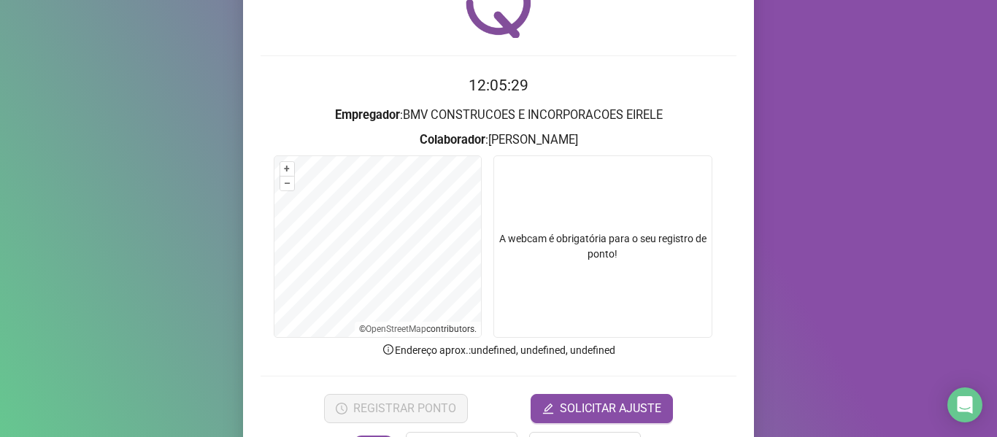
scroll to position [133, 0]
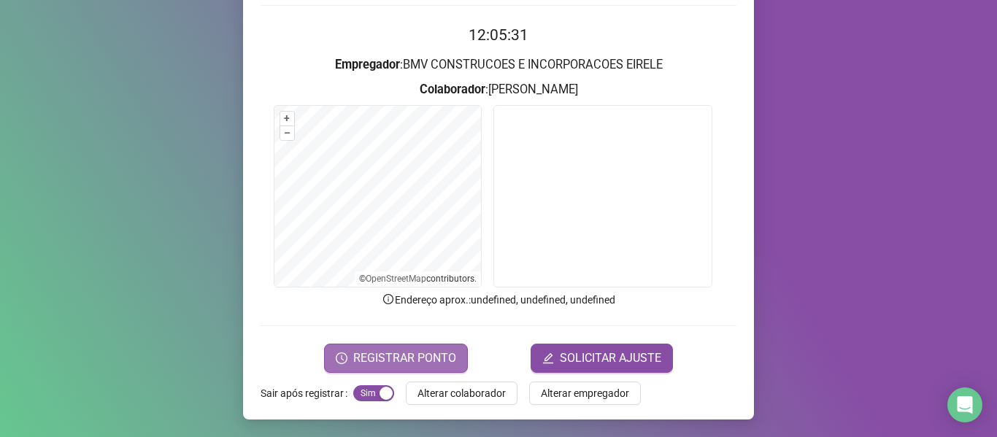
click at [410, 356] on span "REGISTRAR PONTO" at bounding box center [404, 359] width 103 height 18
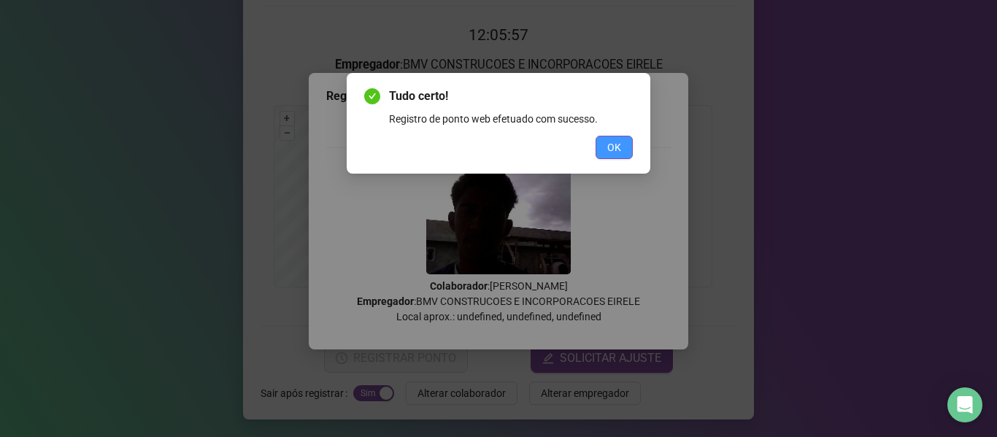
click at [615, 152] on span "OK" at bounding box center [614, 147] width 14 height 16
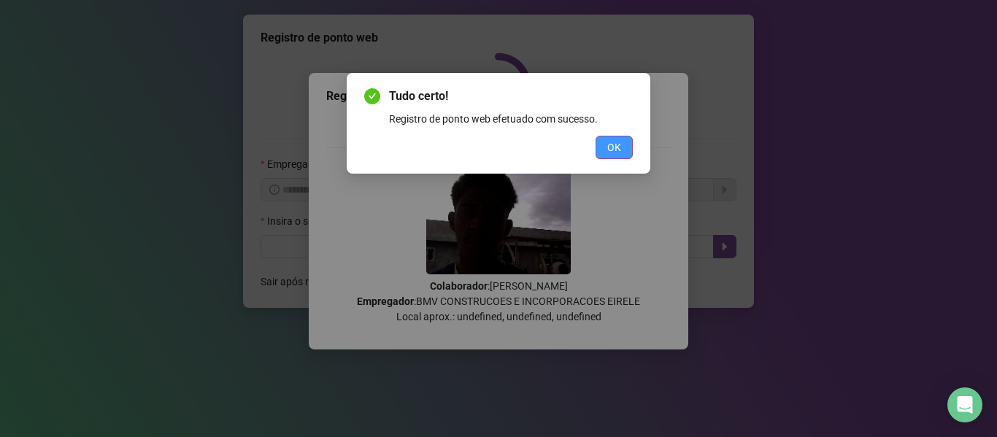
scroll to position [0, 0]
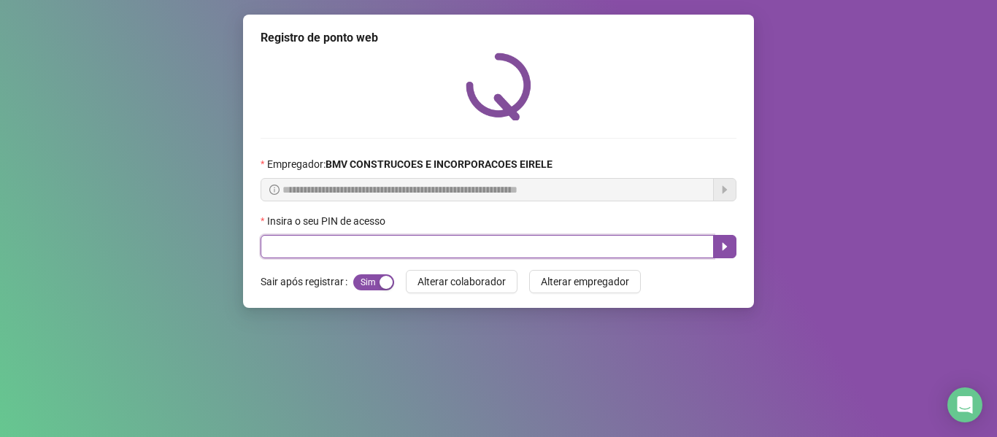
click at [577, 256] on input "text" at bounding box center [487, 246] width 453 height 23
type input "*****"
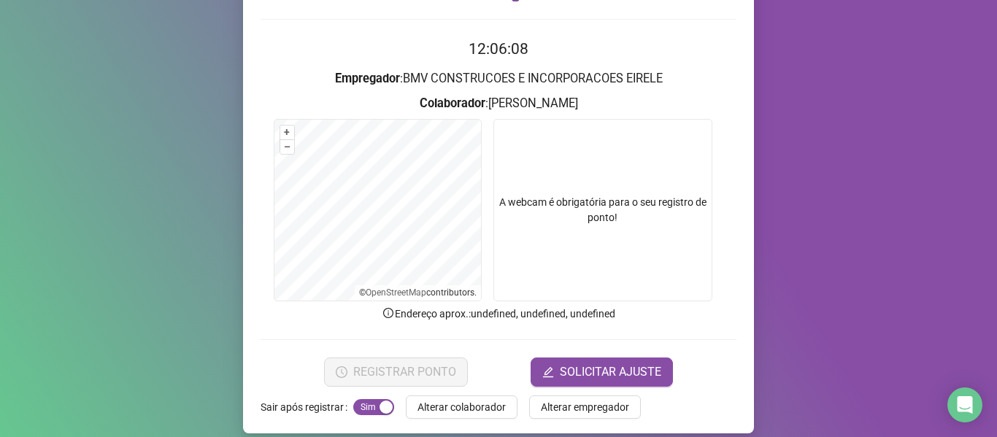
scroll to position [133, 0]
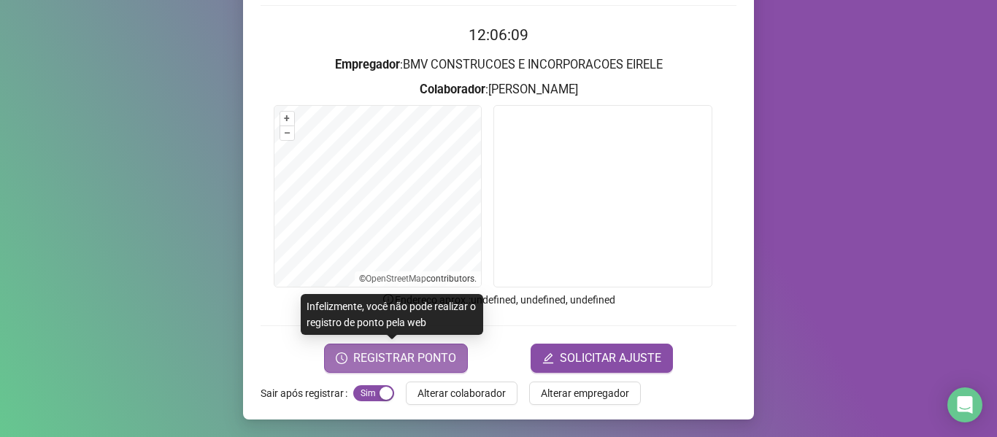
click at [426, 355] on span "REGISTRAR PONTO" at bounding box center [404, 359] width 103 height 18
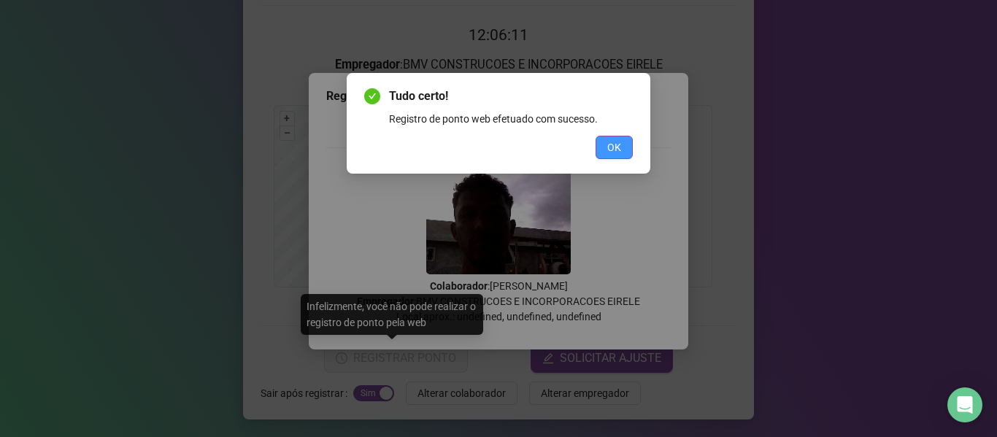
click at [615, 150] on span "OK" at bounding box center [614, 147] width 14 height 16
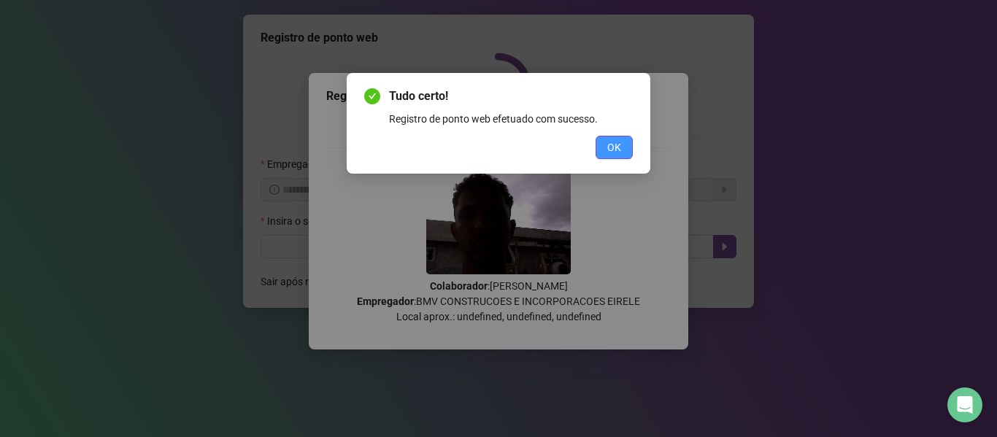
scroll to position [0, 0]
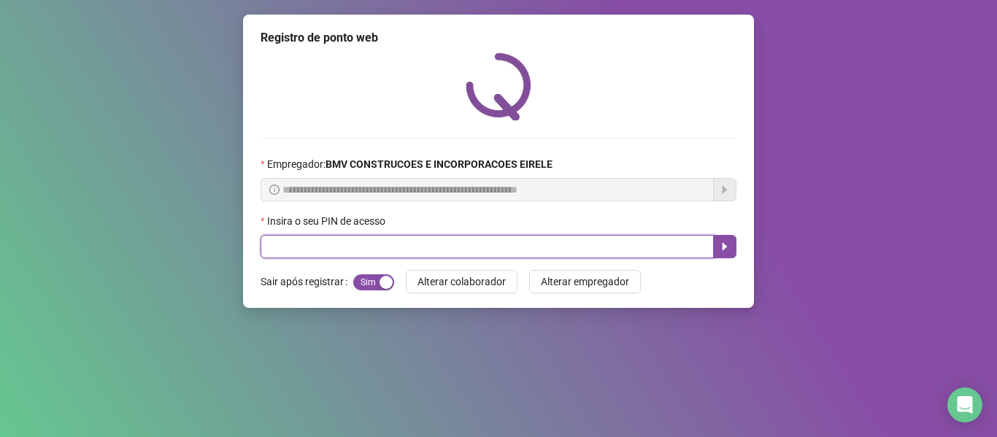
click at [501, 245] on input "text" at bounding box center [487, 246] width 453 height 23
type input "*****"
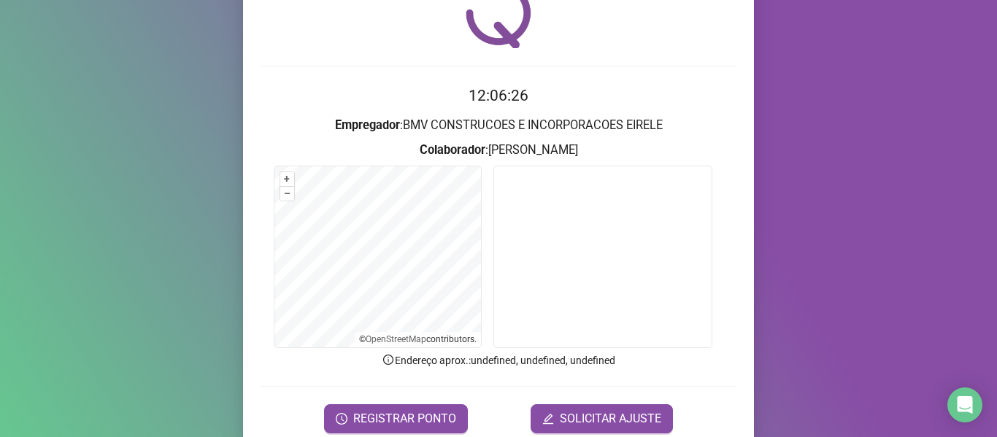
scroll to position [73, 0]
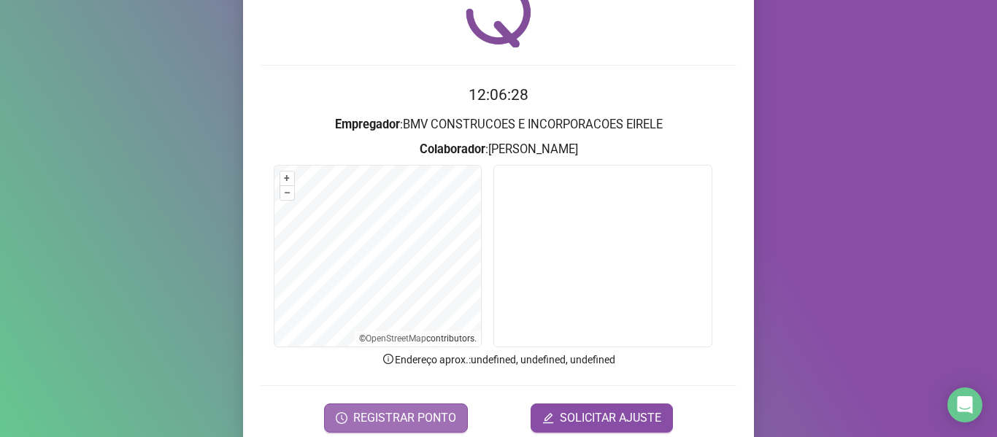
click at [438, 412] on span "REGISTRAR PONTO" at bounding box center [404, 418] width 103 height 18
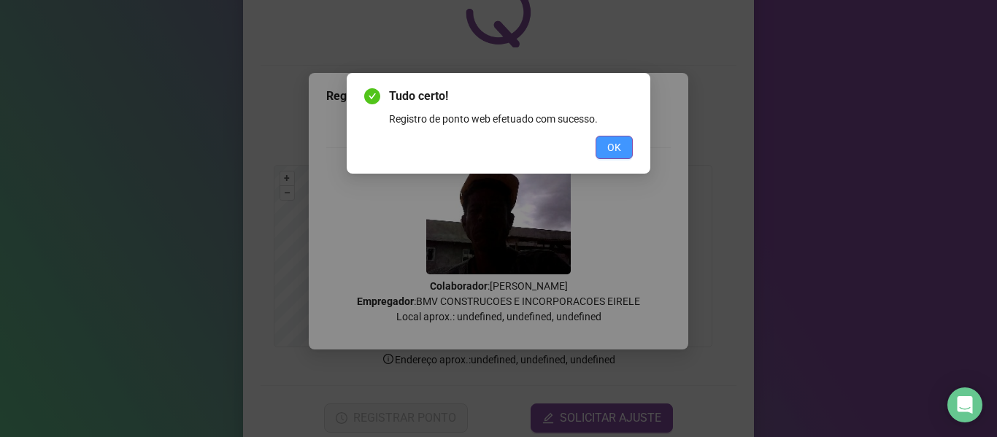
click at [619, 149] on span "OK" at bounding box center [614, 147] width 14 height 16
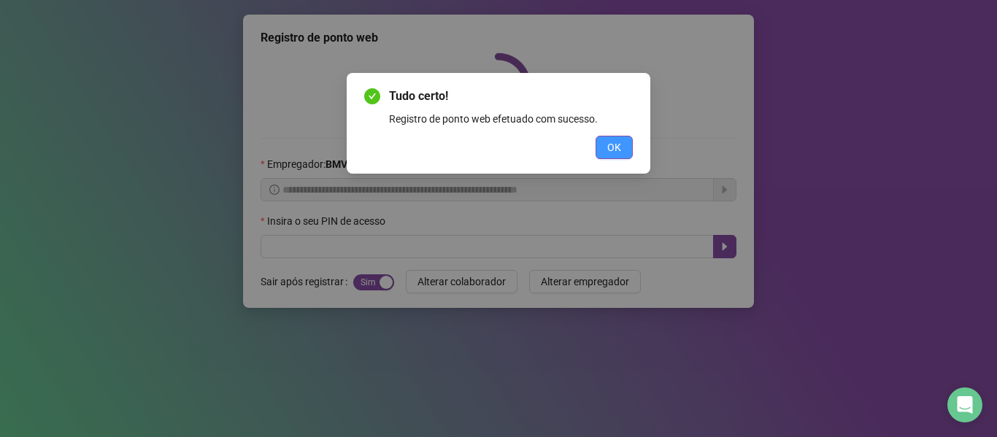
scroll to position [0, 0]
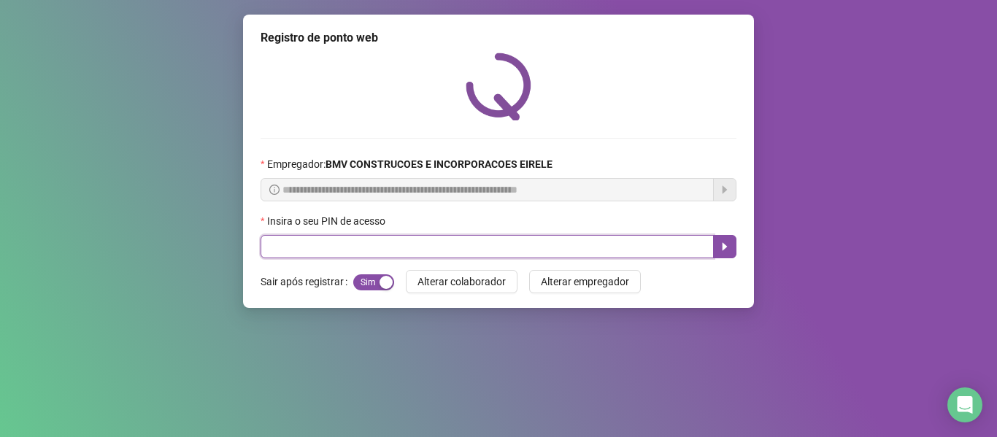
click at [582, 246] on input "text" at bounding box center [487, 246] width 453 height 23
type input "*****"
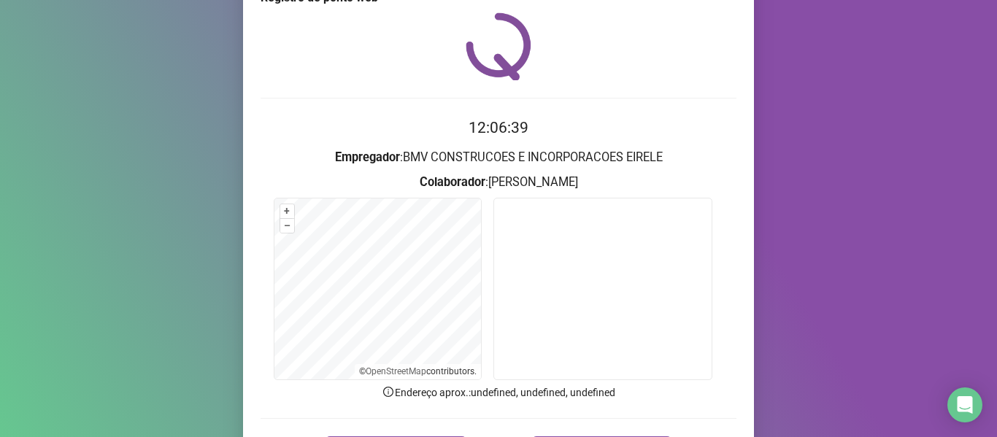
scroll to position [73, 0]
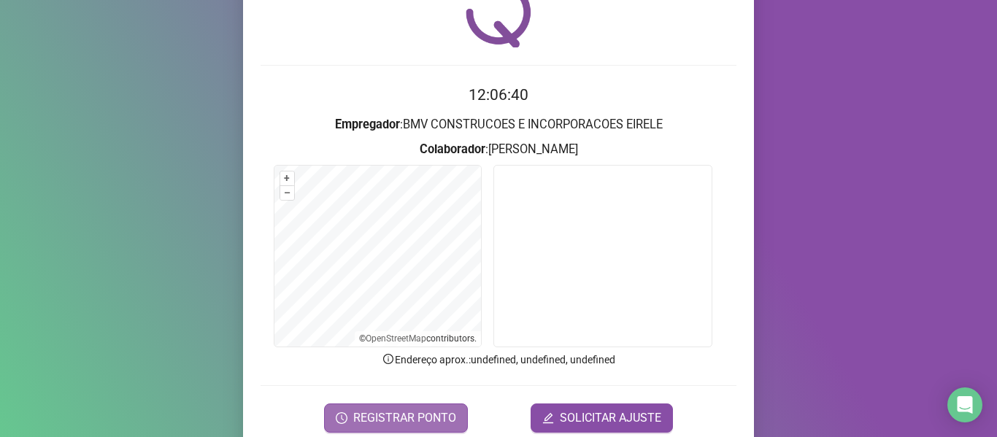
click at [416, 420] on span "REGISTRAR PONTO" at bounding box center [404, 418] width 103 height 18
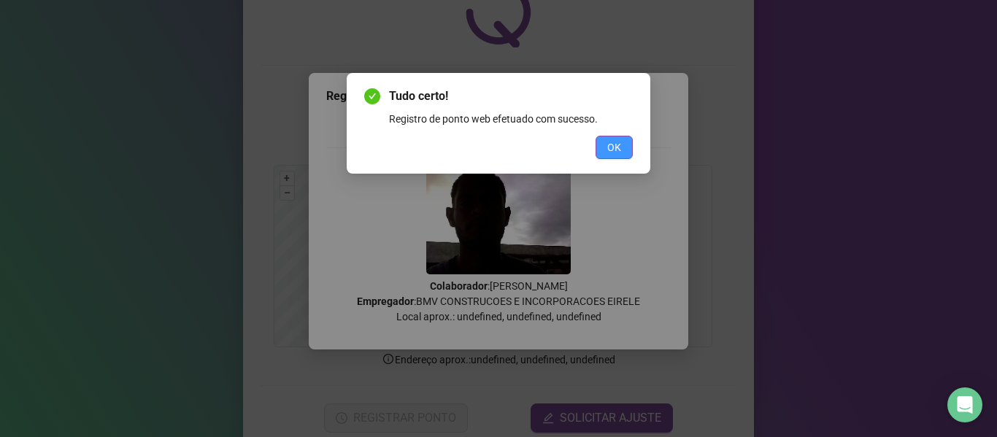
click at [618, 145] on span "OK" at bounding box center [614, 147] width 14 height 16
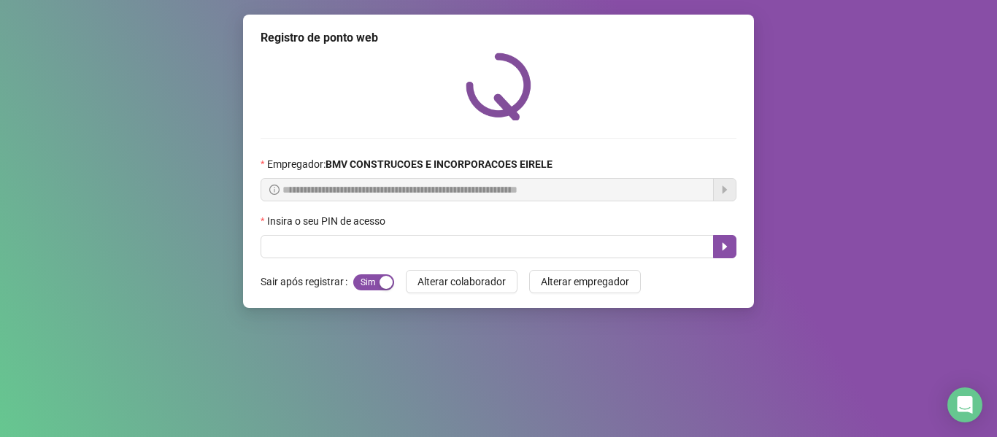
scroll to position [0, 0]
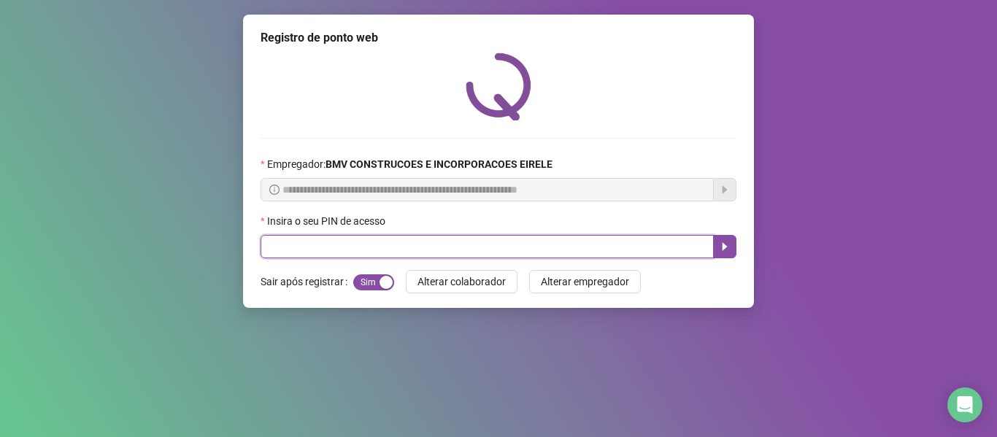
click at [439, 244] on input "text" at bounding box center [487, 246] width 453 height 23
type input "*****"
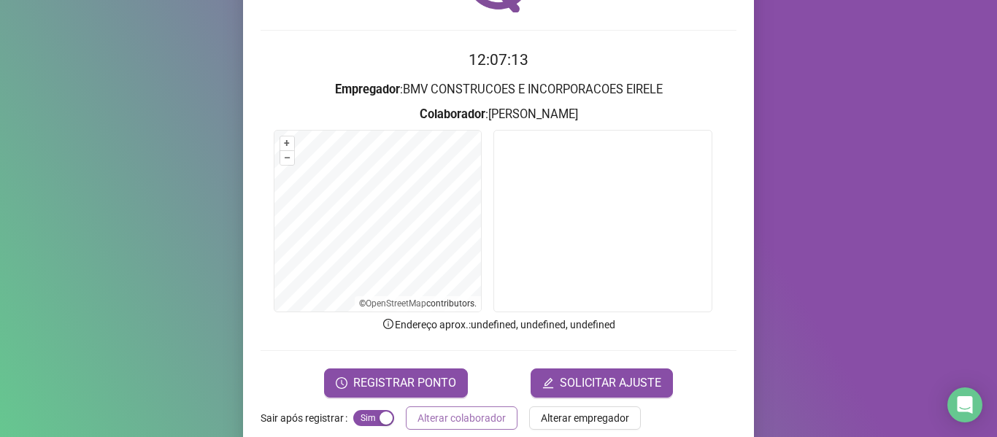
scroll to position [133, 0]
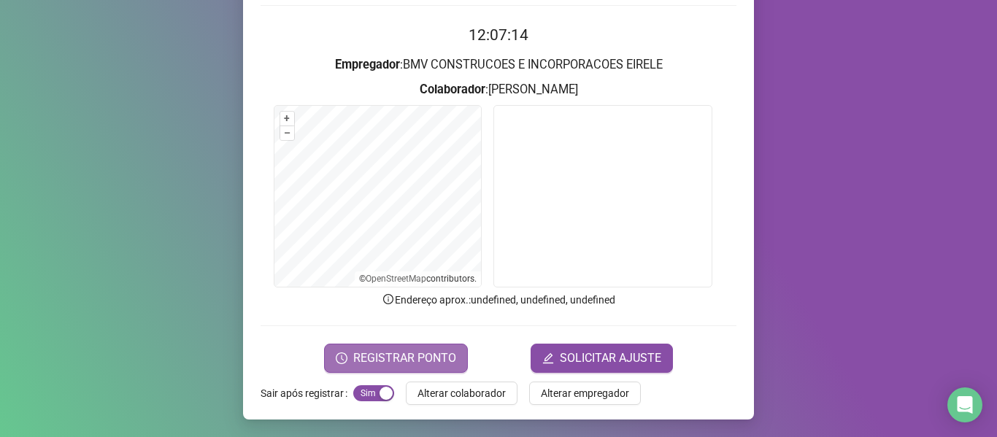
click at [407, 361] on span "REGISTRAR PONTO" at bounding box center [404, 359] width 103 height 18
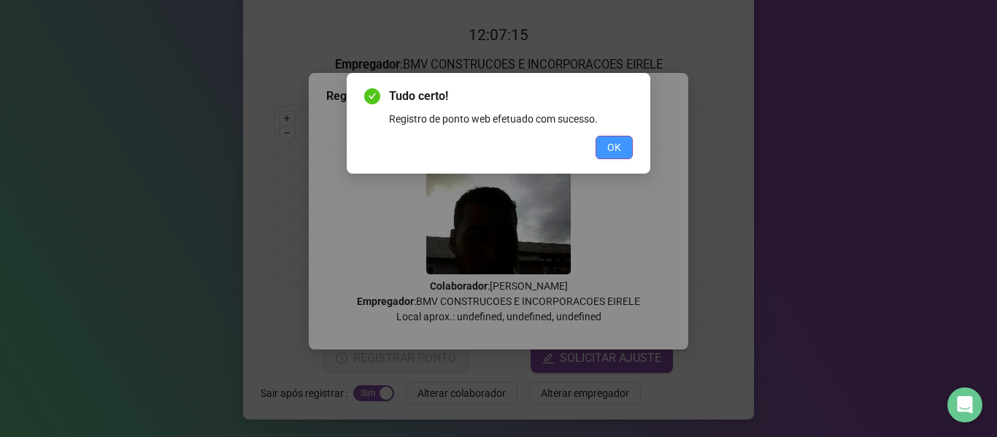
click at [606, 149] on button "OK" at bounding box center [614, 147] width 37 height 23
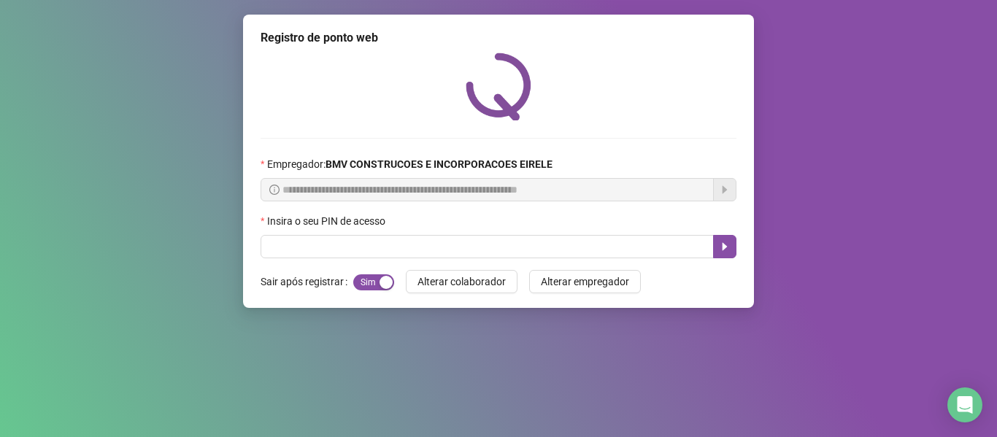
scroll to position [0, 0]
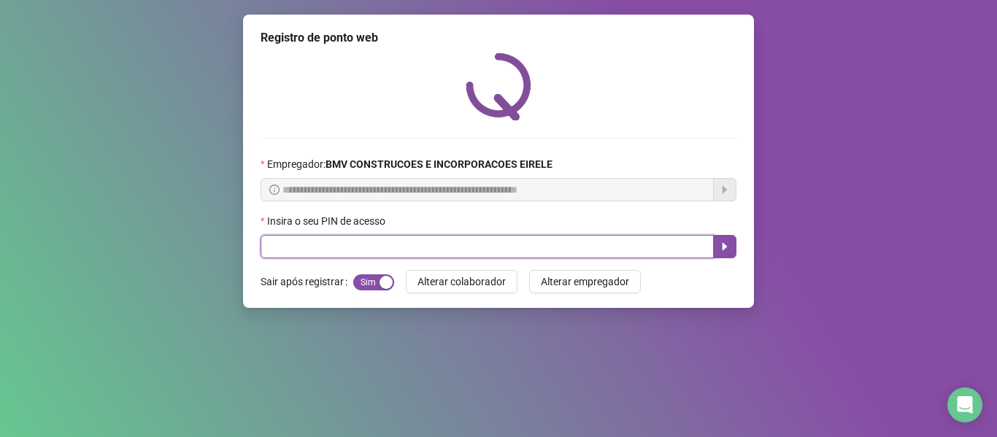
click at [579, 237] on input "text" at bounding box center [487, 246] width 453 height 23
type input "*****"
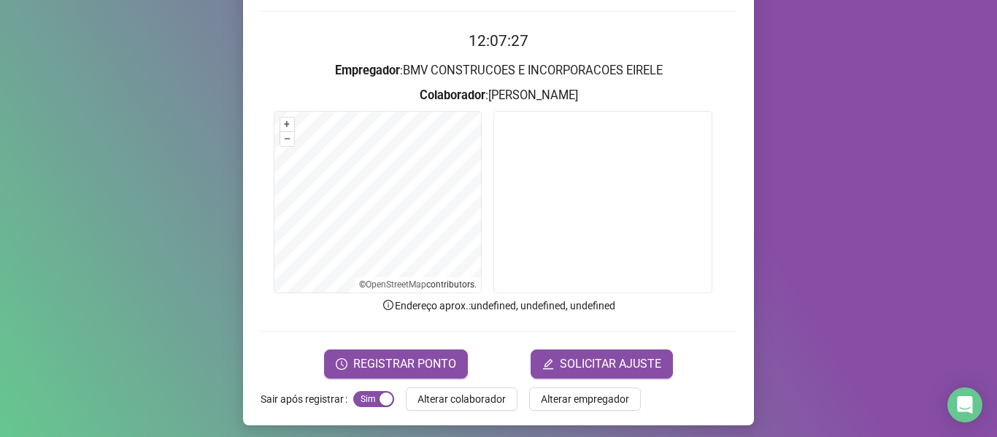
scroll to position [133, 0]
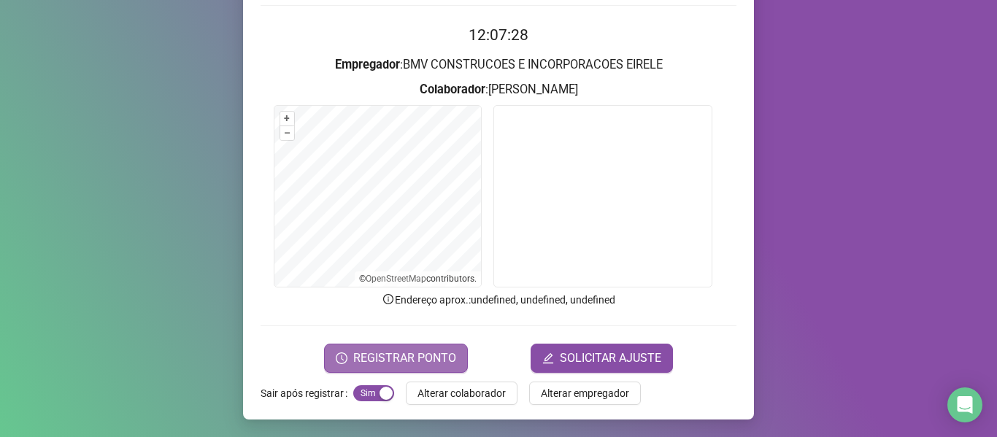
click at [387, 348] on button "REGISTRAR PONTO" at bounding box center [396, 358] width 144 height 29
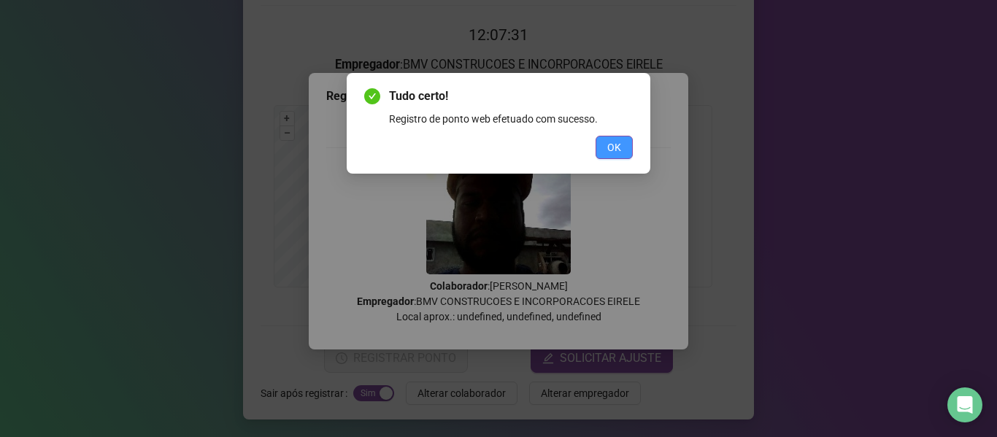
click at [609, 146] on span "OK" at bounding box center [614, 147] width 14 height 16
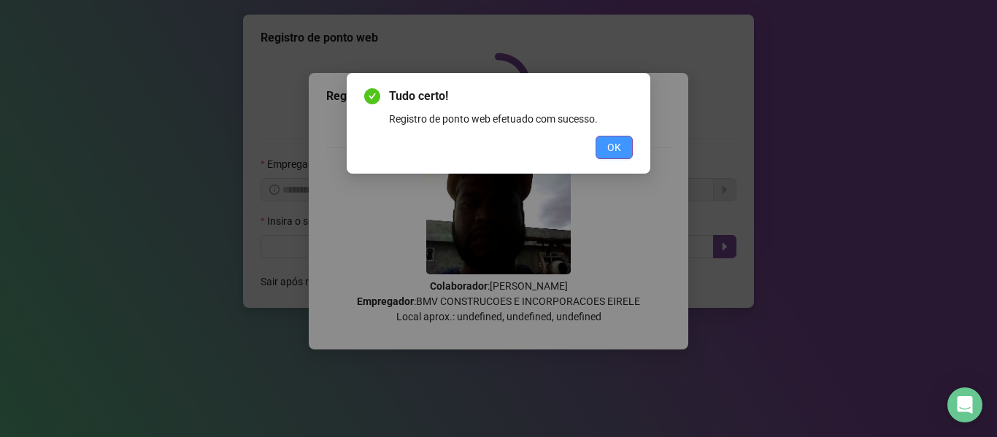
scroll to position [0, 0]
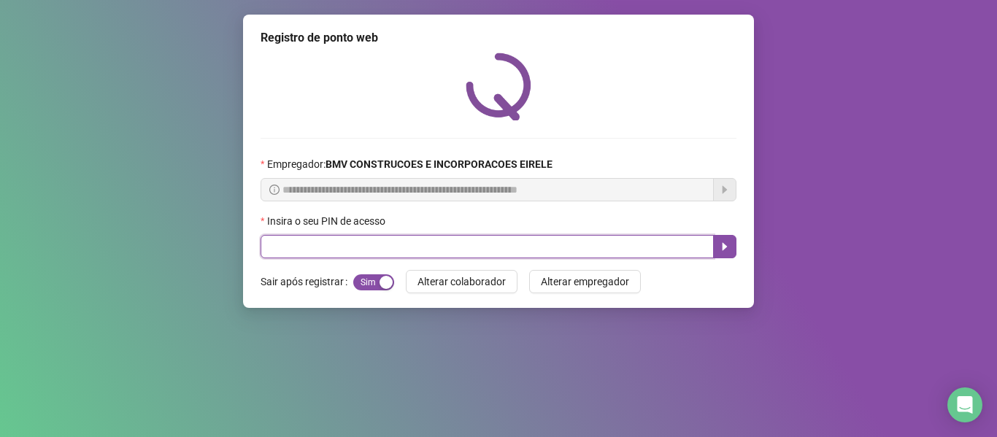
click at [559, 240] on input "text" at bounding box center [487, 246] width 453 height 23
type input "*****"
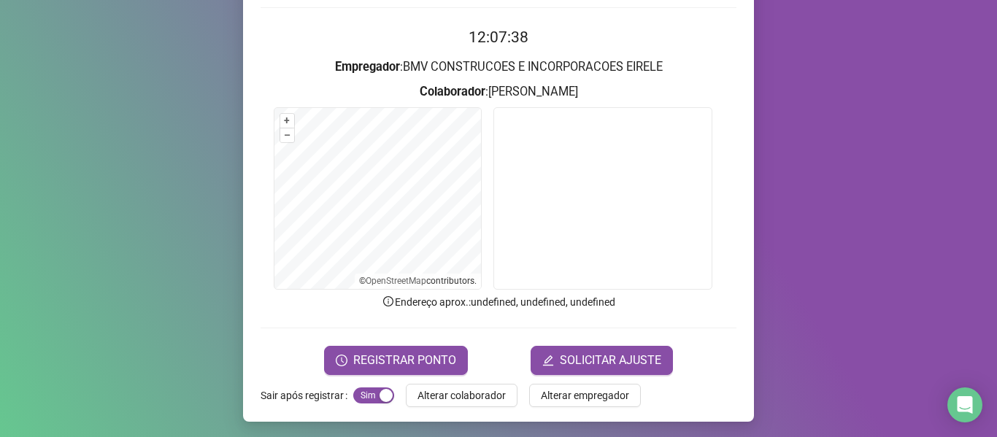
scroll to position [133, 0]
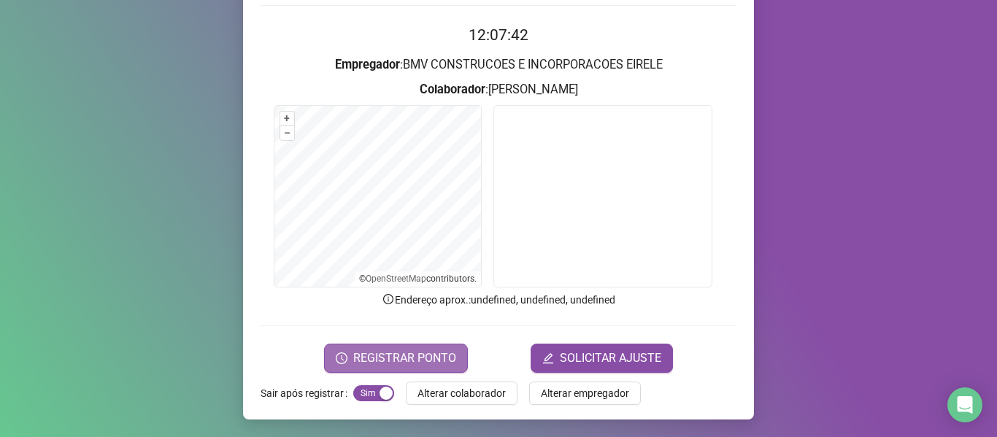
click at [442, 351] on span "REGISTRAR PONTO" at bounding box center [404, 359] width 103 height 18
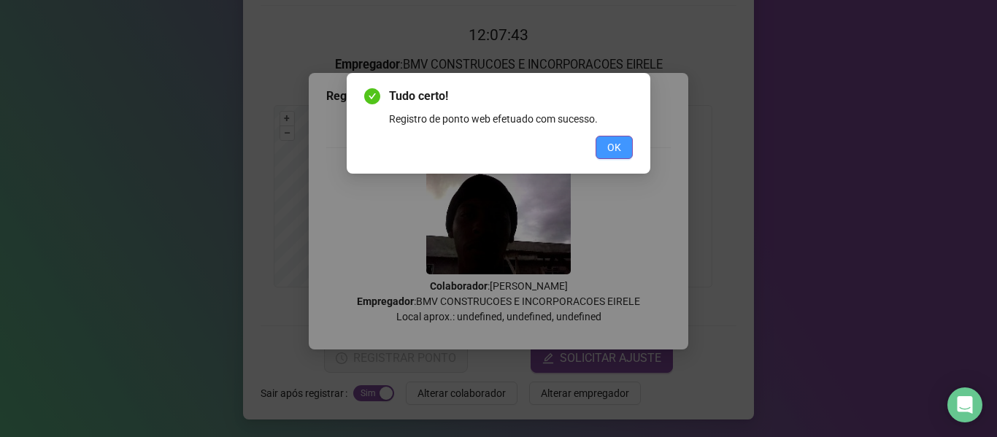
click at [617, 152] on span "OK" at bounding box center [614, 147] width 14 height 16
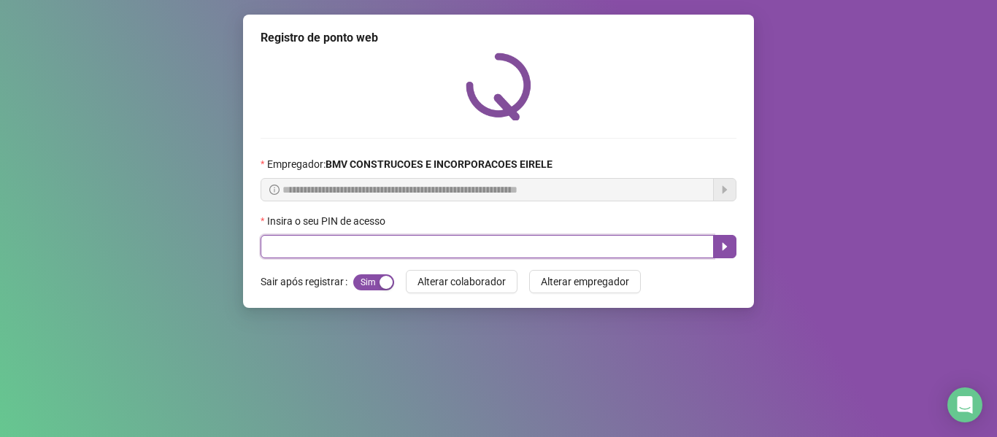
click at [483, 255] on input "text" at bounding box center [487, 246] width 453 height 23
type input "*****"
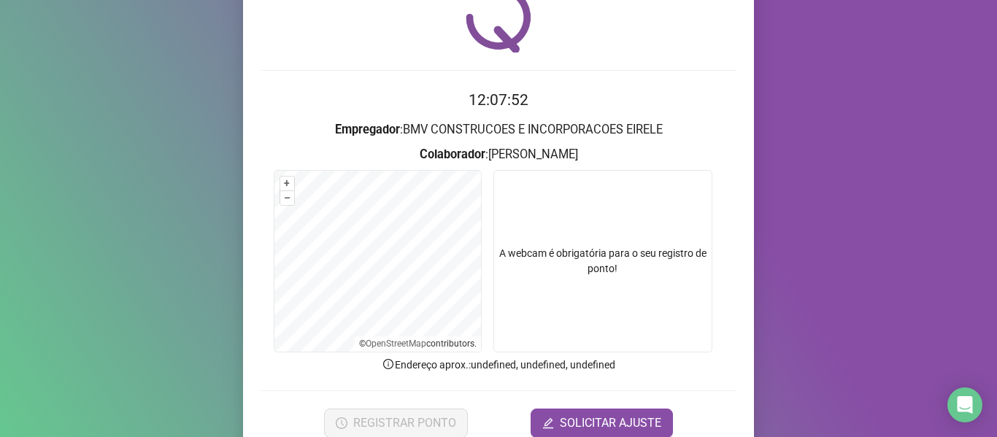
scroll to position [133, 0]
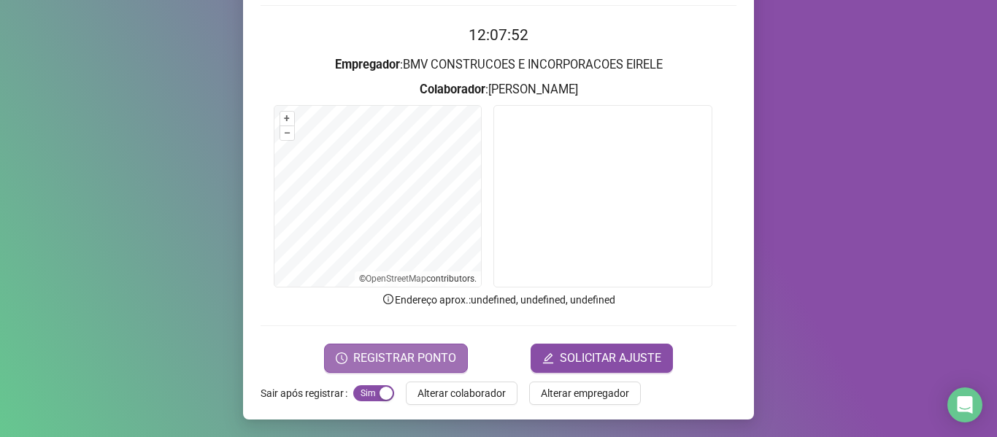
click at [424, 360] on span "REGISTRAR PONTO" at bounding box center [404, 359] width 103 height 18
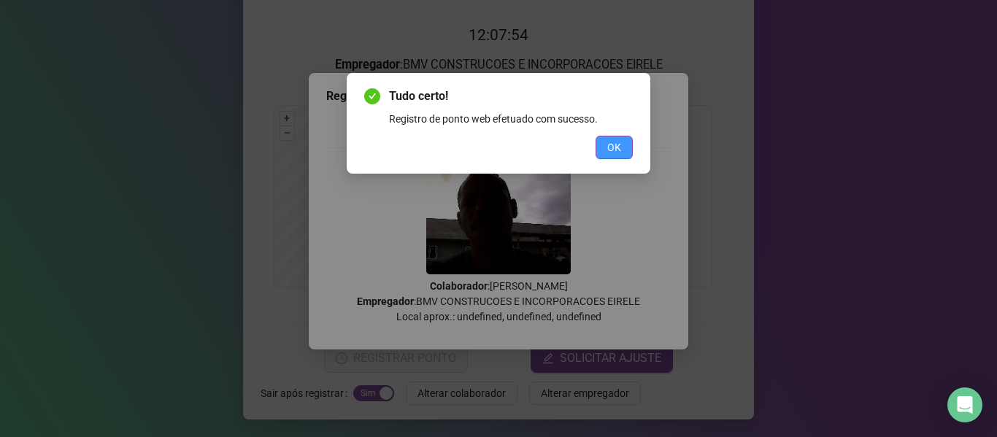
click at [608, 151] on span "OK" at bounding box center [614, 147] width 14 height 16
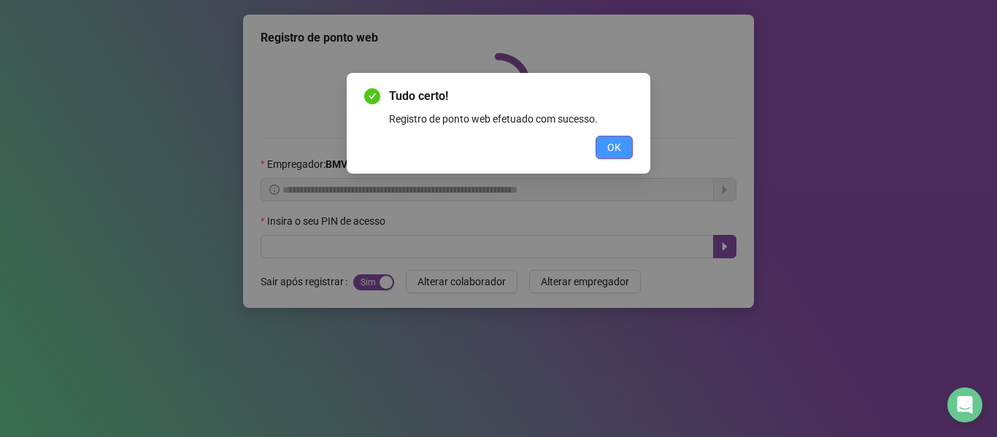
scroll to position [0, 0]
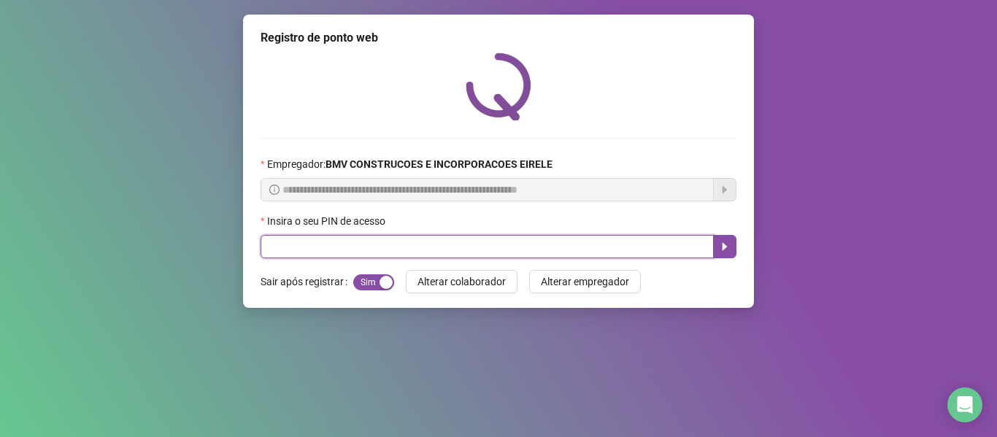
click at [521, 241] on input "text" at bounding box center [487, 246] width 453 height 23
type input "*****"
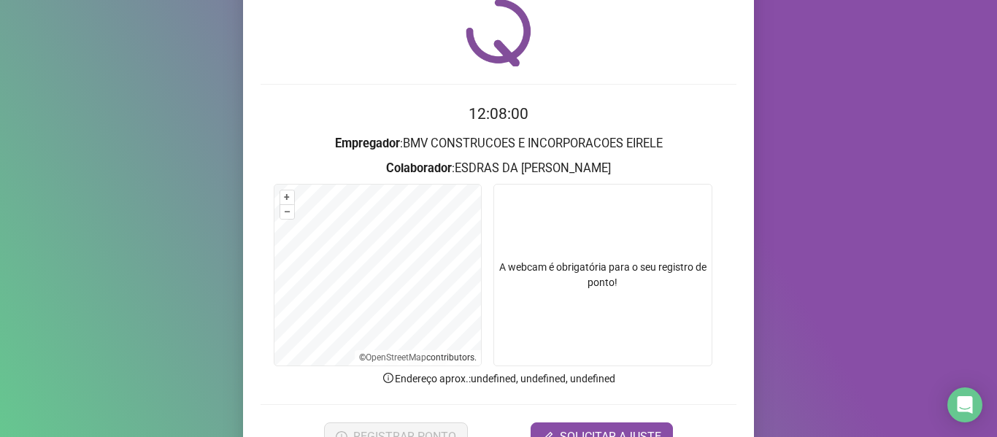
scroll to position [133, 0]
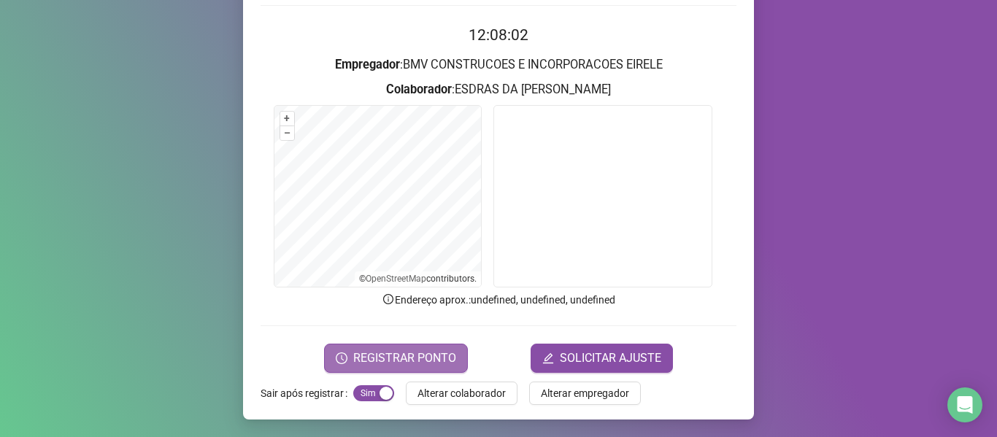
click at [439, 360] on span "REGISTRAR PONTO" at bounding box center [404, 359] width 103 height 18
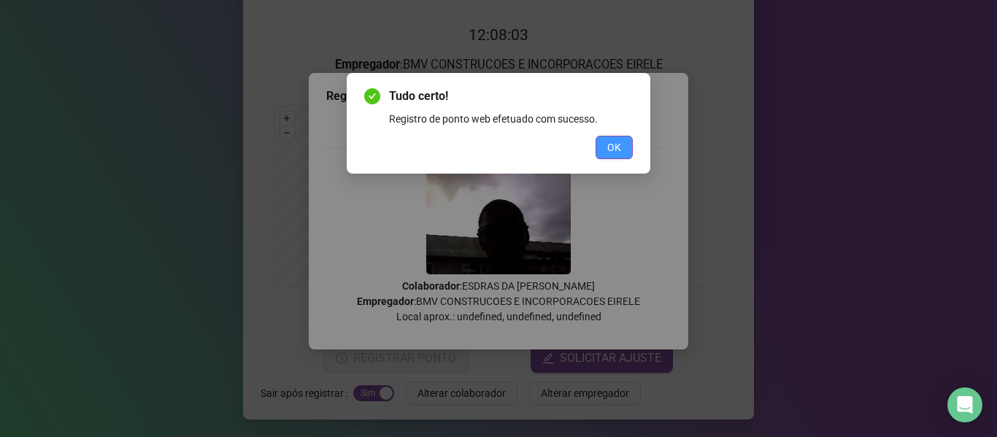
click at [612, 148] on span "OK" at bounding box center [614, 147] width 14 height 16
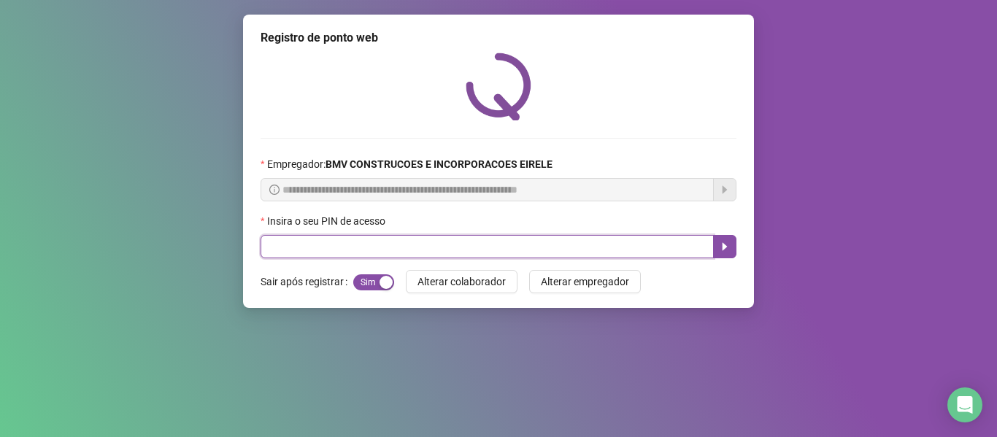
click at [539, 251] on input "text" at bounding box center [487, 246] width 453 height 23
type input "*****"
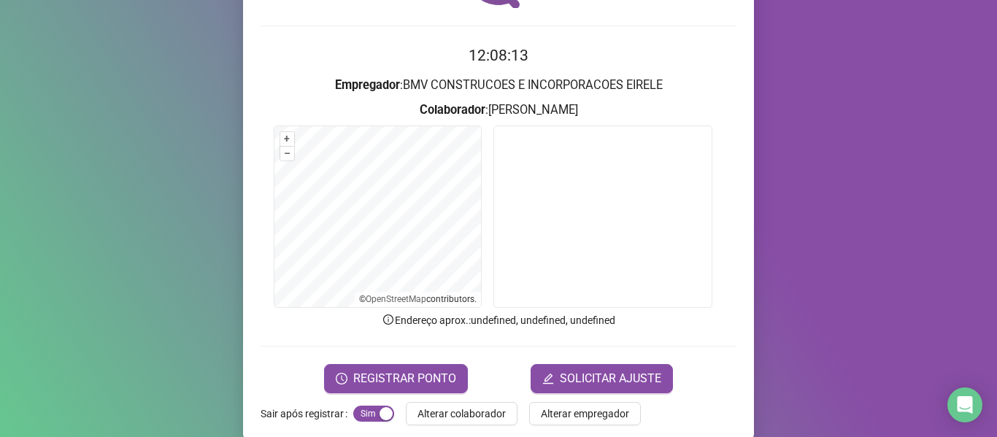
scroll to position [133, 0]
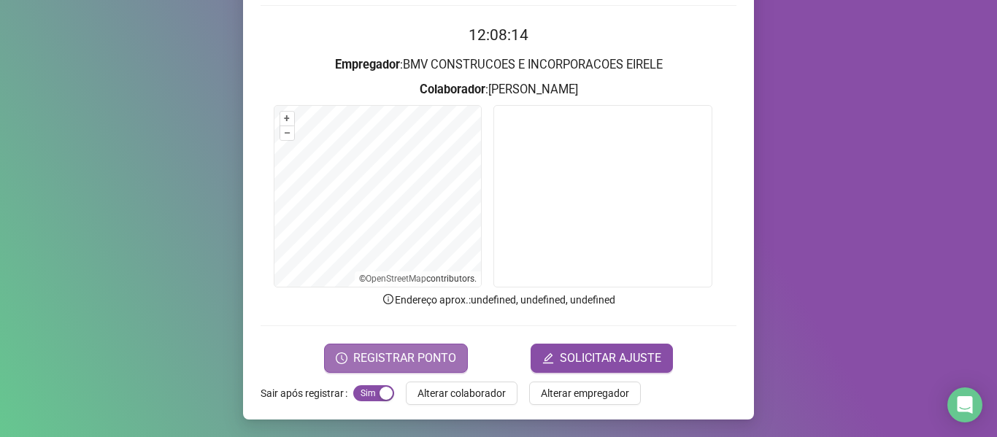
click at [436, 359] on span "REGISTRAR PONTO" at bounding box center [404, 359] width 103 height 18
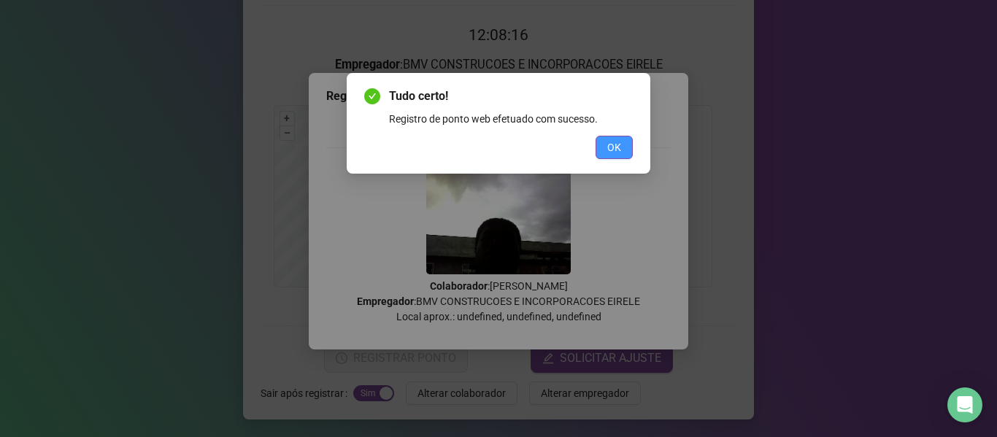
click at [617, 150] on span "OK" at bounding box center [614, 147] width 14 height 16
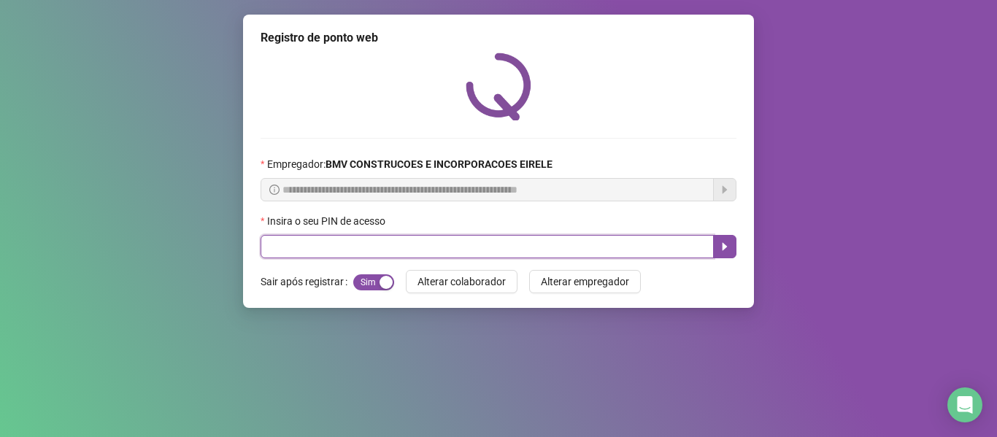
click at [552, 247] on input "text" at bounding box center [487, 246] width 453 height 23
type input "*****"
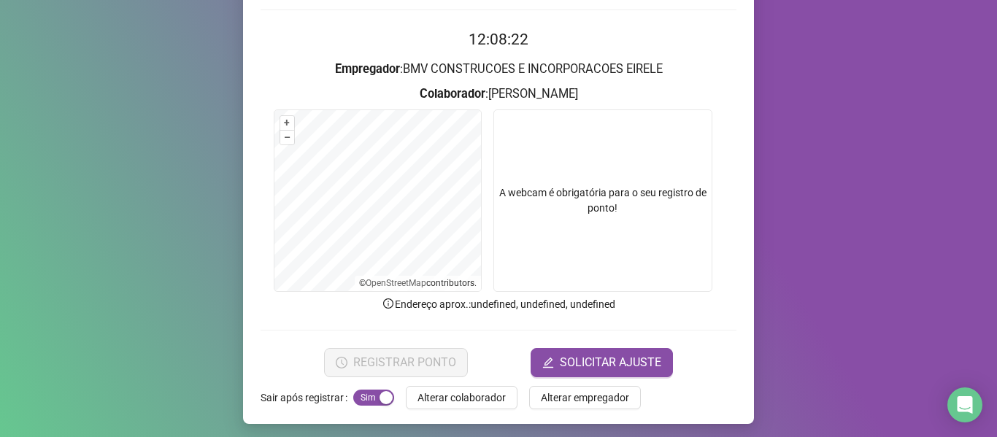
scroll to position [133, 0]
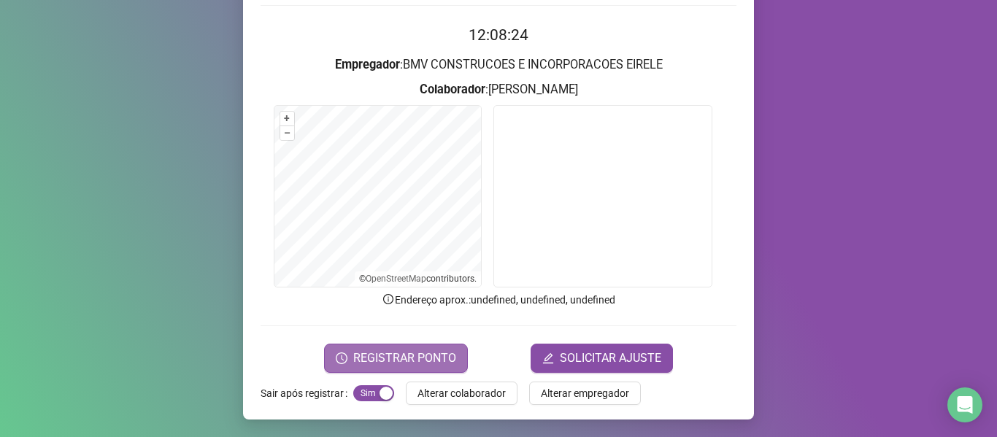
click at [433, 355] on span "REGISTRAR PONTO" at bounding box center [404, 359] width 103 height 18
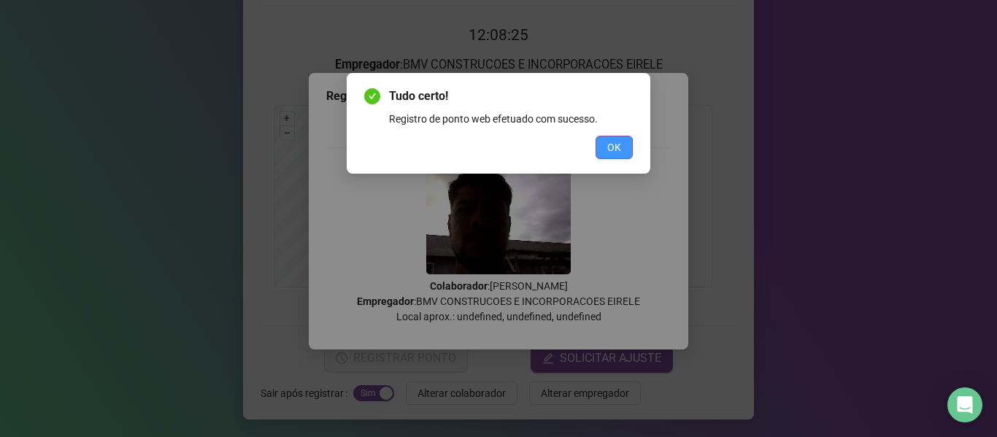
click at [612, 149] on span "OK" at bounding box center [614, 147] width 14 height 16
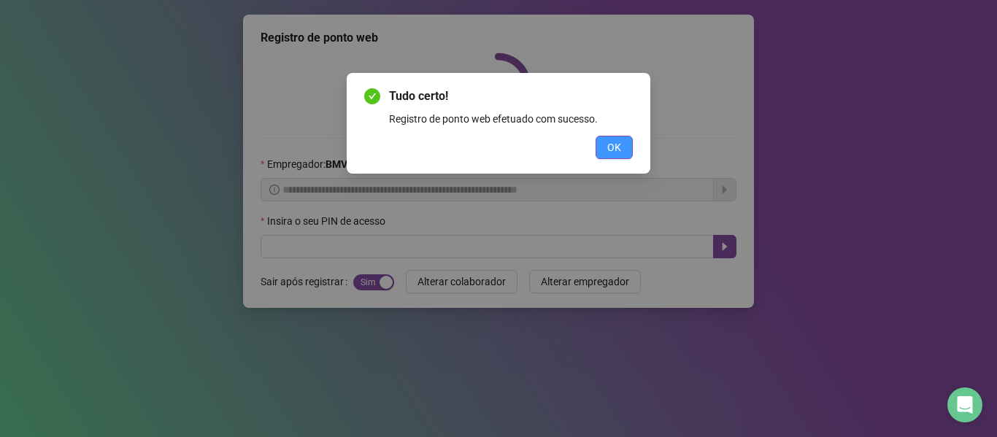
scroll to position [0, 0]
